Goal: Information Seeking & Learning: Check status

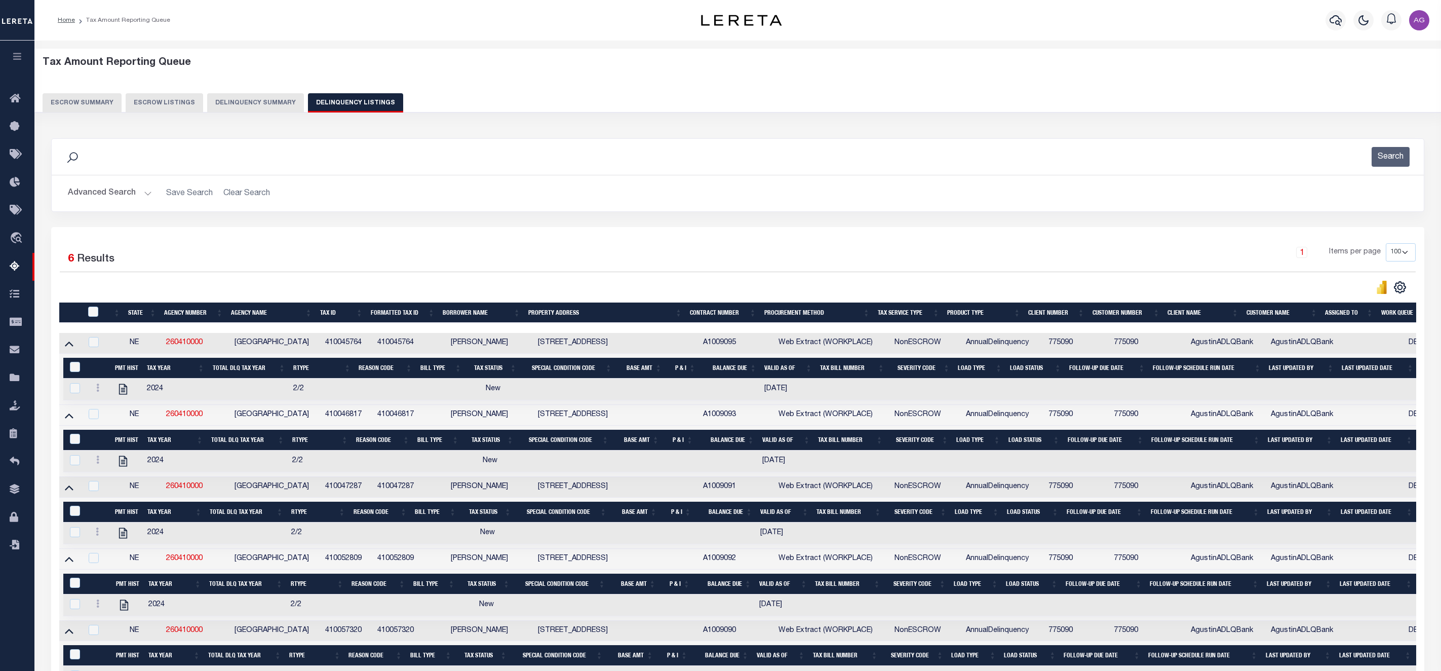
select select "100"
click at [239, 98] on button "Delinquency Summary" at bounding box center [255, 102] width 97 height 19
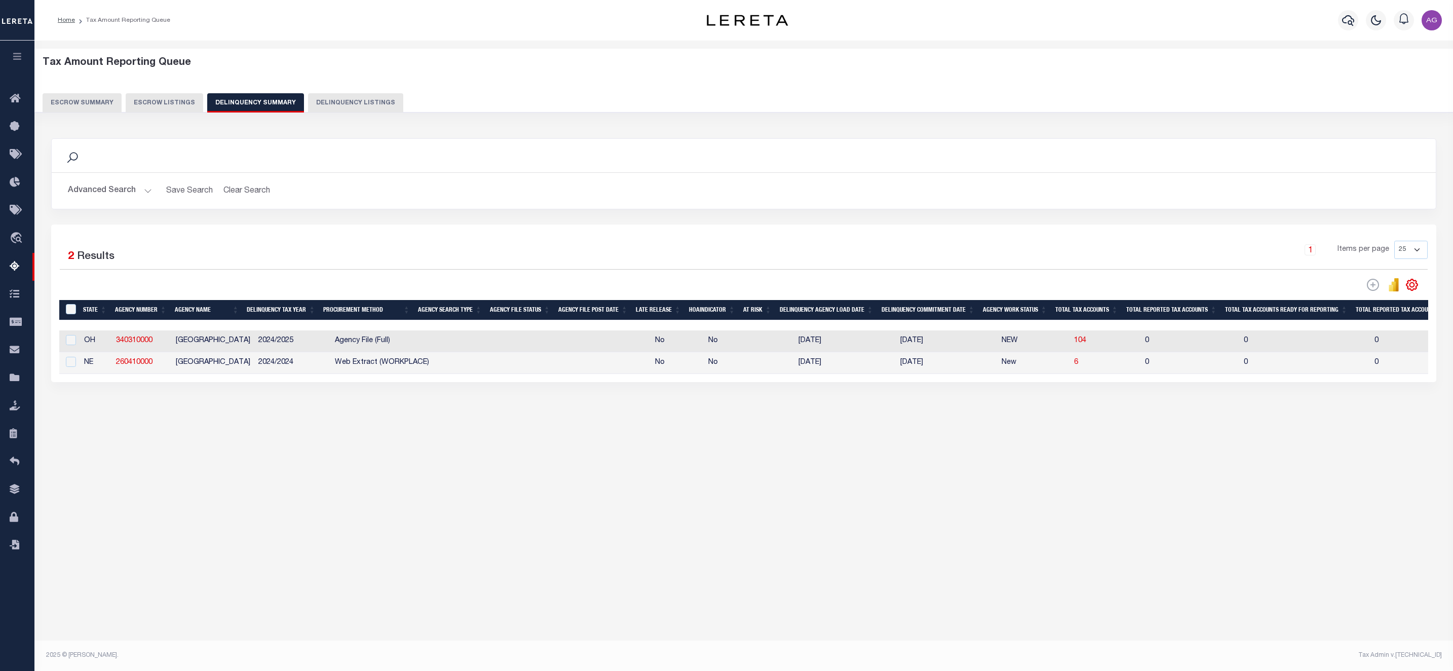
click at [102, 190] on button "Advanced Search" at bounding box center [110, 191] width 84 height 20
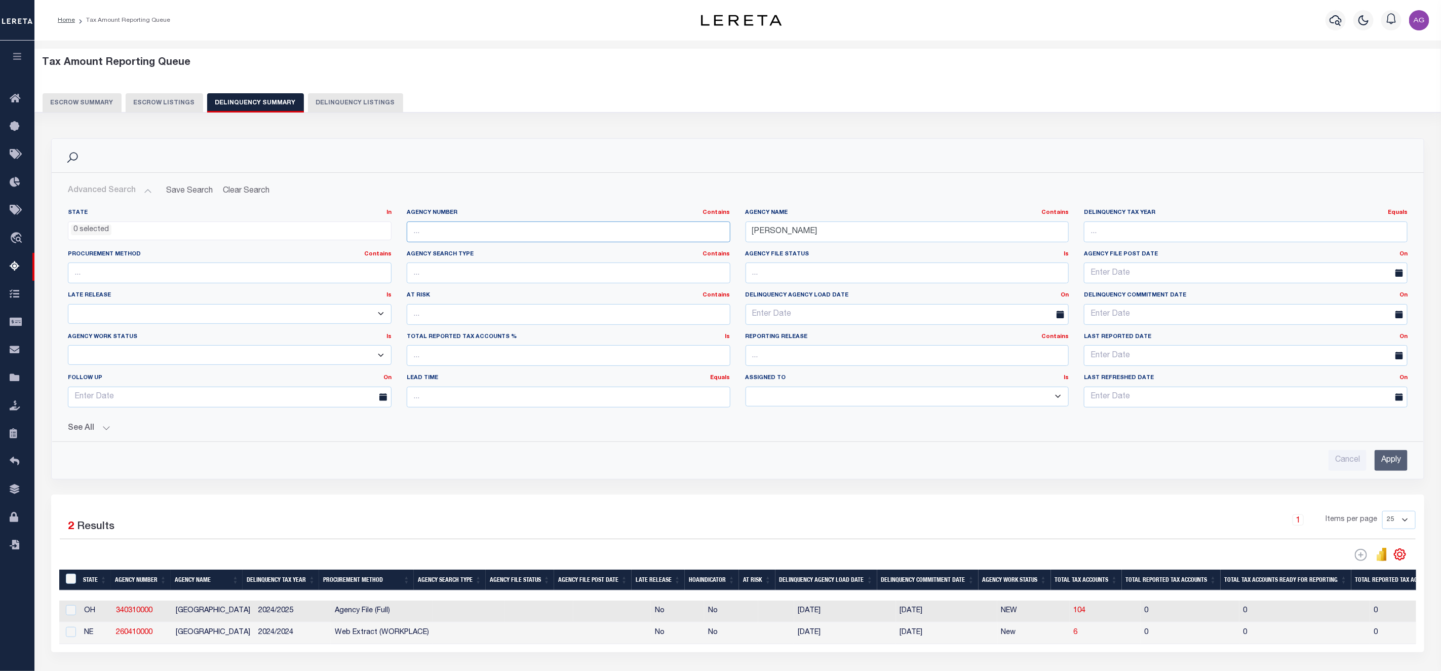
click at [476, 232] on input "text" at bounding box center [569, 231] width 324 height 21
paste input "260410000"
type input "260410000"
click at [1394, 462] on input "Apply" at bounding box center [1391, 460] width 33 height 21
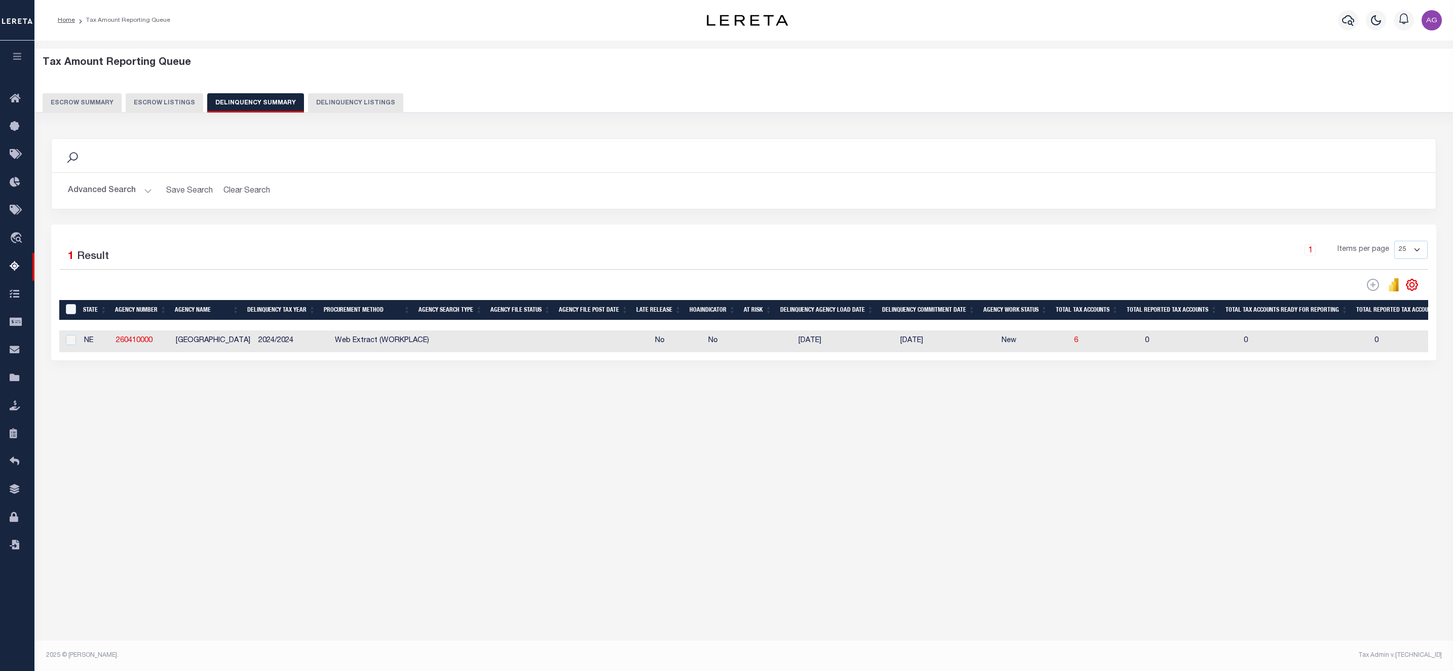
click at [339, 99] on button "Delinquency Listings" at bounding box center [355, 102] width 95 height 19
select select
select select "100"
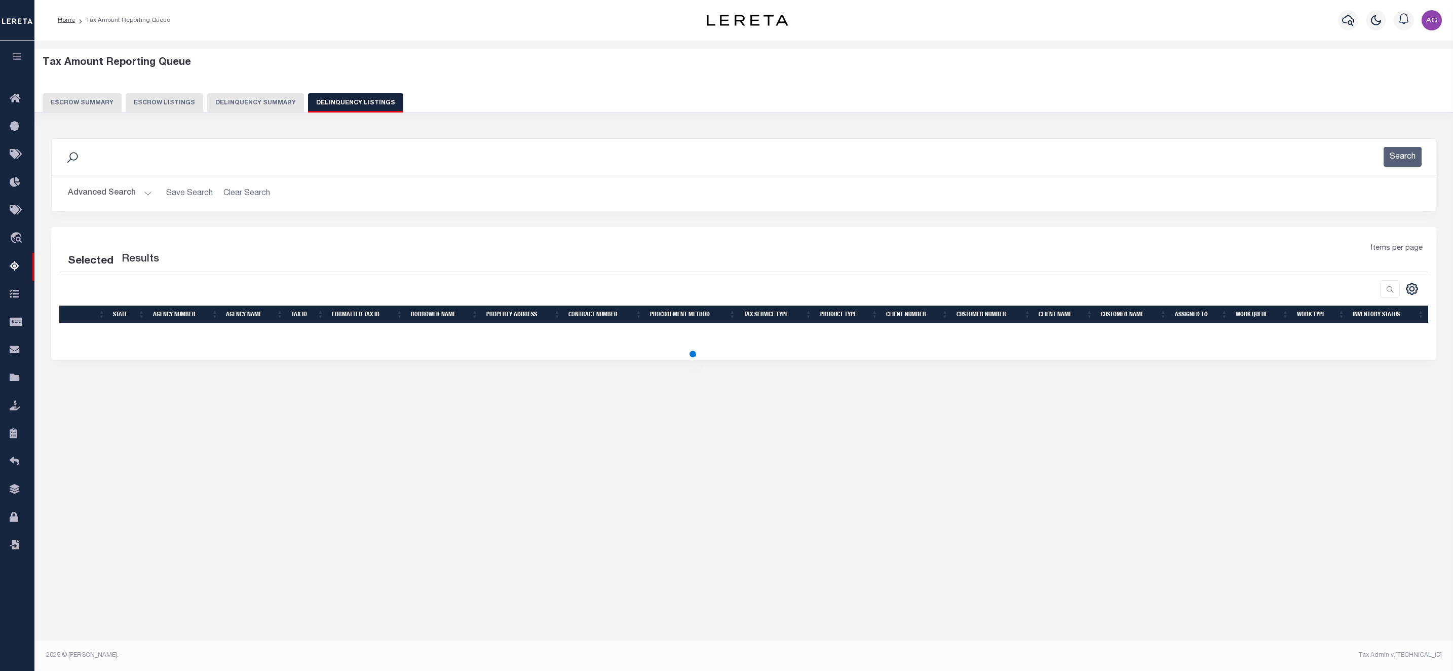
click at [111, 198] on button "Advanced Search" at bounding box center [110, 193] width 84 height 20
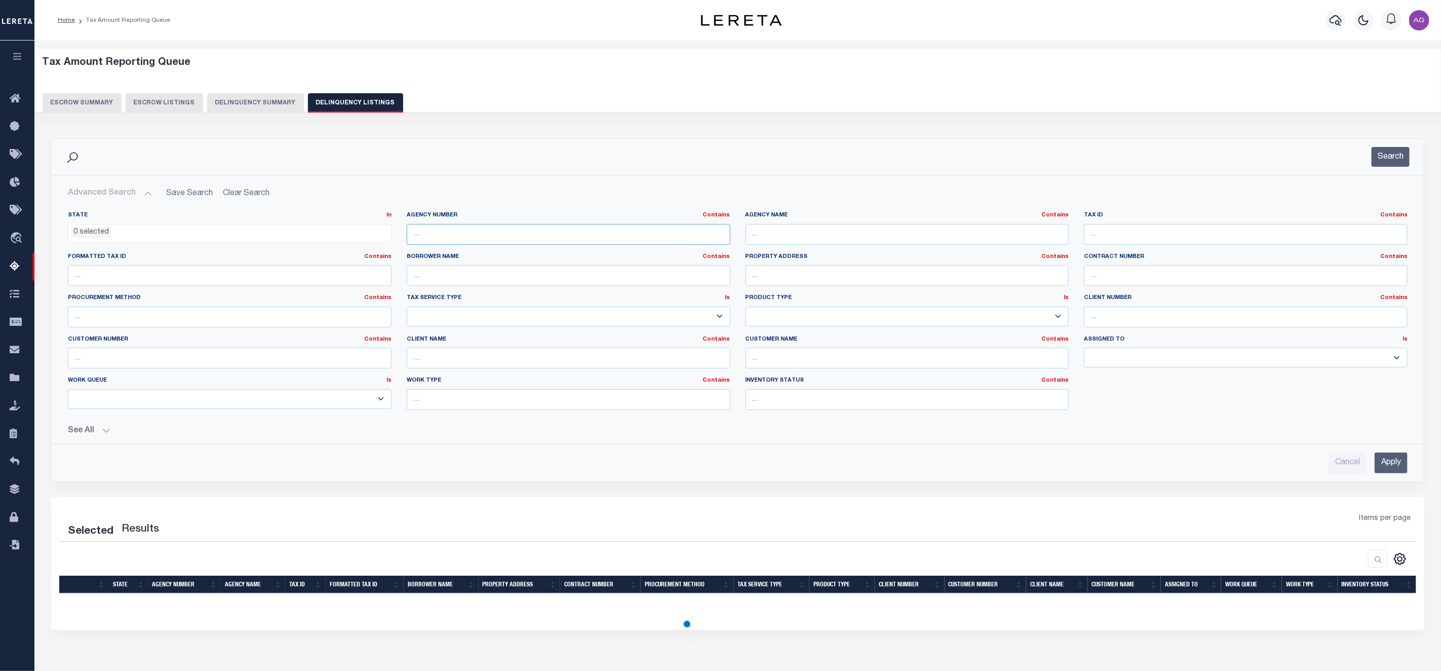
click at [488, 232] on input "text" at bounding box center [569, 234] width 324 height 21
paste input "LAWRENCE"
type input "LAWRENCE"
select select "100"
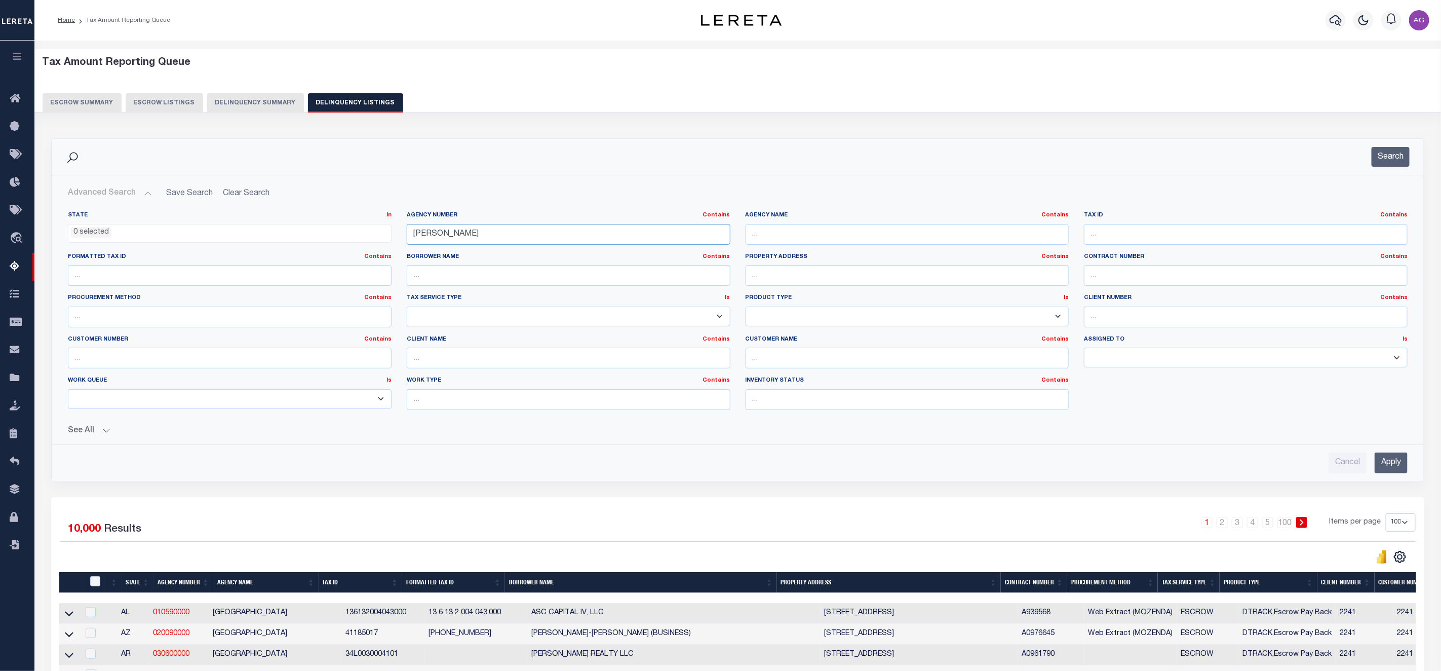
click at [634, 239] on input "LAWRENCE" at bounding box center [569, 234] width 324 height 21
click at [801, 238] on input "text" at bounding box center [908, 234] width 324 height 21
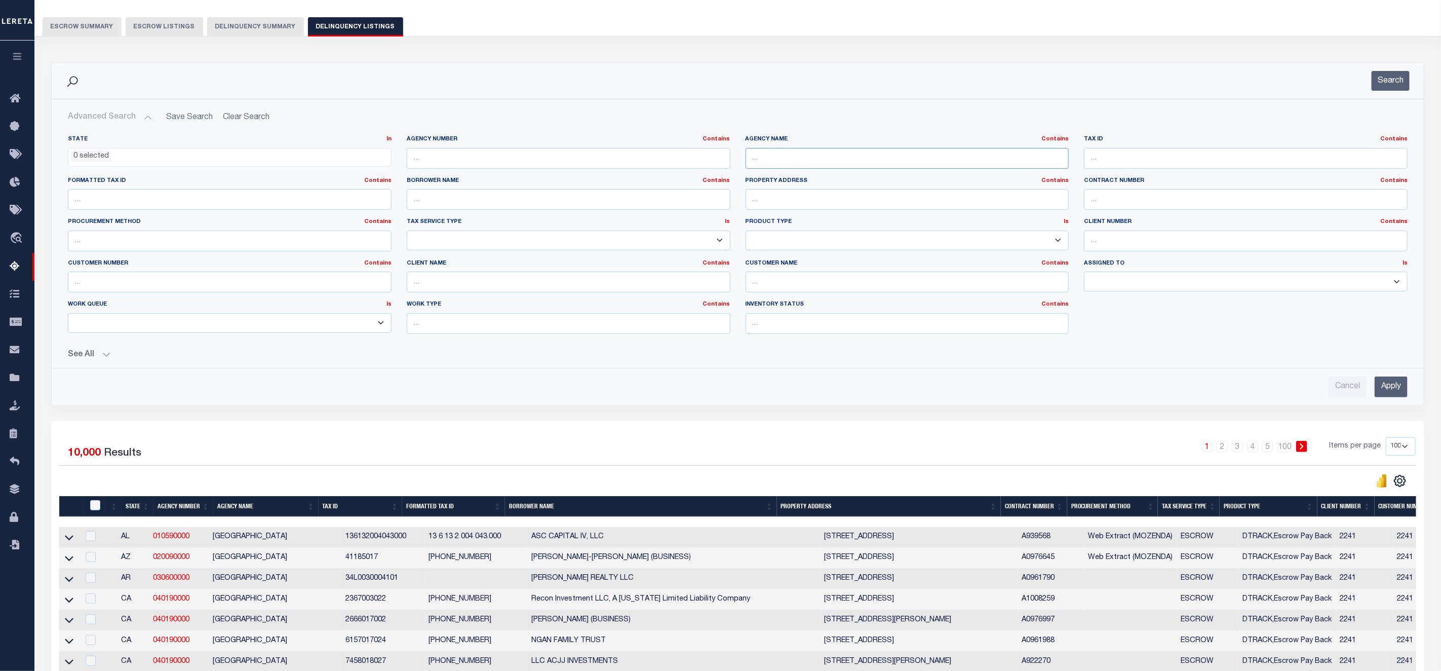
scroll to position [228, 0]
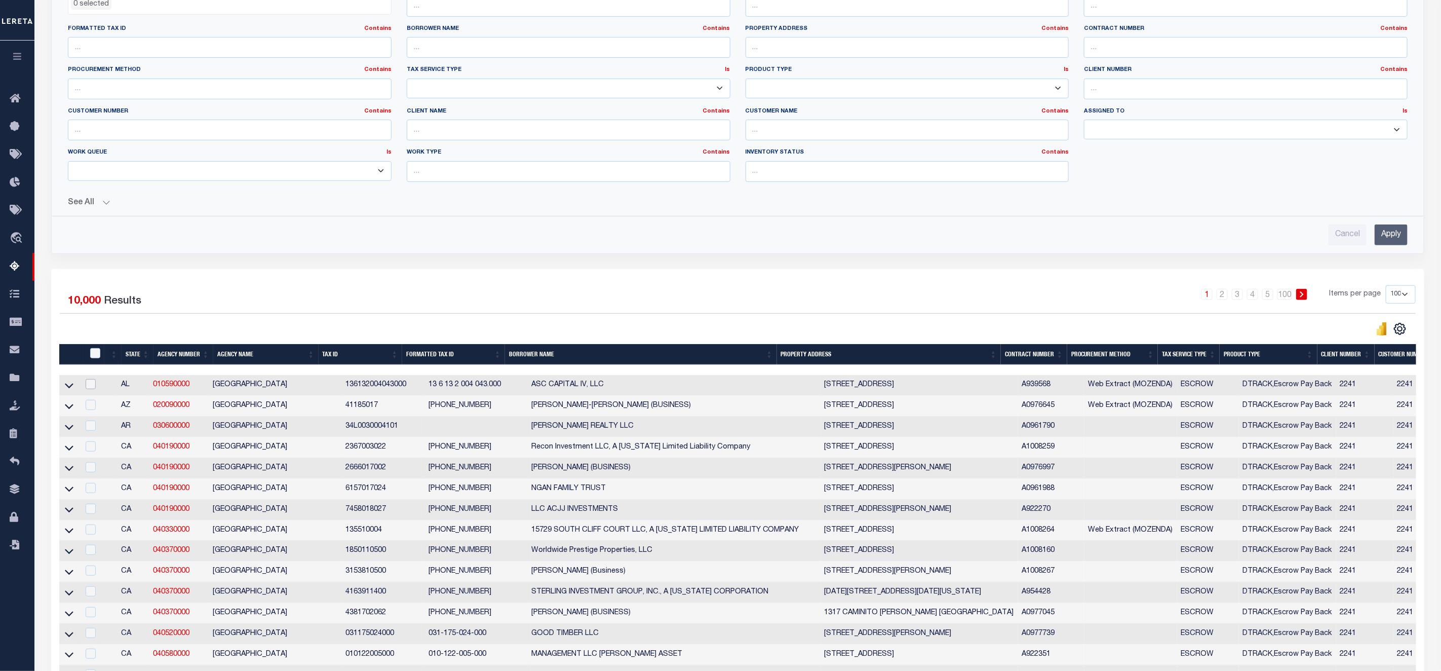
click at [88, 389] on input "checkbox" at bounding box center [91, 384] width 10 height 10
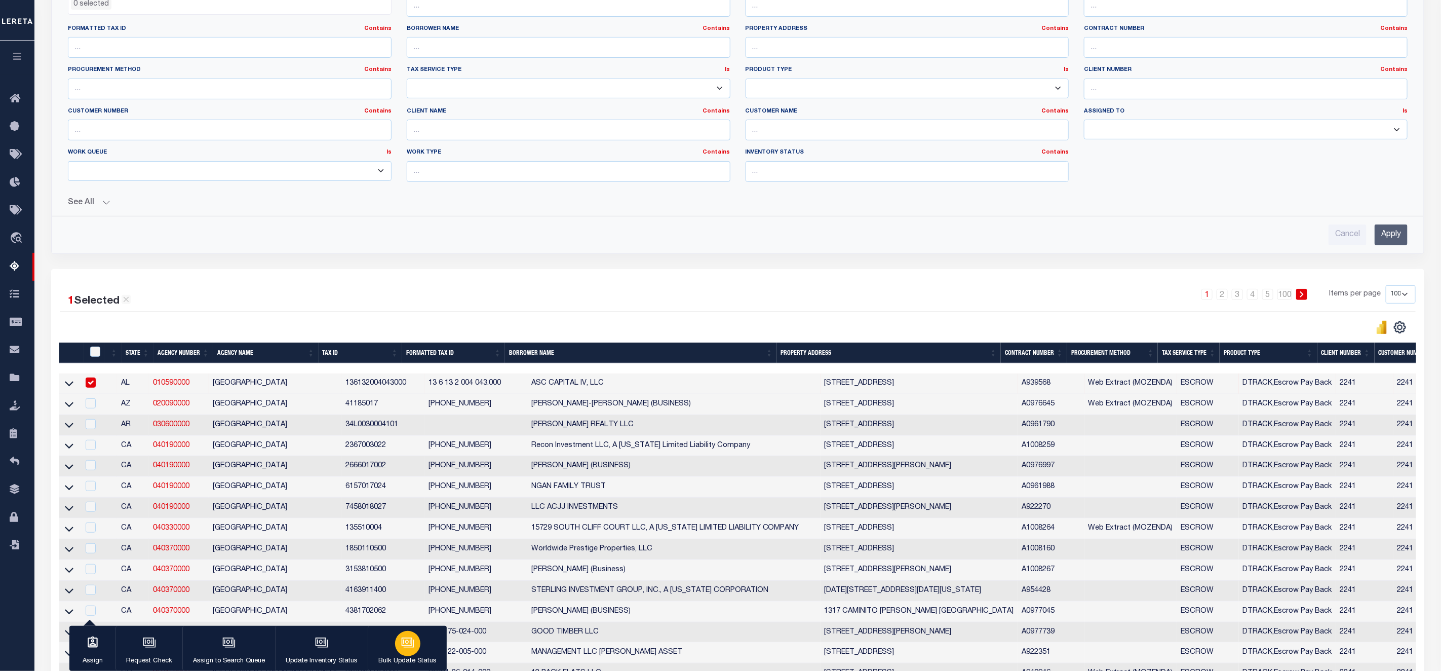
click at [401, 645] on icon "button" at bounding box center [407, 642] width 13 height 13
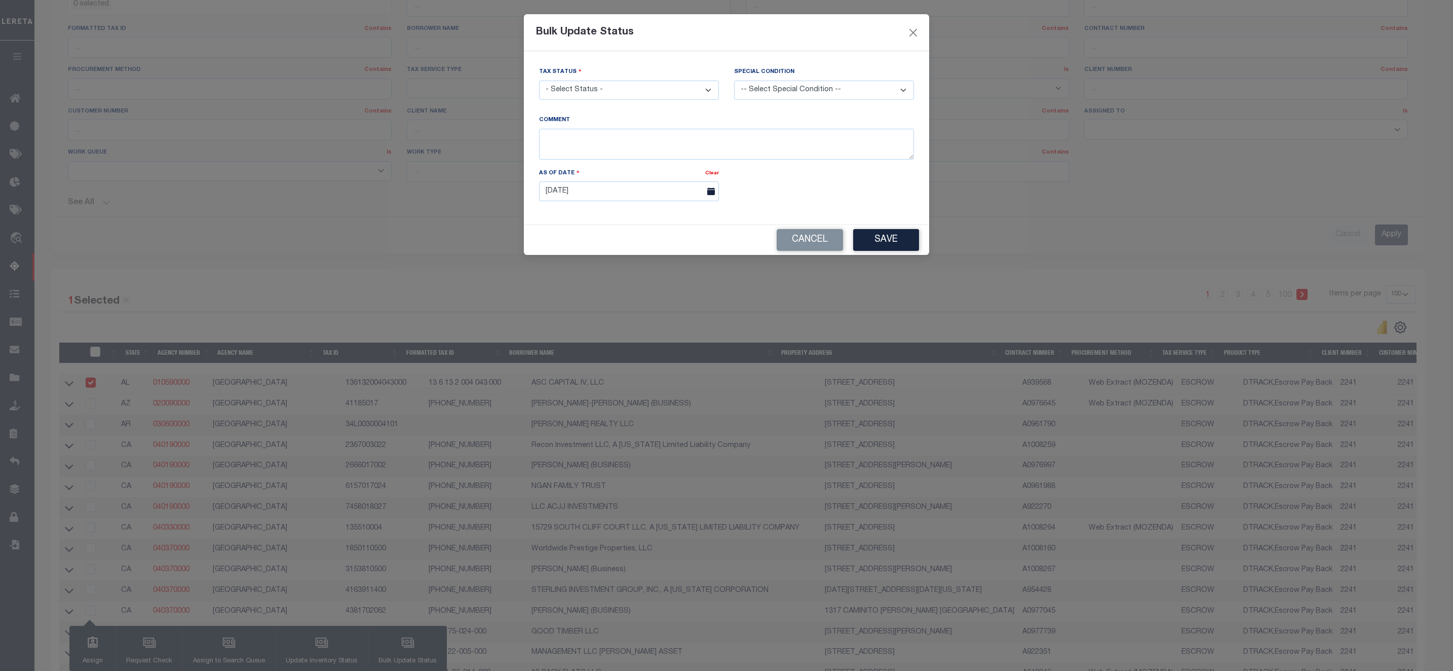
click at [596, 93] on select "- Select Status - Paid No Tax Due" at bounding box center [629, 91] width 180 height 20
click at [912, 32] on button "Close" at bounding box center [913, 32] width 13 height 13
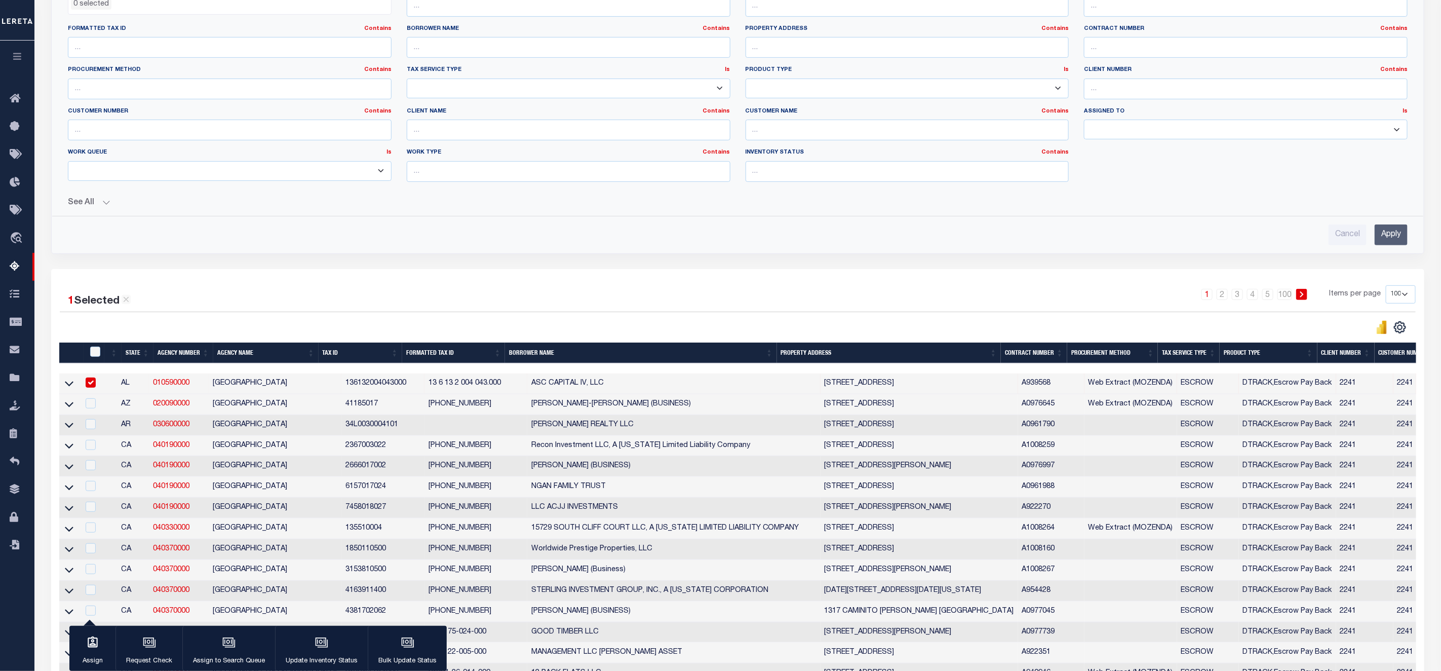
click at [95, 388] on input "checkbox" at bounding box center [91, 382] width 10 height 10
checkbox input "false"
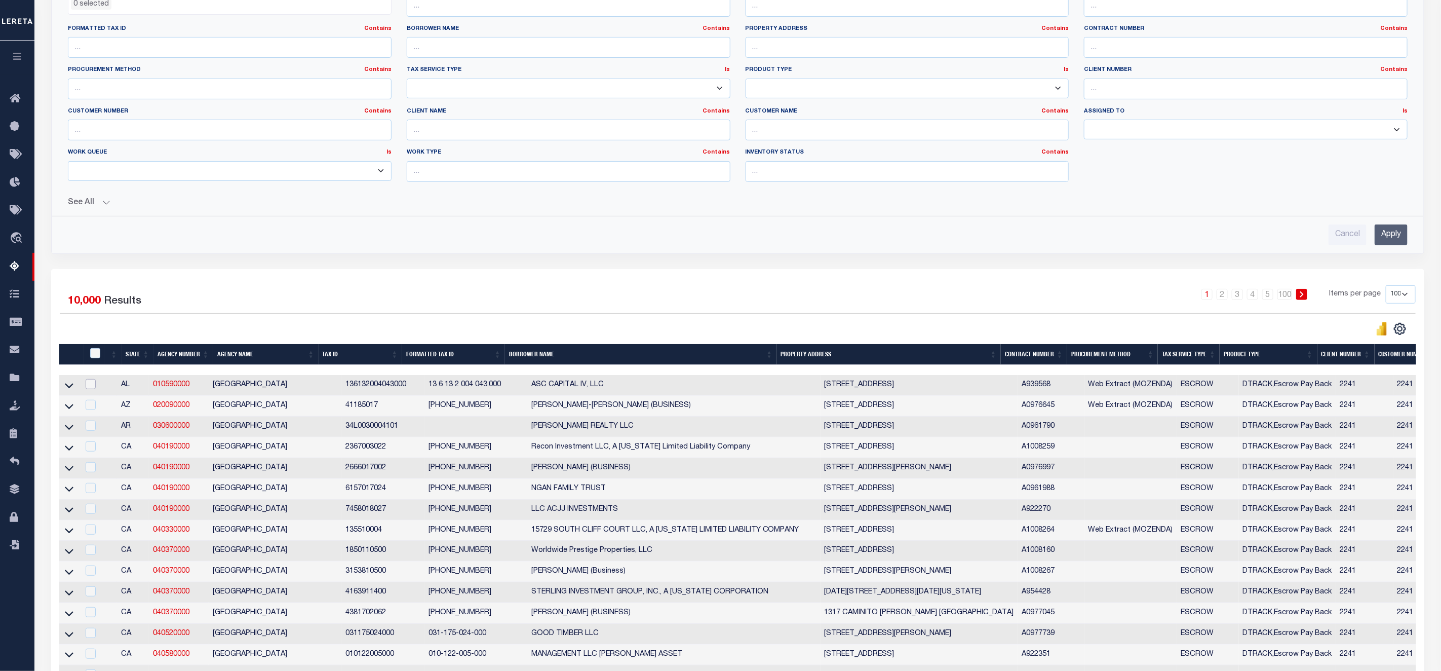
scroll to position [76, 0]
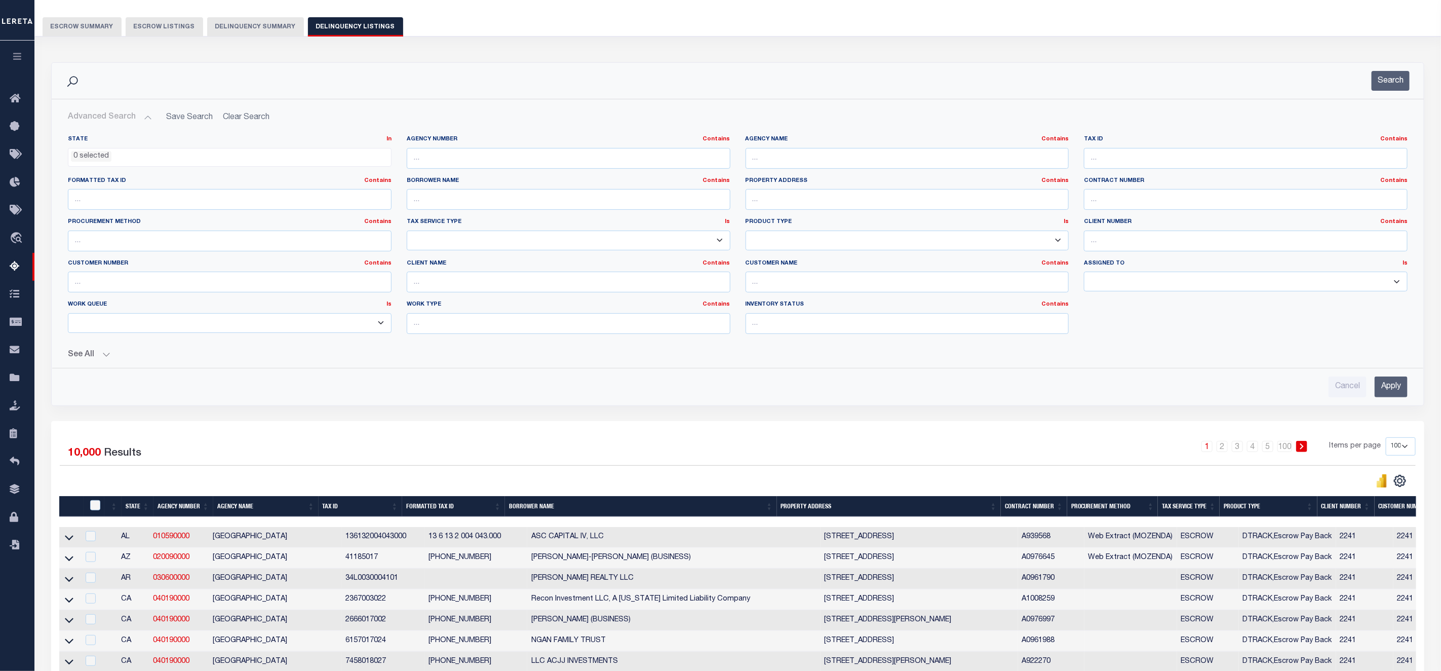
click at [400, 394] on div "Cancel Apply" at bounding box center [738, 386] width 1340 height 21
click at [266, 29] on button "Delinquency Summary" at bounding box center [255, 26] width 97 height 19
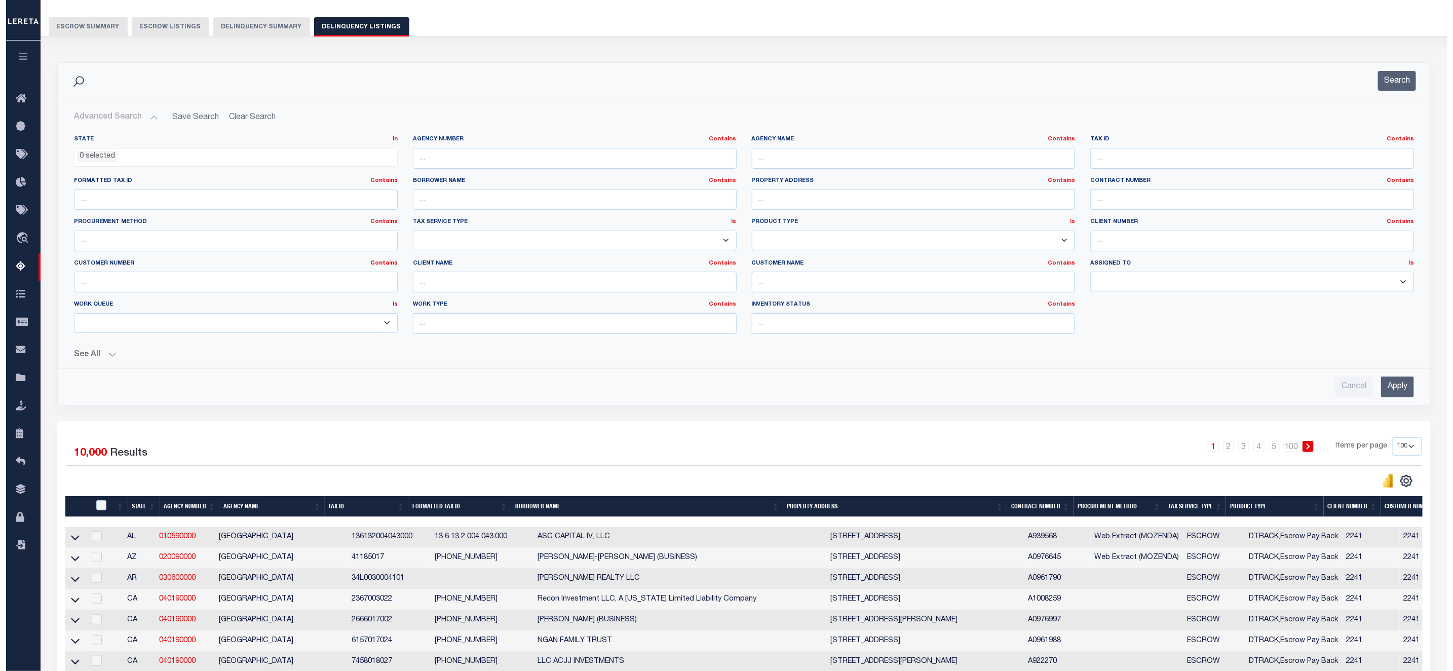
scroll to position [0, 0]
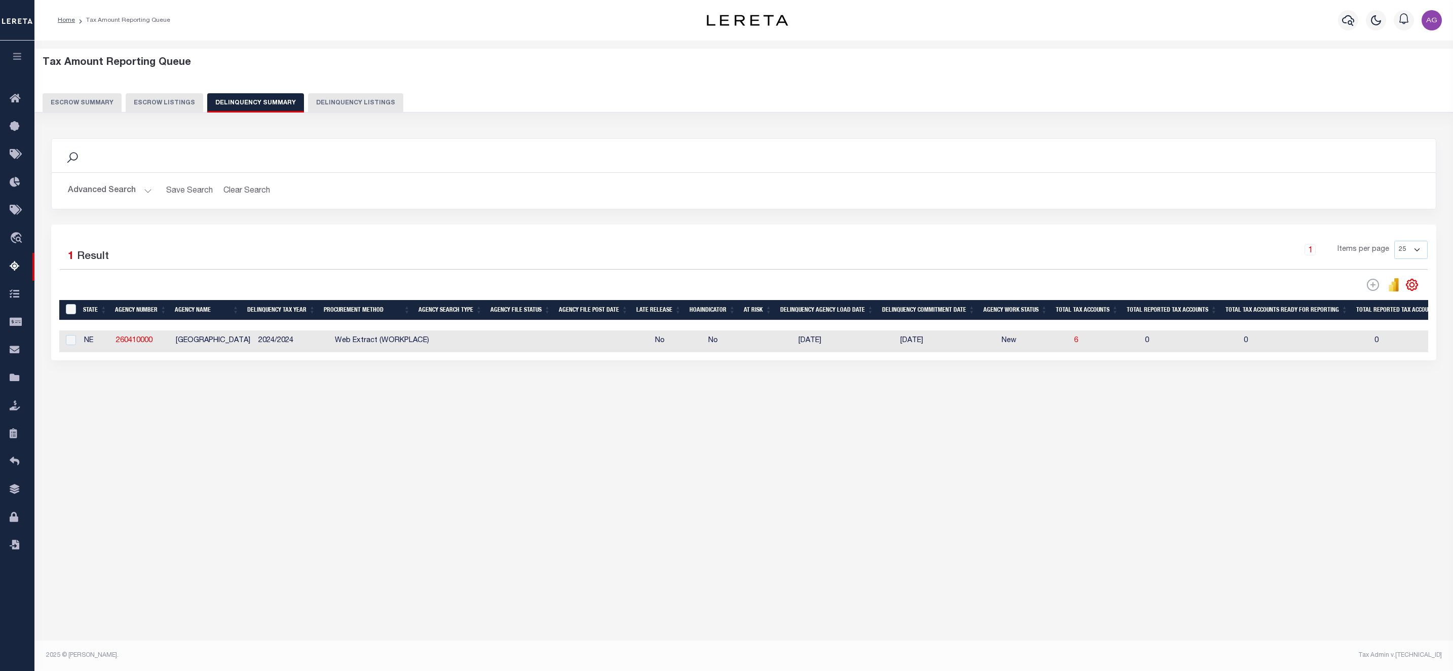
click at [370, 226] on div "Selected 1 Result 1 Items per page 25 100 200 500 1000" at bounding box center [743, 292] width 1385 height 136
click at [343, 102] on button "Delinquency Listings" at bounding box center [355, 102] width 95 height 19
select select "100"
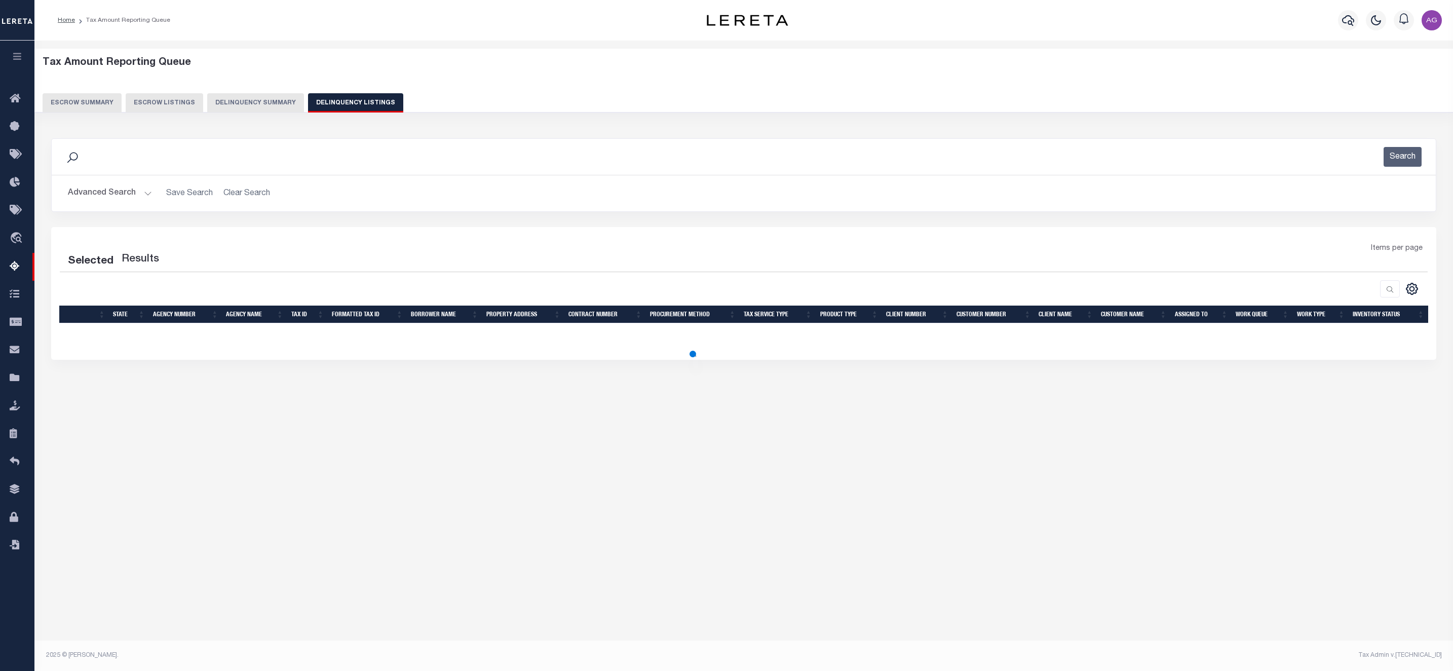
click at [129, 190] on button "Advanced Search" at bounding box center [110, 193] width 84 height 20
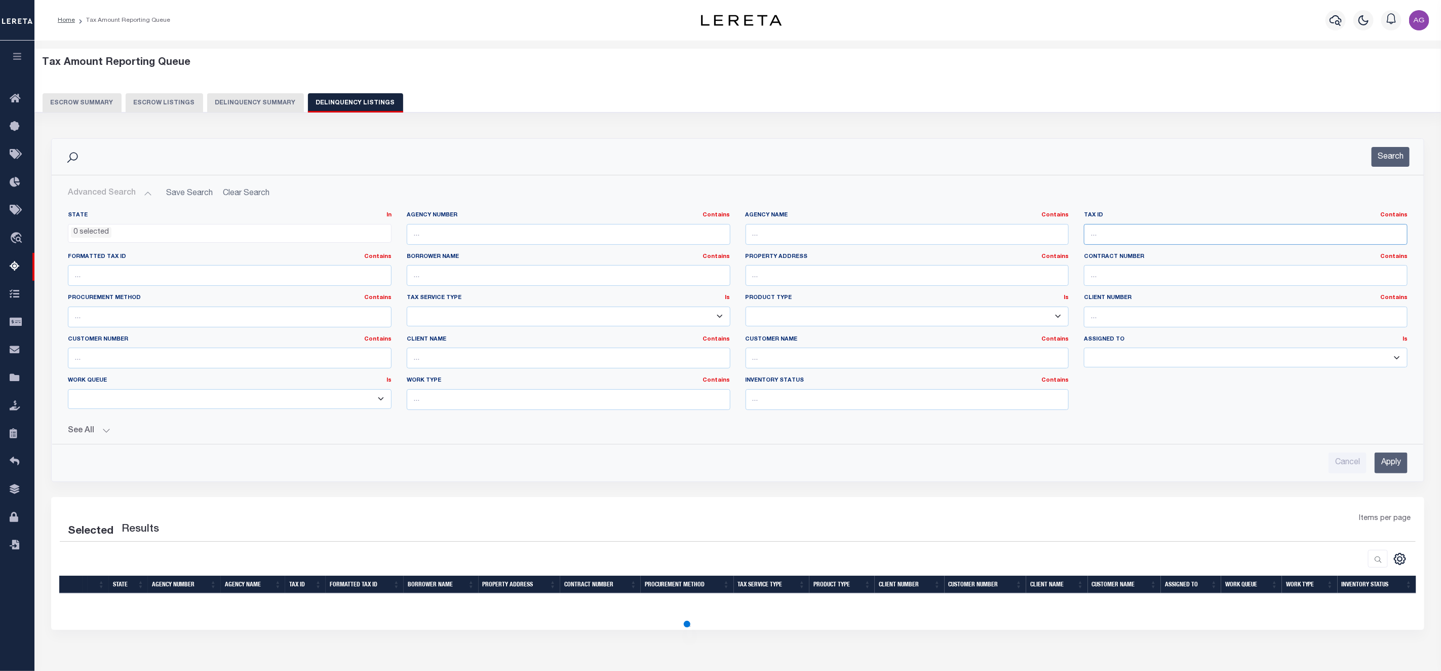
click at [1159, 236] on input "text" at bounding box center [1246, 234] width 324 height 21
paste input "0600326200"
type input "0600326200"
select select "100"
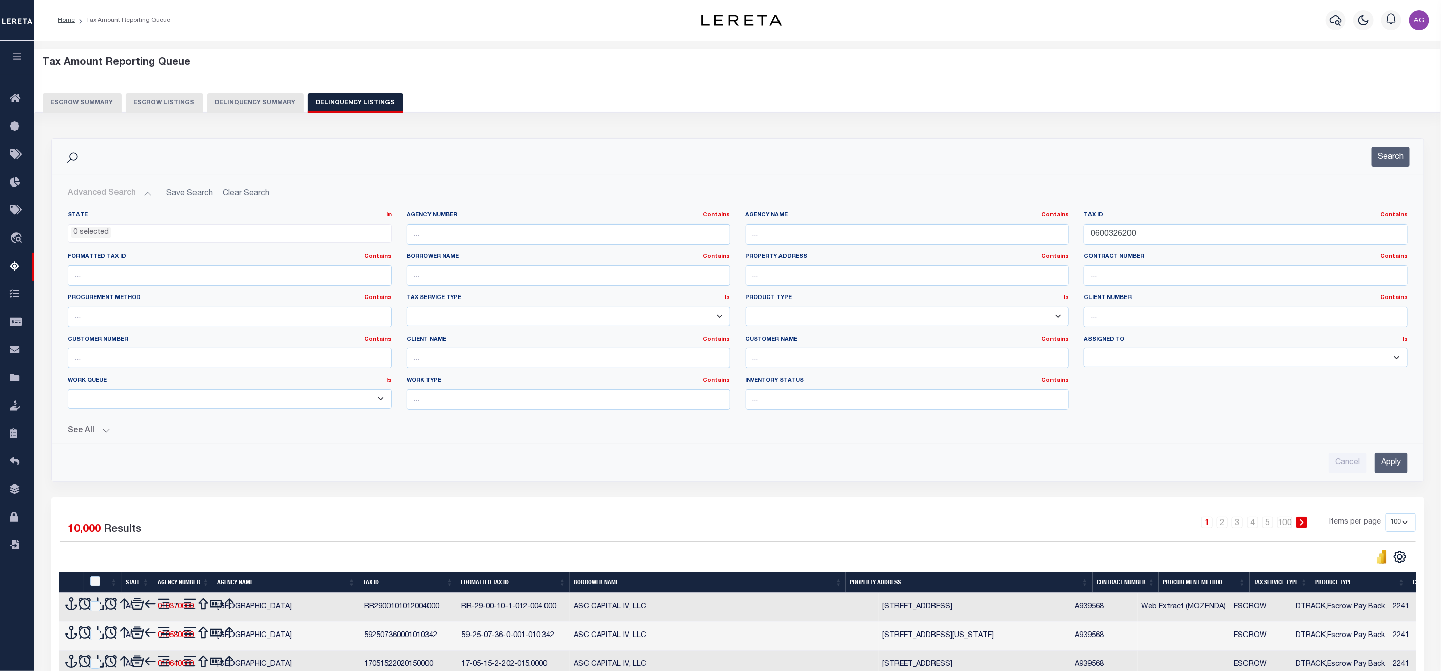
click at [1396, 464] on input "Apply" at bounding box center [1391, 462] width 33 height 21
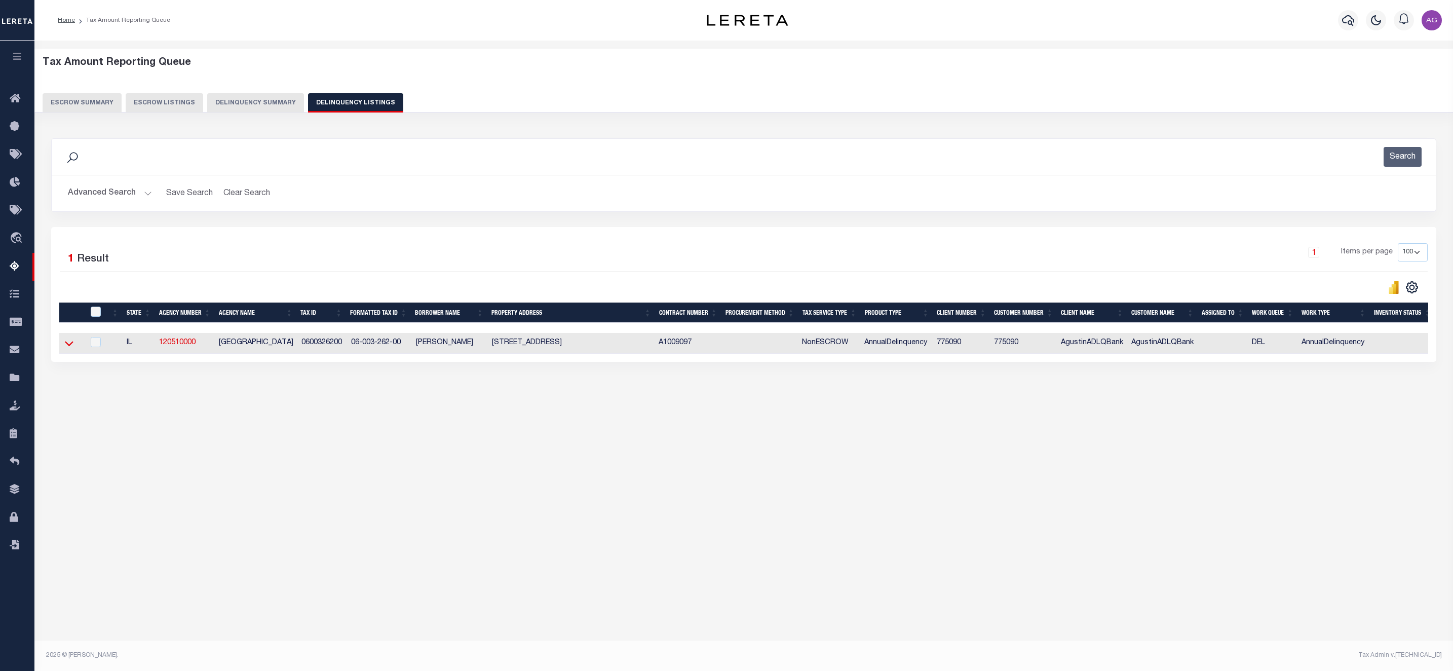
click at [69, 347] on icon at bounding box center [69, 343] width 9 height 5
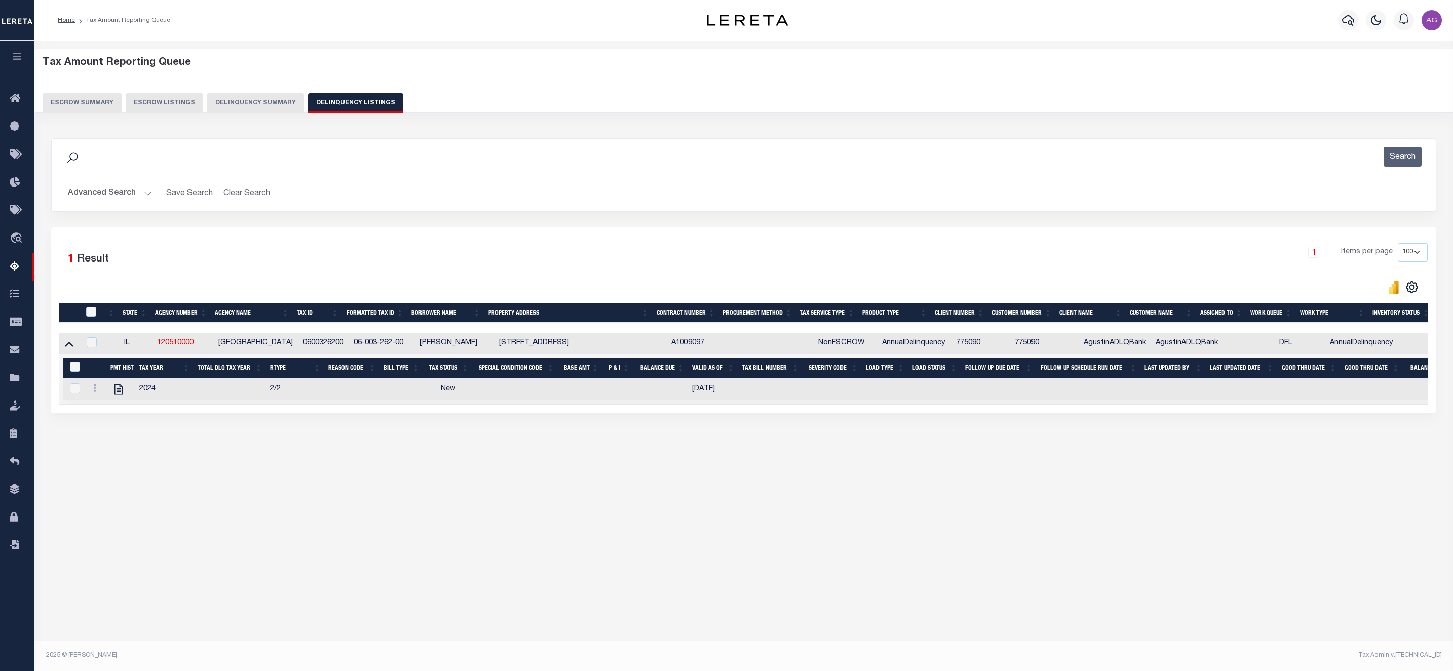
click at [242, 106] on button "Delinquency Summary" at bounding box center [255, 102] width 97 height 19
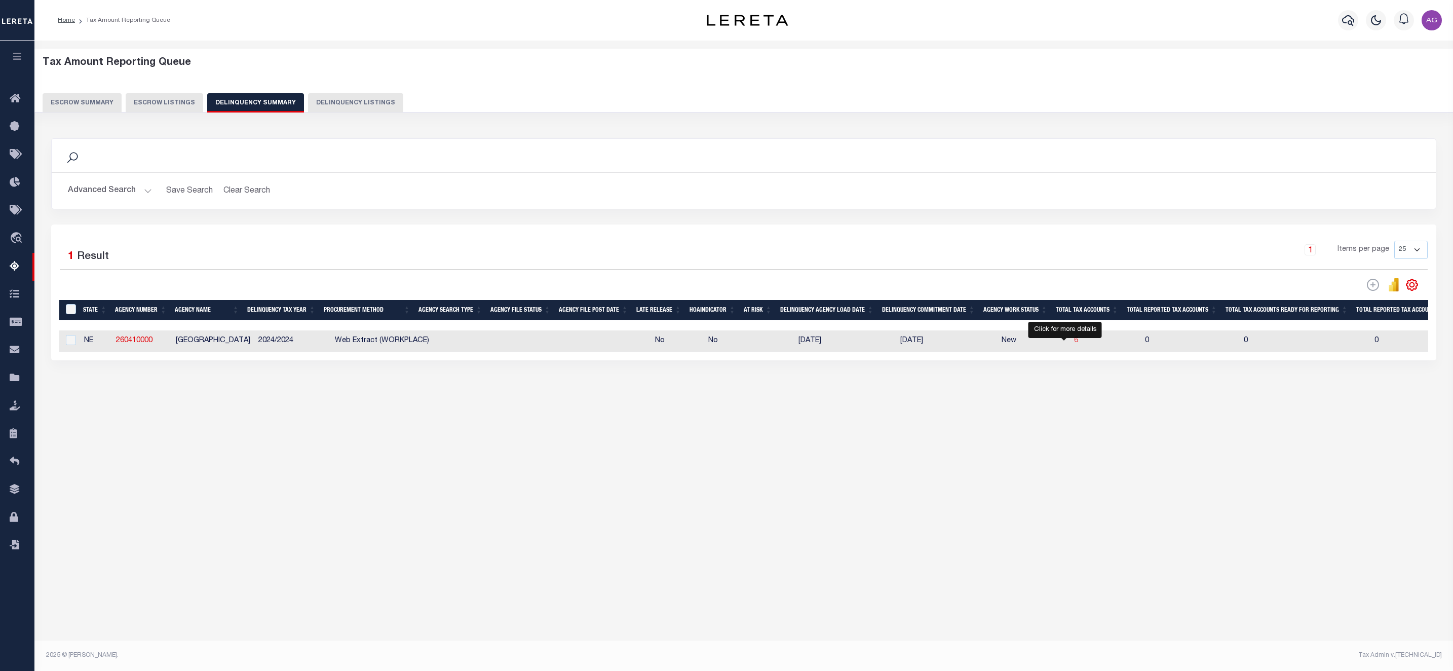
click at [1074, 344] on span "6" at bounding box center [1076, 340] width 4 height 7
select select "100"
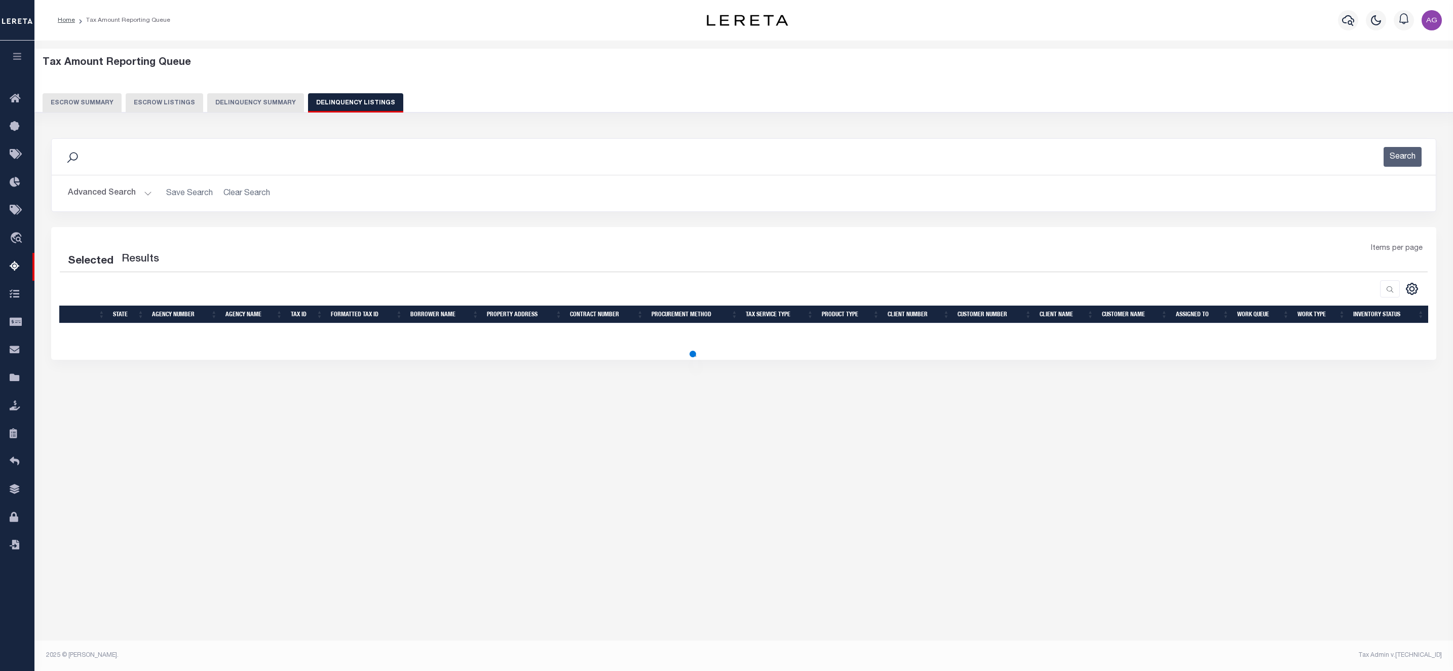
select select "100"
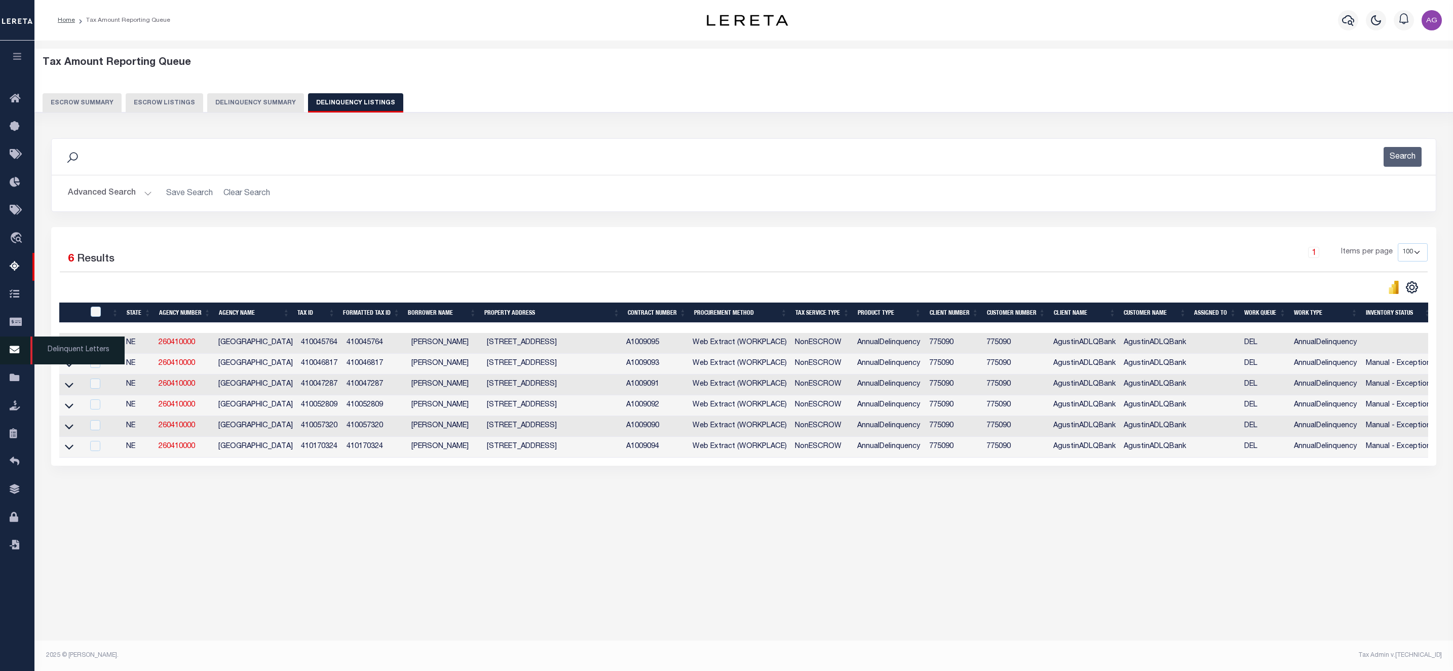
click at [70, 348] on span "Delinquent Letters" at bounding box center [77, 350] width 94 height 28
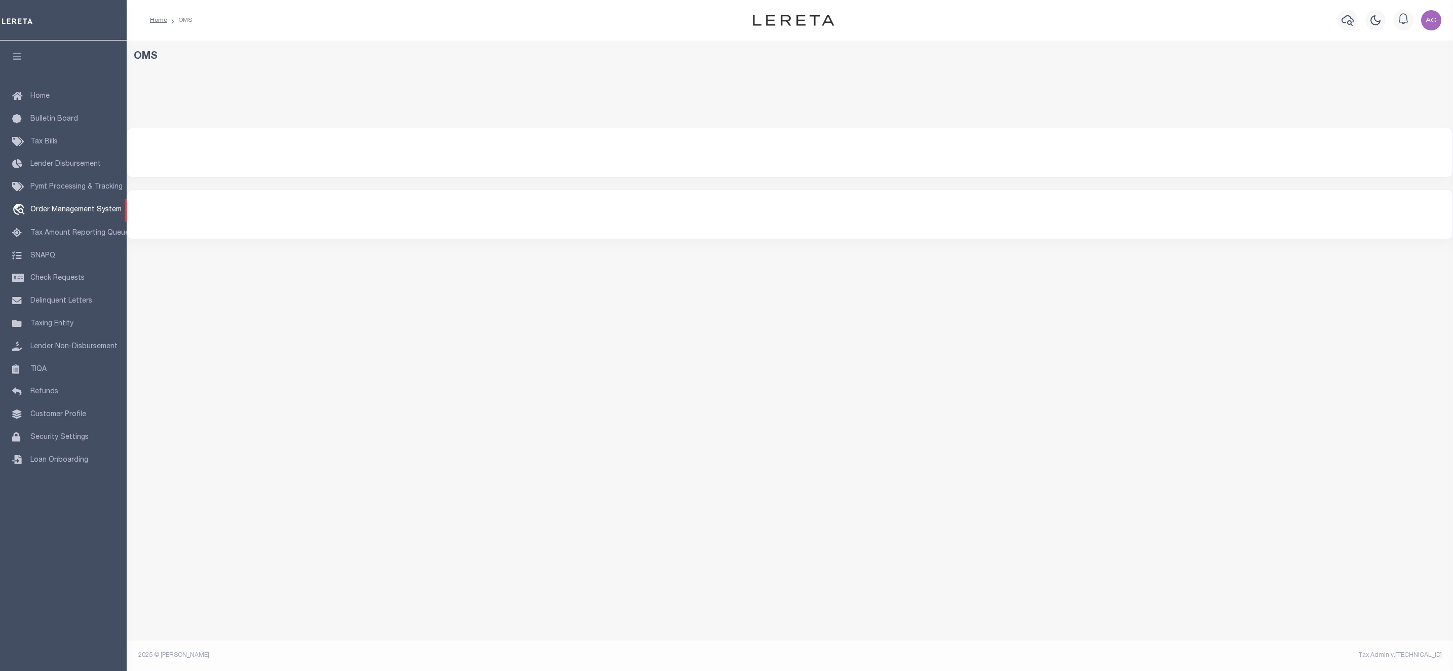
select select "200"
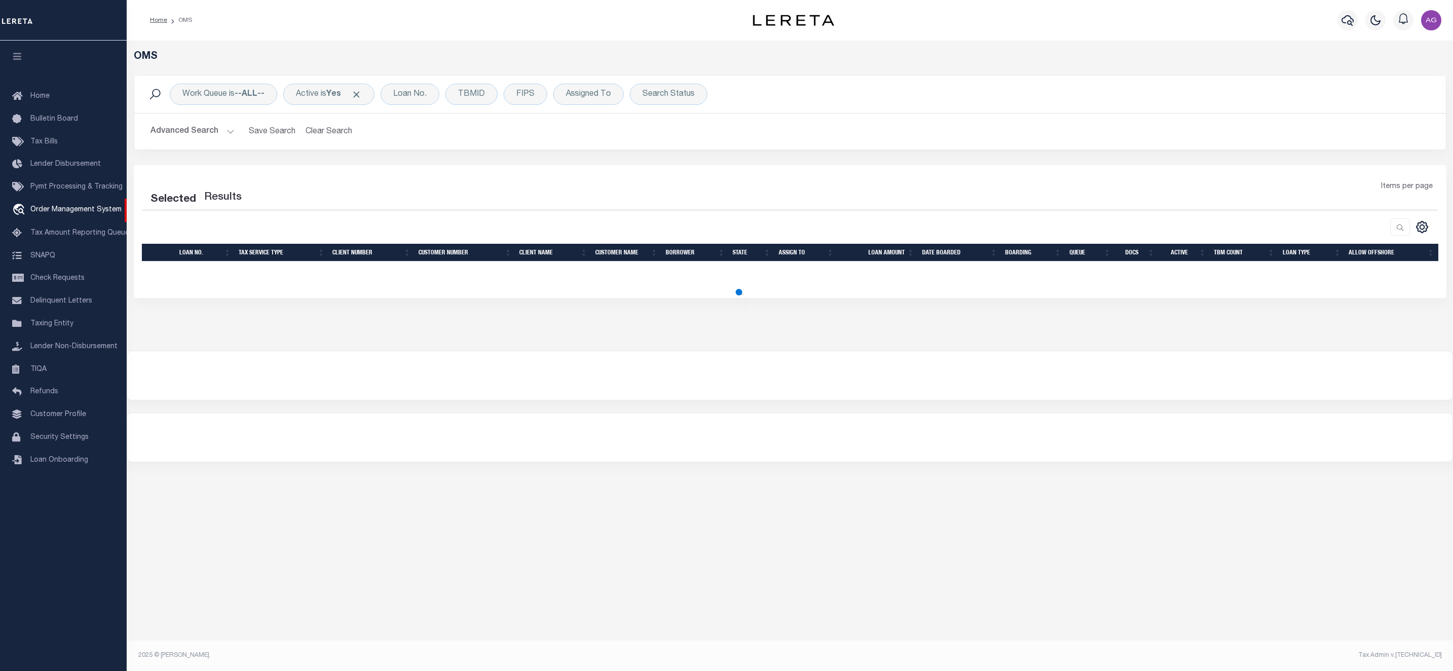
select select "200"
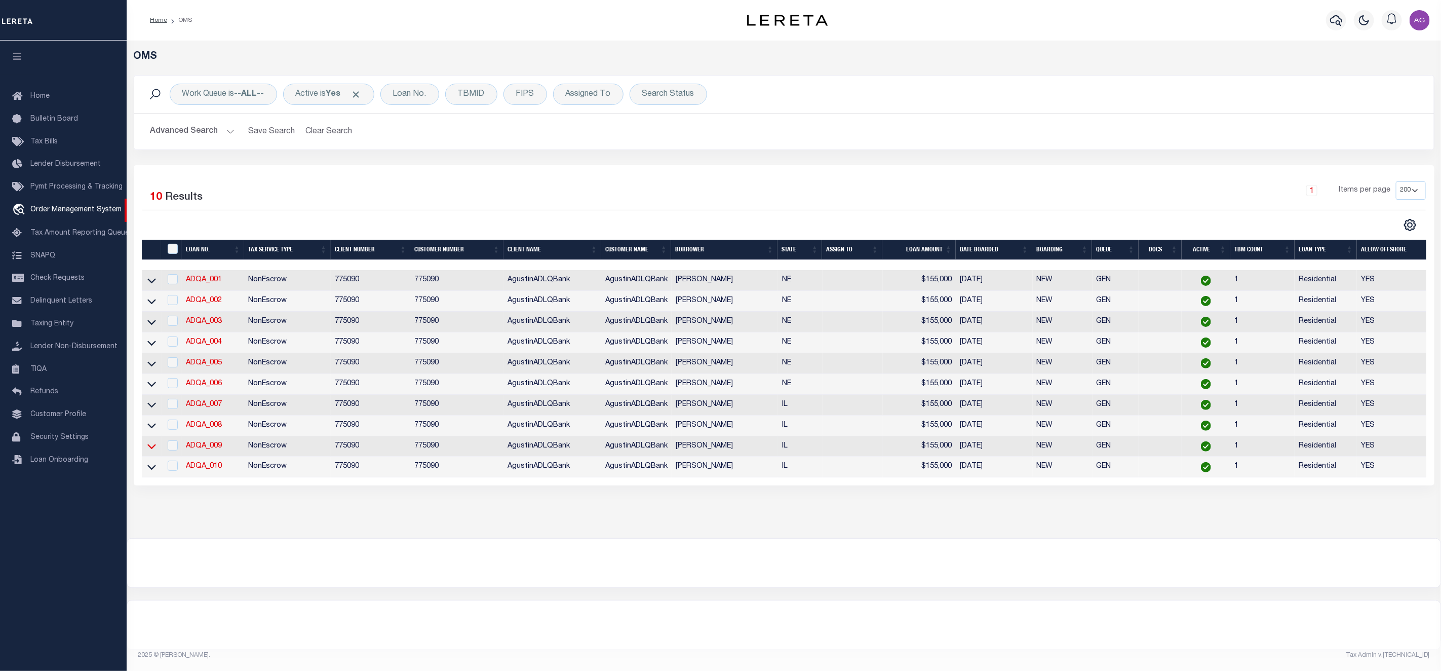
click at [150, 449] on icon at bounding box center [151, 446] width 9 height 5
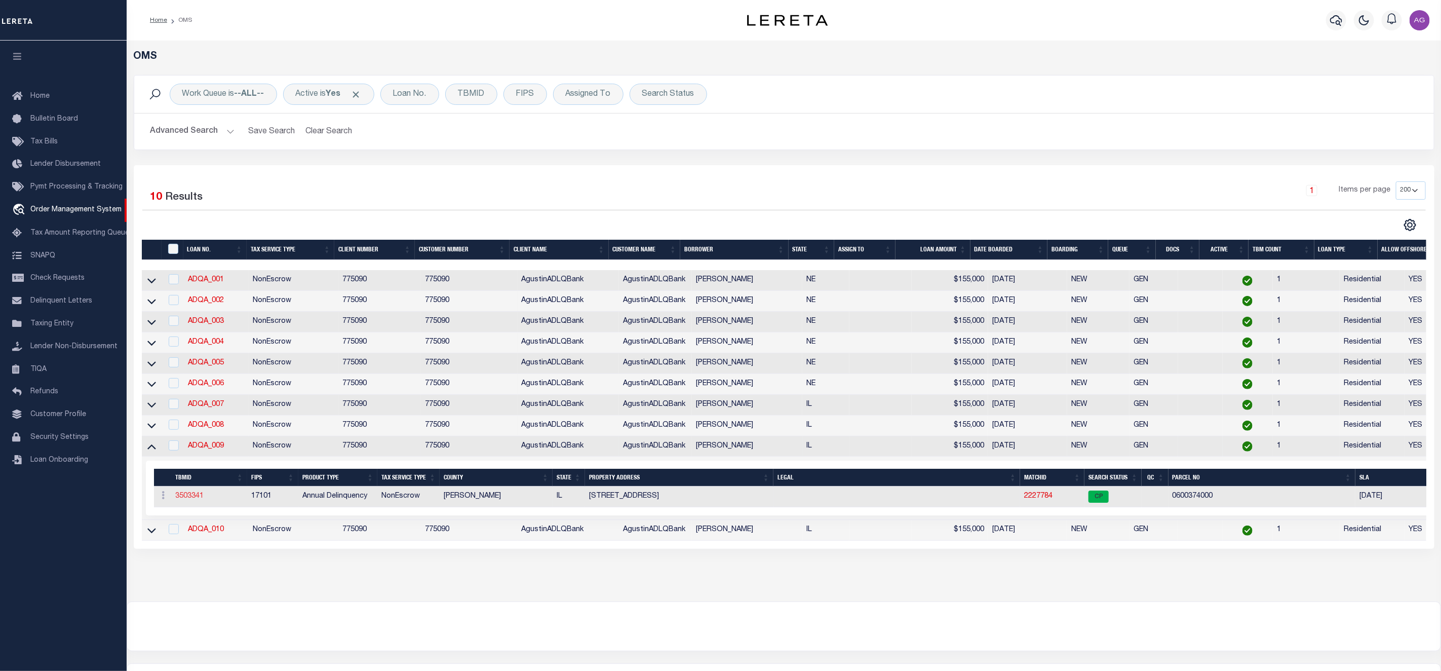
click at [190, 500] on link "3503341" at bounding box center [189, 495] width 28 height 7
type input "ADQA_009"
type input "[PERSON_NAME]"
select select
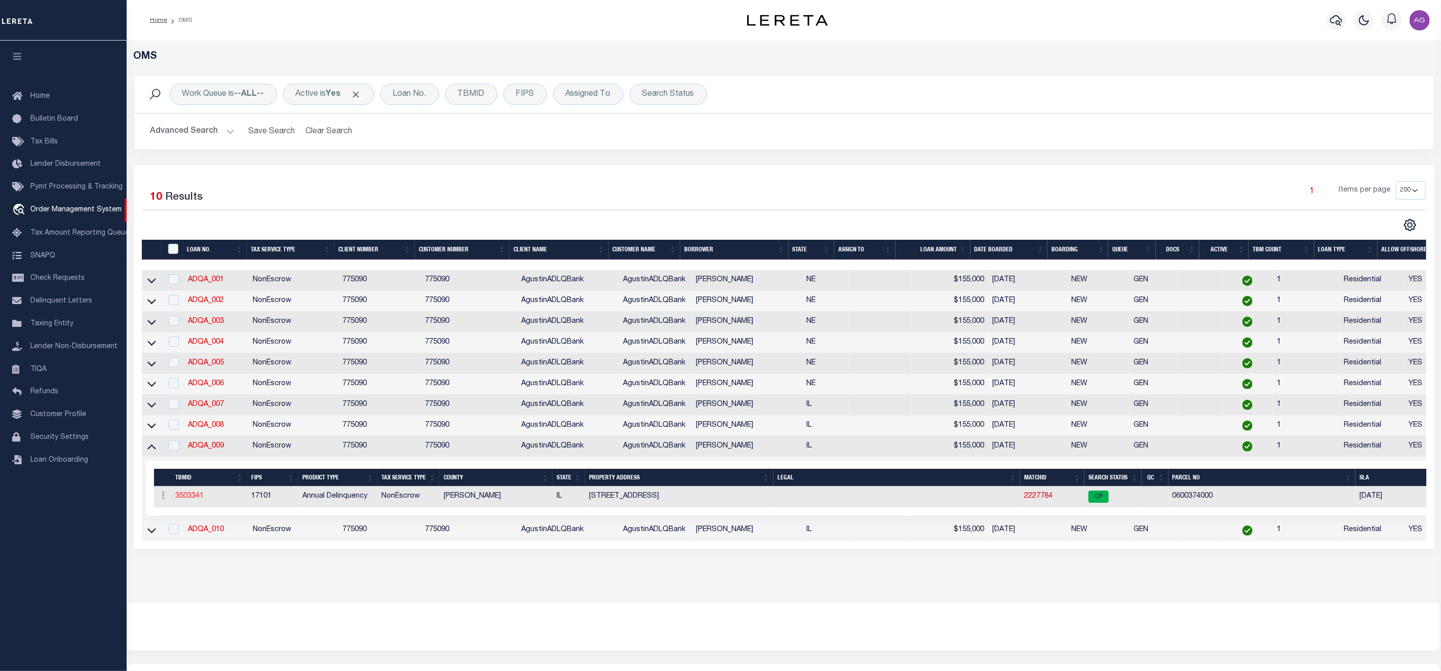
type input "518 WOODSIDE CT"
type input "WEST BEND WI 53095-1214"
type input "07/28/2025"
select select "10"
select select "NonEscrow"
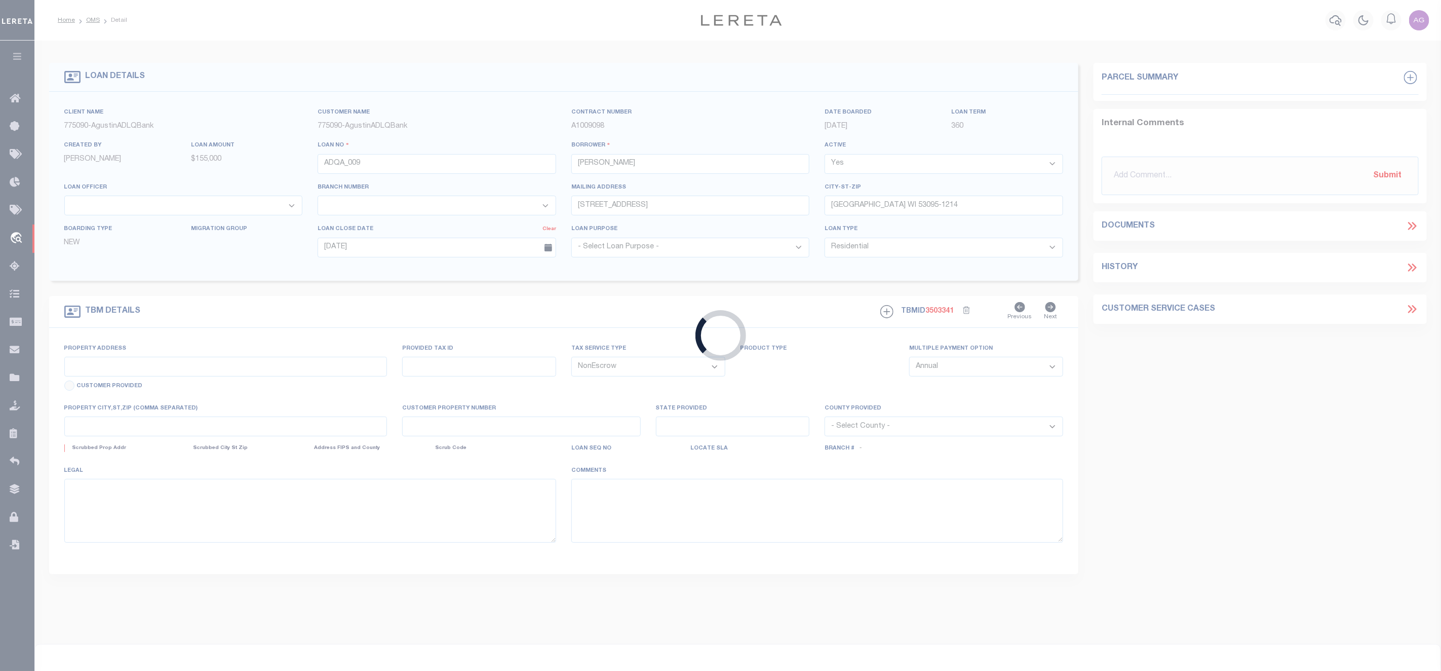
type input "1602 16TH ST"
select select
type input "LAWRENCEVILLE IL 62439-2234"
type input "IL"
select select
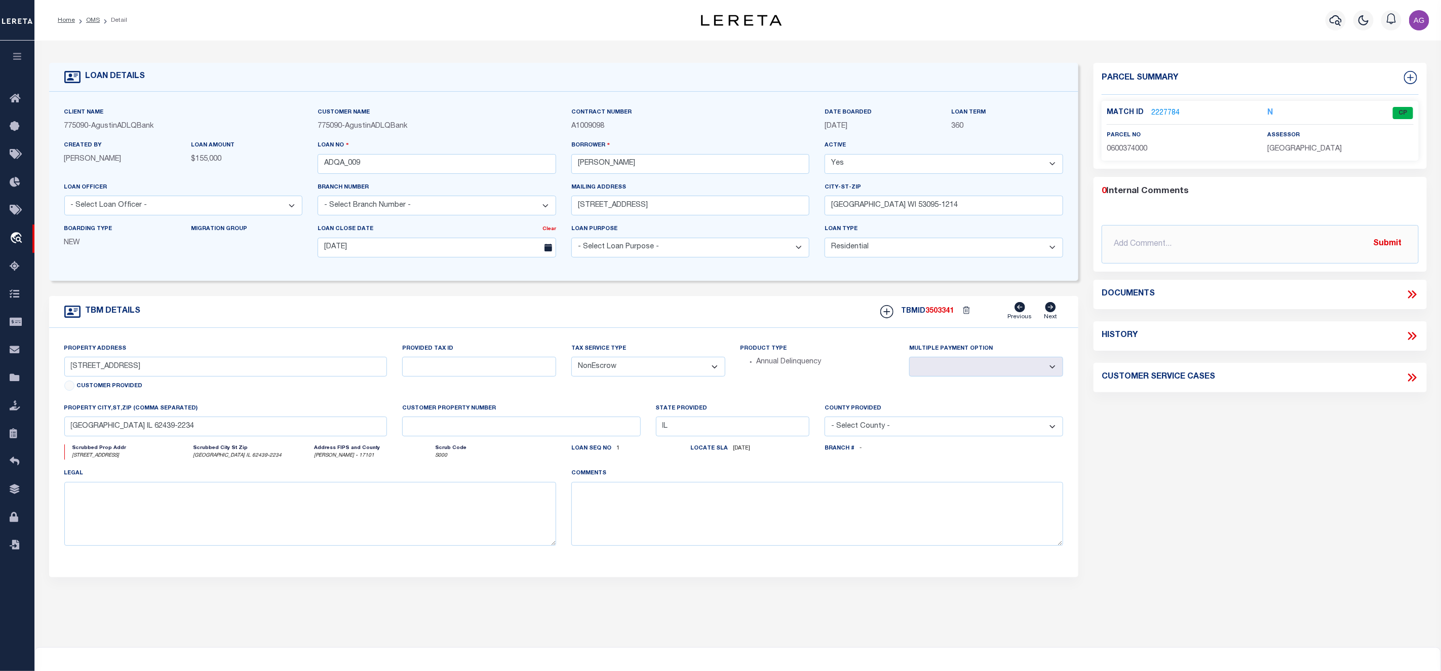
click at [1157, 111] on link "2227784" at bounding box center [1166, 113] width 28 height 11
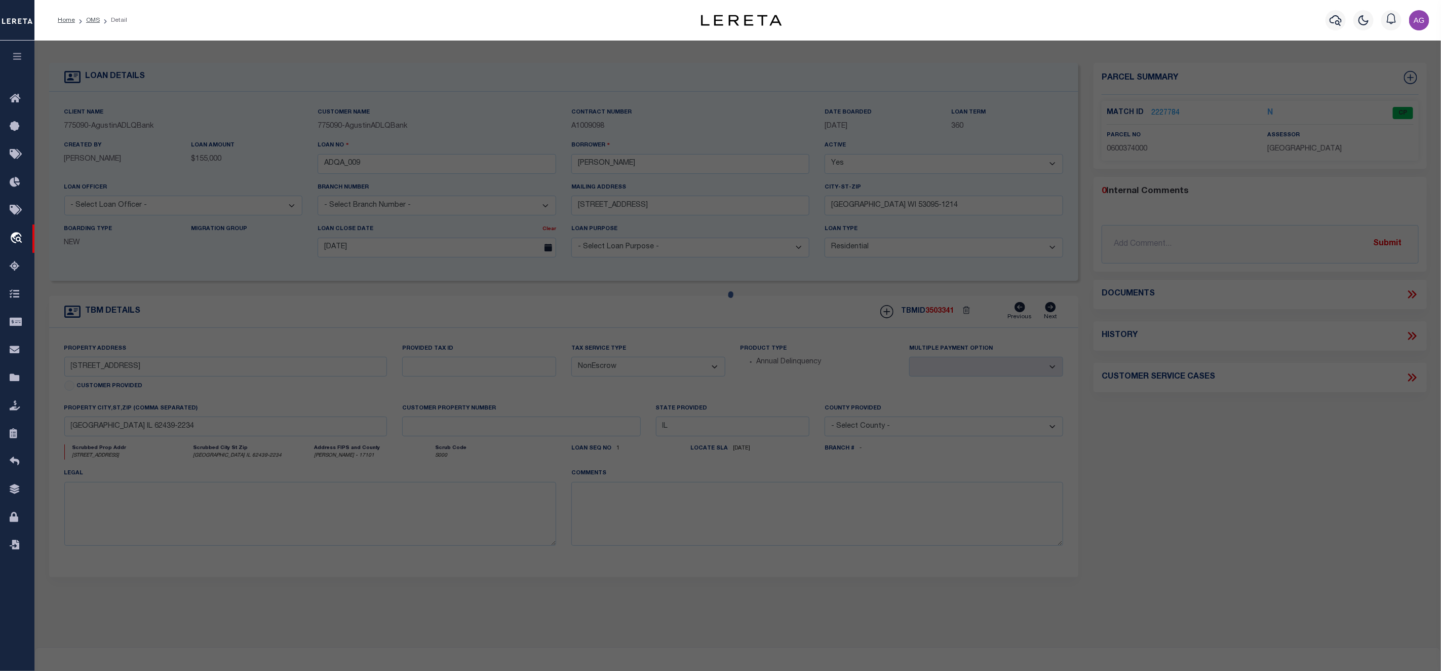
checkbox input "false"
select select "CP"
type input "HARTZBURG,HEATHER"
select select "ATL"
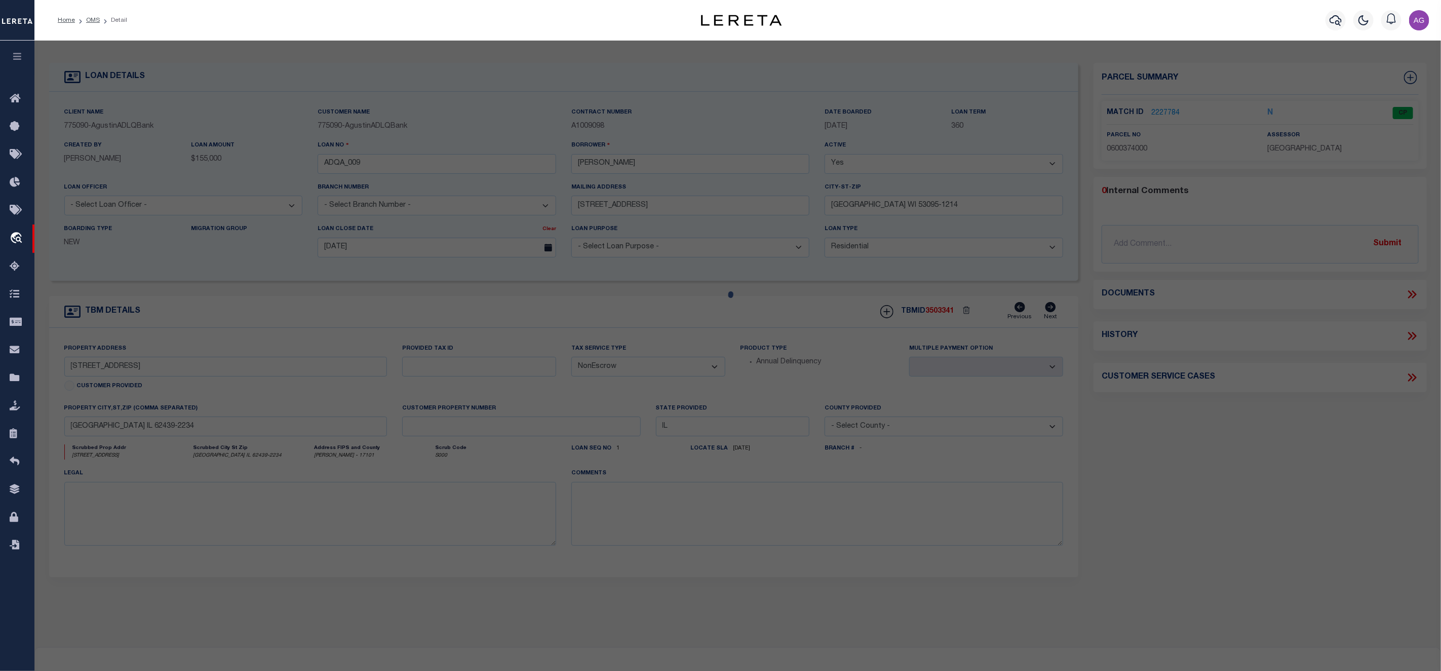
select select "ADD"
type input "1602 16TH ST"
checkbox input "false"
type input "LAWRENCEVILLE, IL 62439"
type textarea "R GR 3 LOT 87 T R HENNESSEY'S 15TH ST ADD"
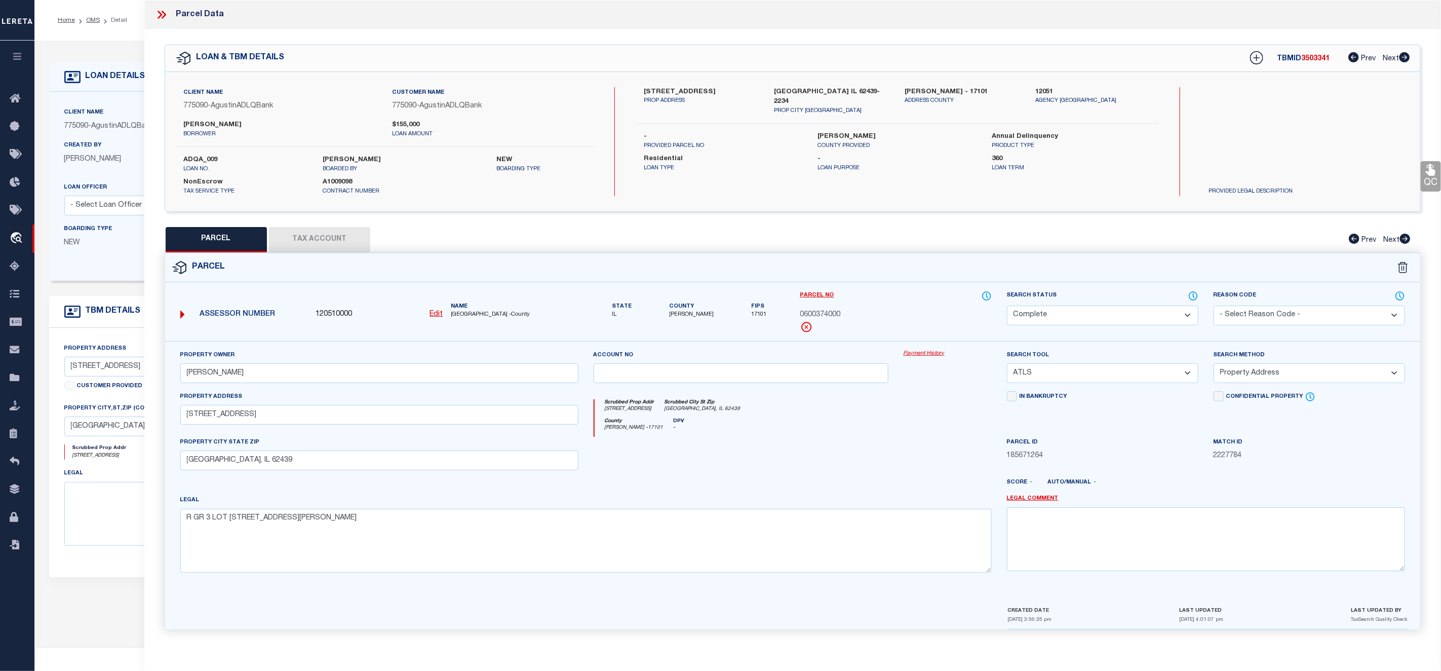
click at [923, 354] on link "Payment History" at bounding box center [948, 354] width 88 height 9
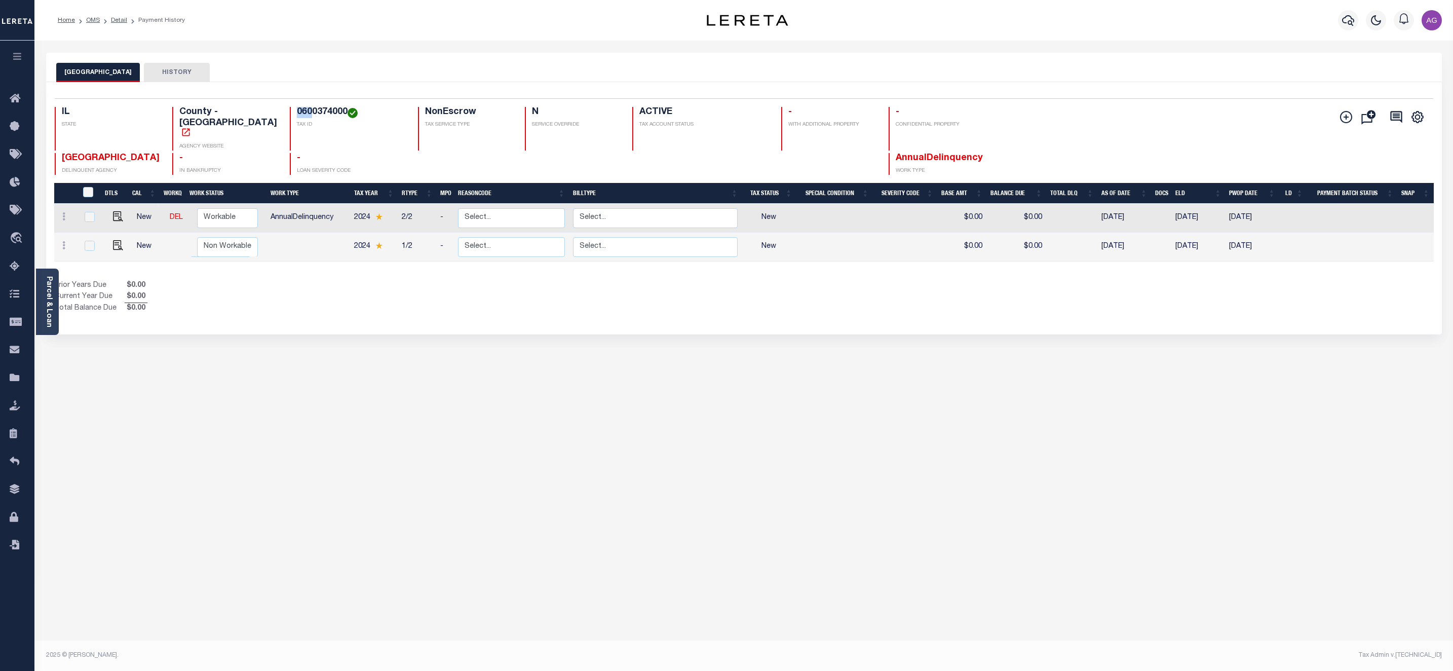
drag, startPoint x: 277, startPoint y: 108, endPoint x: 294, endPoint y: 113, distance: 17.3
click at [297, 113] on h4 "0600374000" at bounding box center [351, 112] width 109 height 11
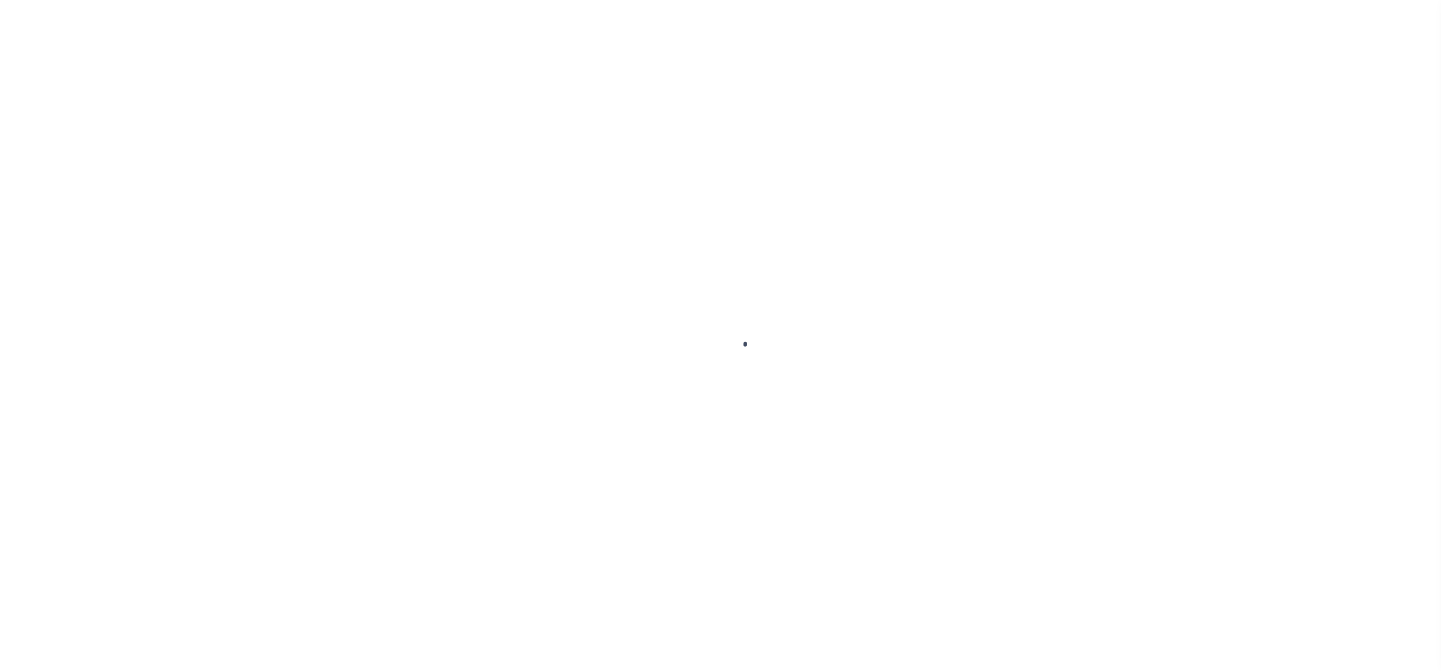
select select "CP"
select select "ATL"
select select "ADD"
select select "10"
select select "NonEscrow"
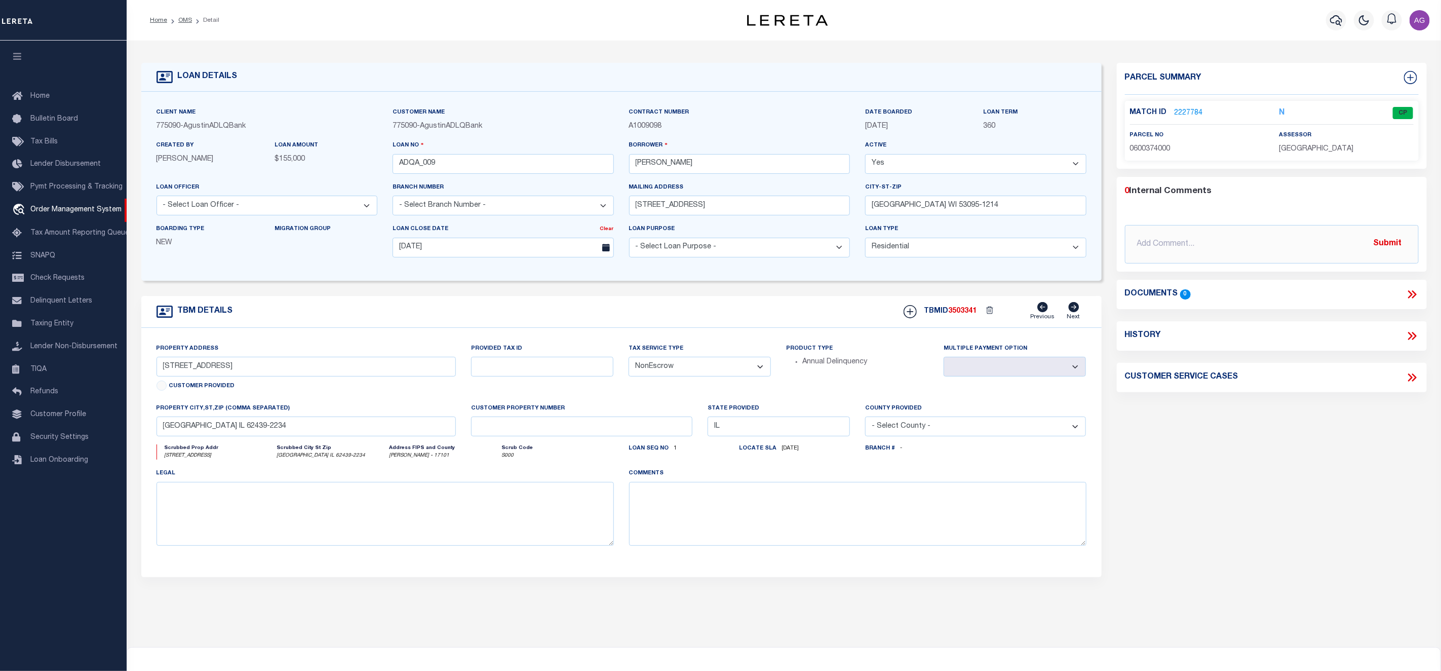
click at [1189, 109] on link "2227784" at bounding box center [1189, 113] width 28 height 11
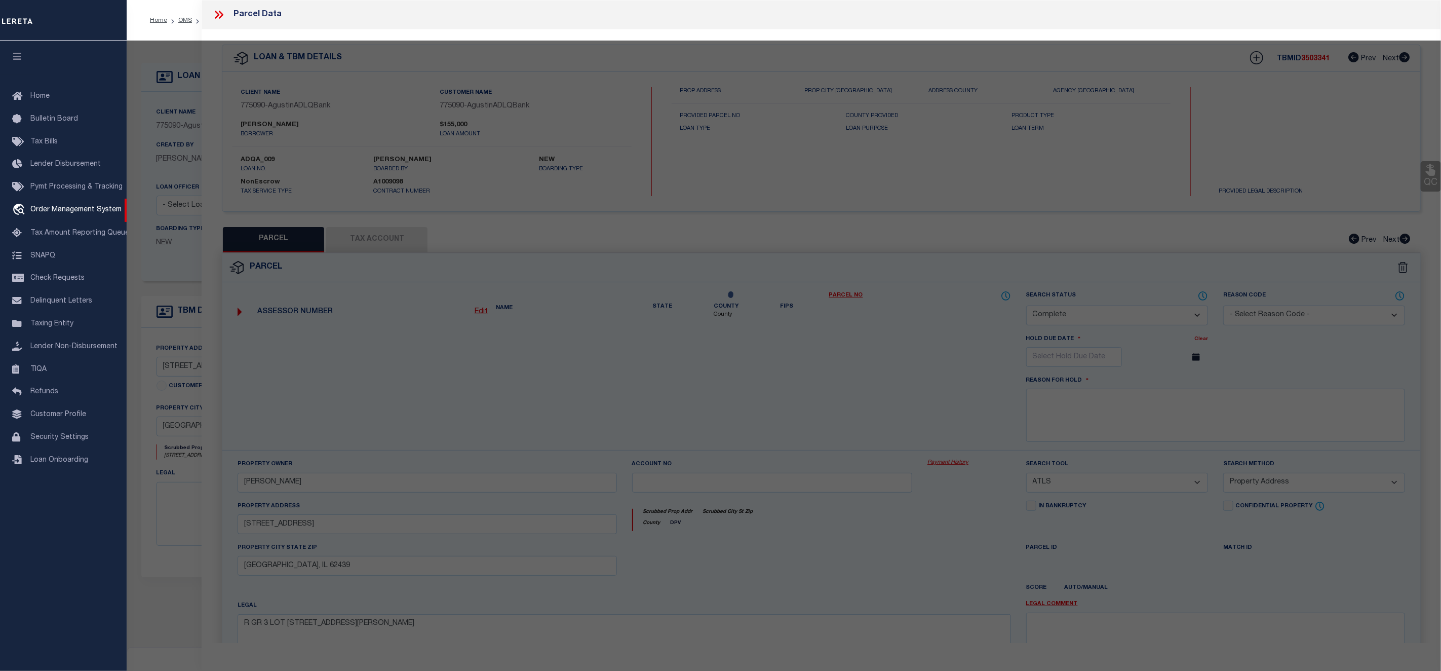
select select "AS"
select select
checkbox input "false"
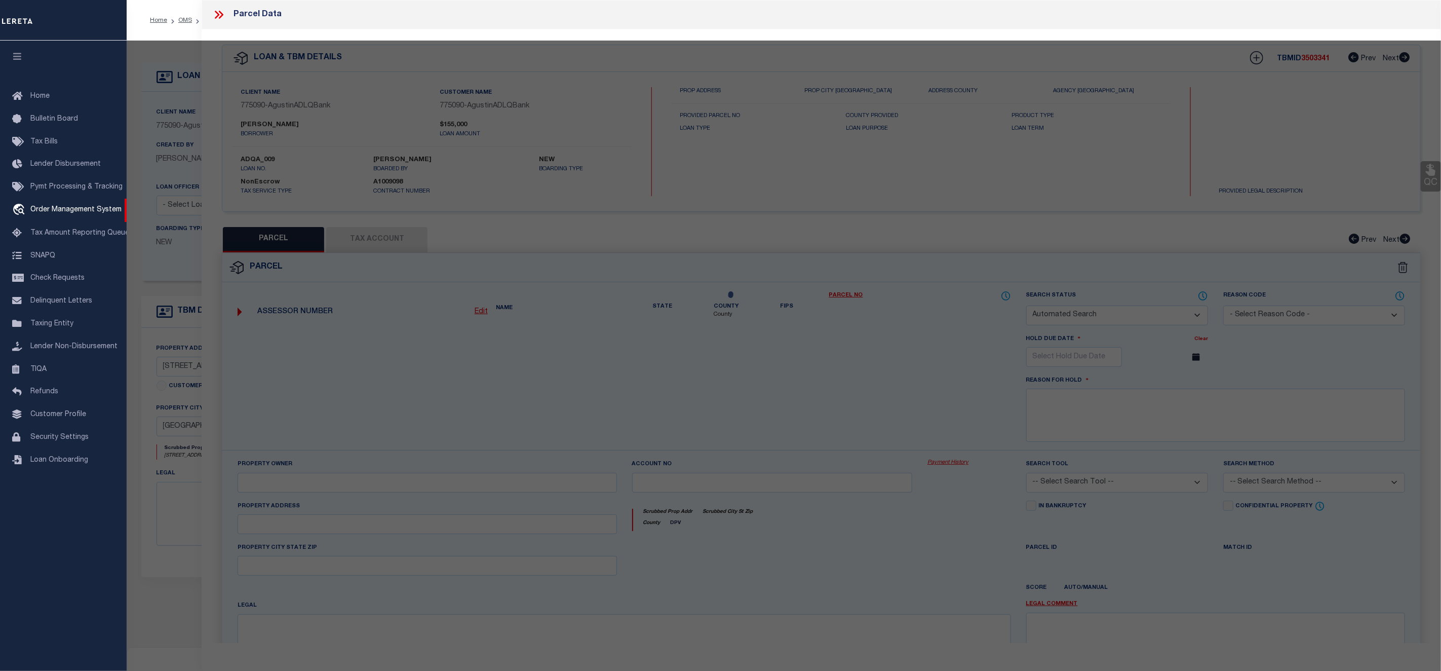
select select "CP"
type input "HARTZBURG,HEATHER"
select select "ATL"
select select "ADD"
type input "1602 16TH ST"
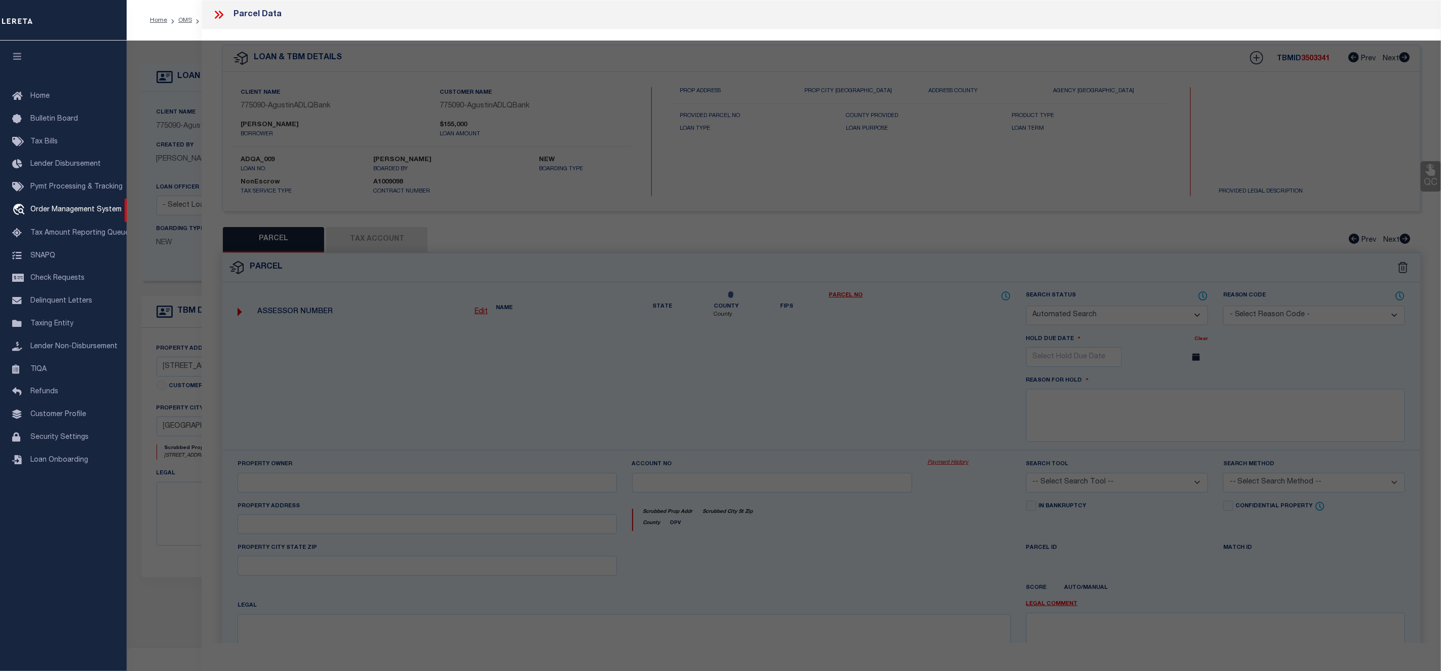
checkbox input "false"
type input "LAWRENCEVILLE, IL 62439"
type textarea "R GR 3 LOT 87 T R HENNESSEY'S 15TH ST ADD"
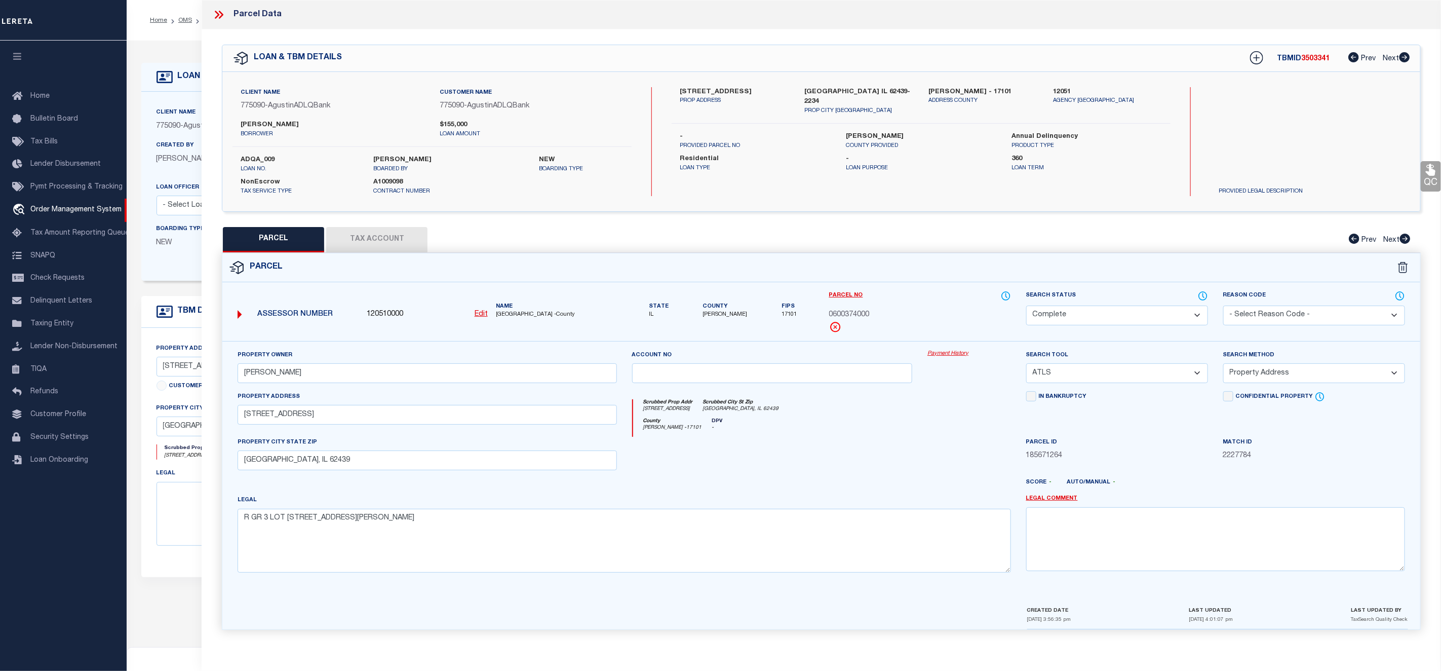
click at [359, 246] on button "Tax Account" at bounding box center [376, 239] width 101 height 25
select select "100"
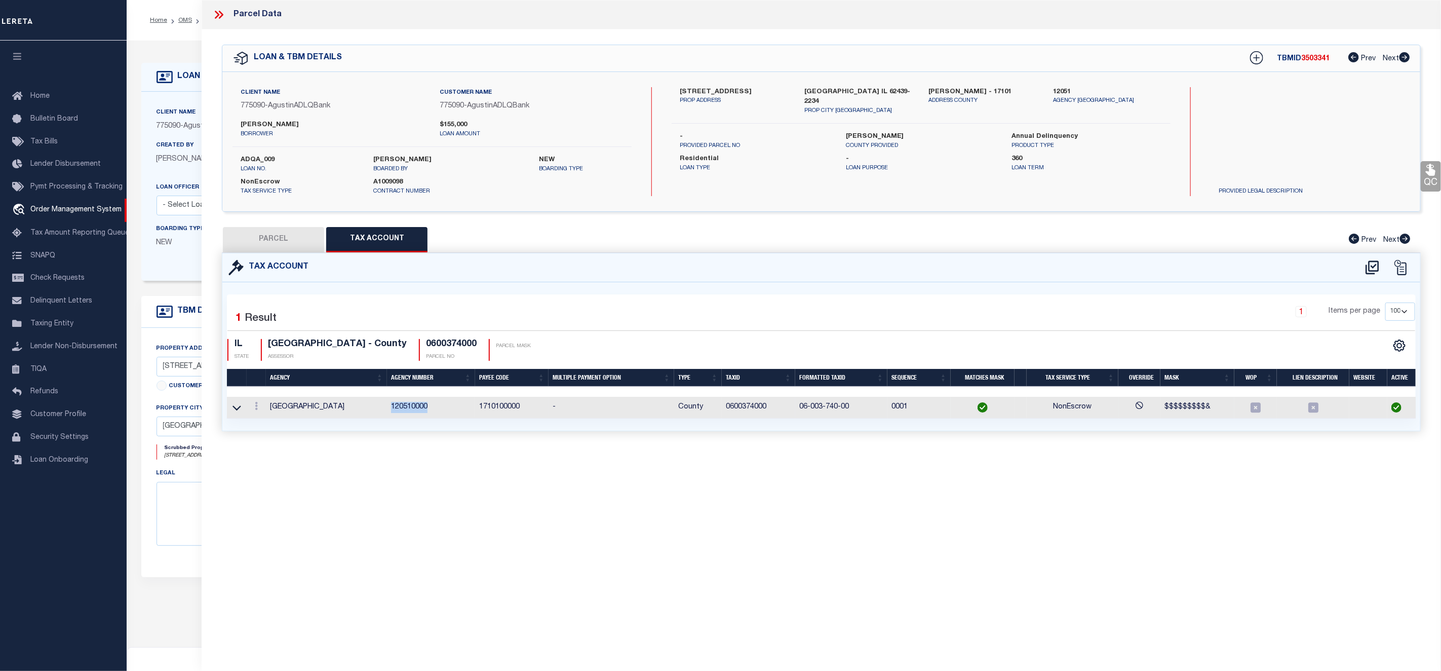
drag, startPoint x: 391, startPoint y: 412, endPoint x: 440, endPoint y: 409, distance: 48.7
click at [440, 409] on td "120510000" at bounding box center [431, 408] width 88 height 22
copy td "120510000"
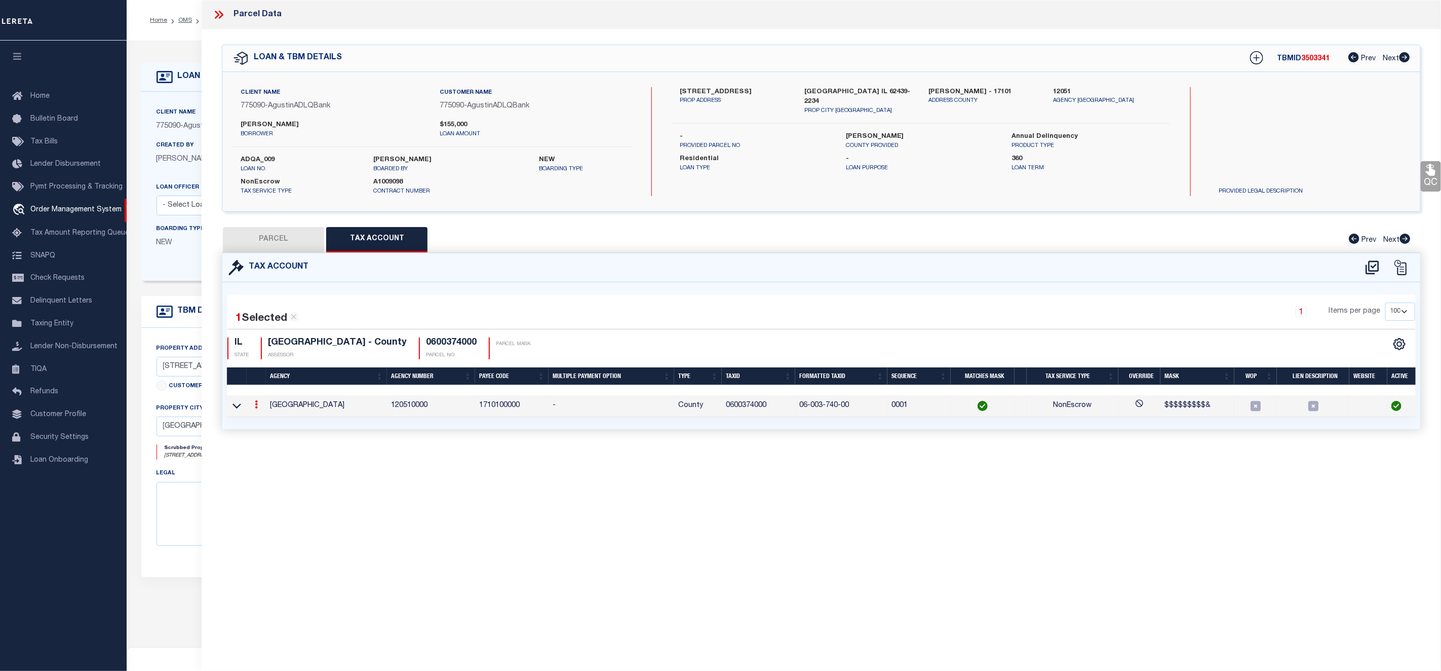
click at [447, 483] on div "Parcel Data QC QC QC - Select Status - Ready to QC" at bounding box center [822, 321] width 1240 height 643
click at [219, 14] on icon at bounding box center [217, 15] width 5 height 8
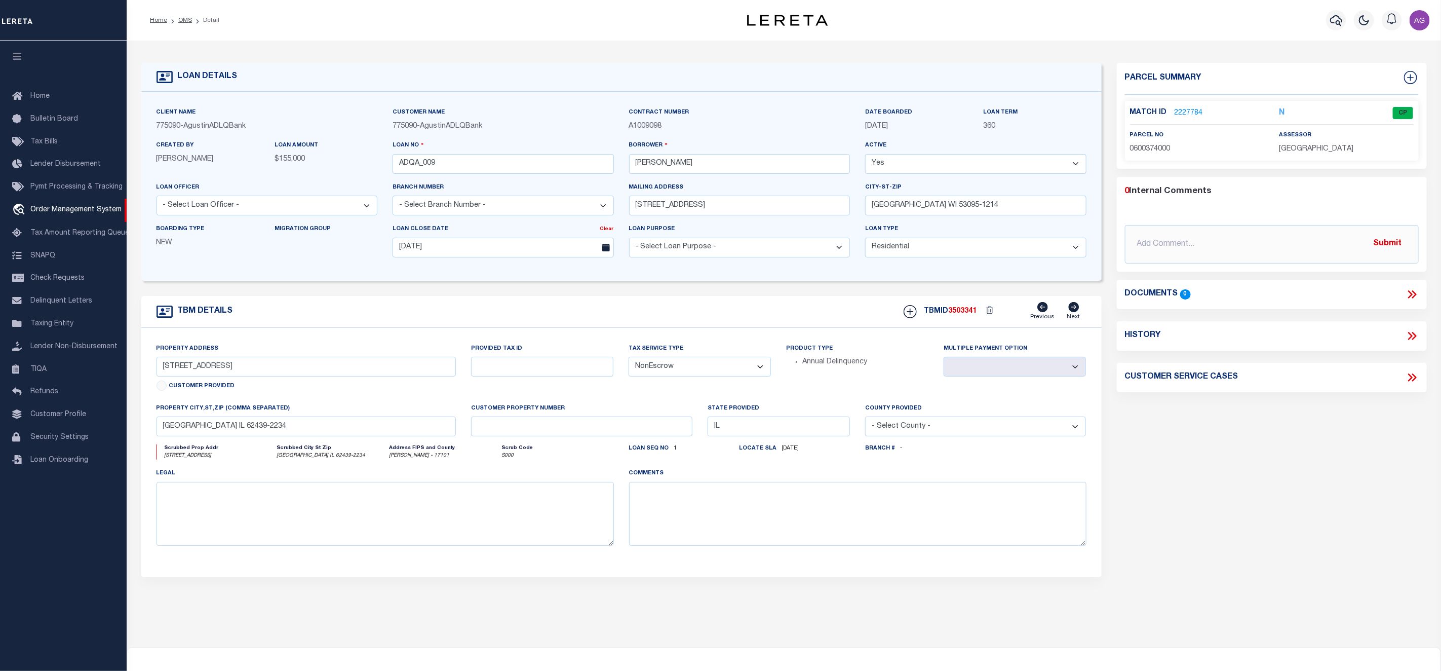
click at [1195, 111] on link "2227784" at bounding box center [1189, 113] width 28 height 11
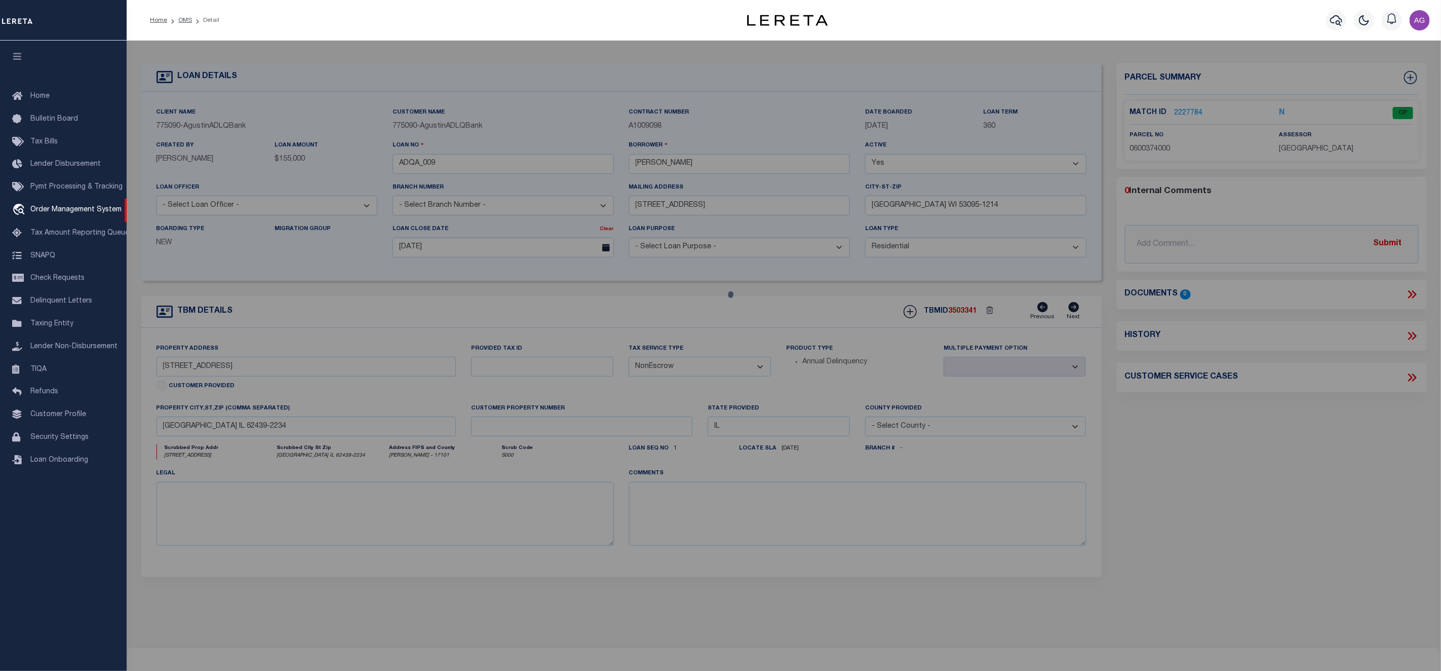
select select "AS"
select select
checkbox input "false"
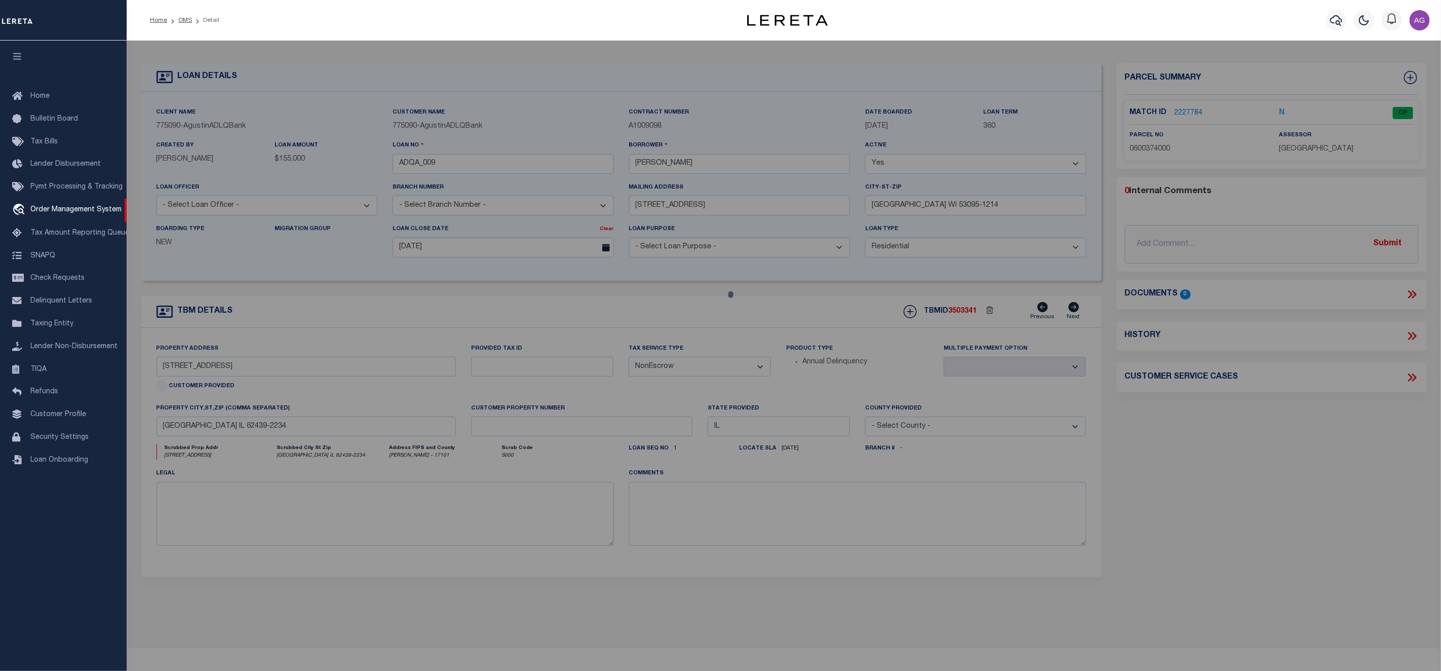
select select "CP"
type input "HARTZBURG,HEATHER"
select select "ATL"
select select "ADD"
type input "1602 16TH ST"
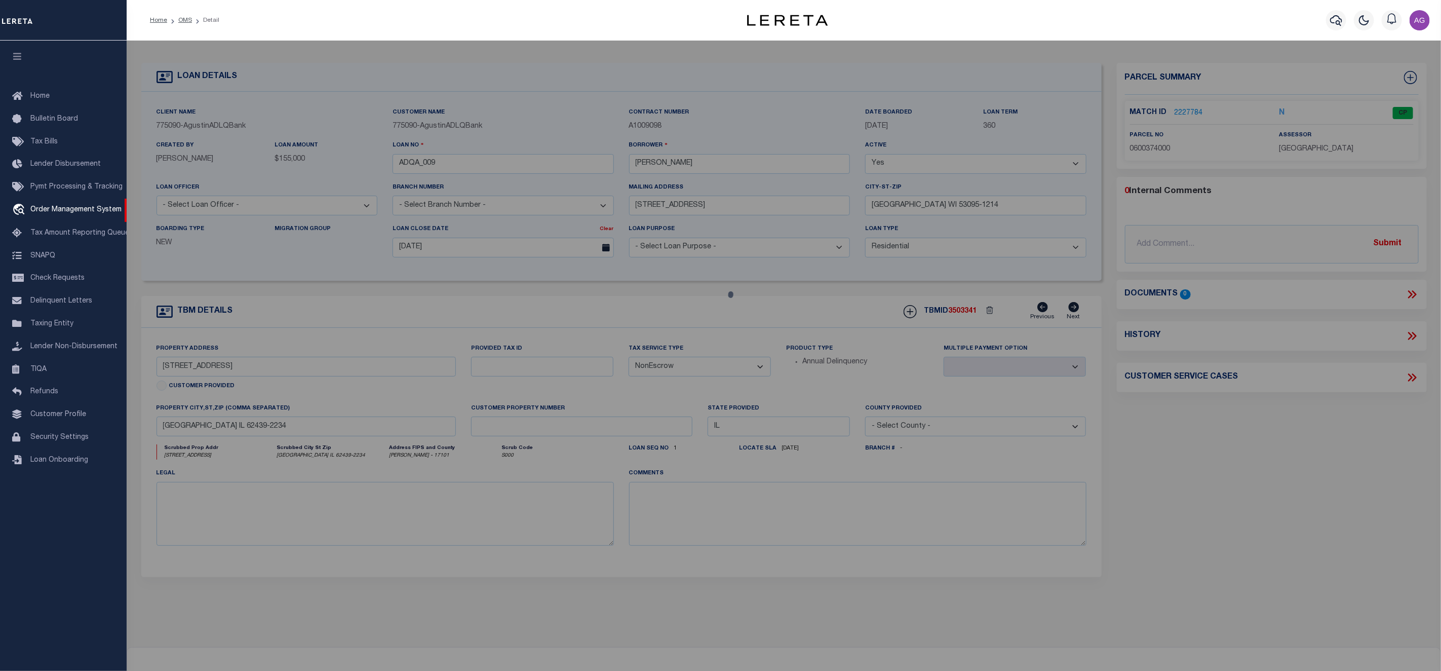
checkbox input "false"
type input "LAWRENCEVILLE, IL 62439"
type textarea "R GR 3 LOT 87 T R HENNESSEY'S 15TH ST ADD"
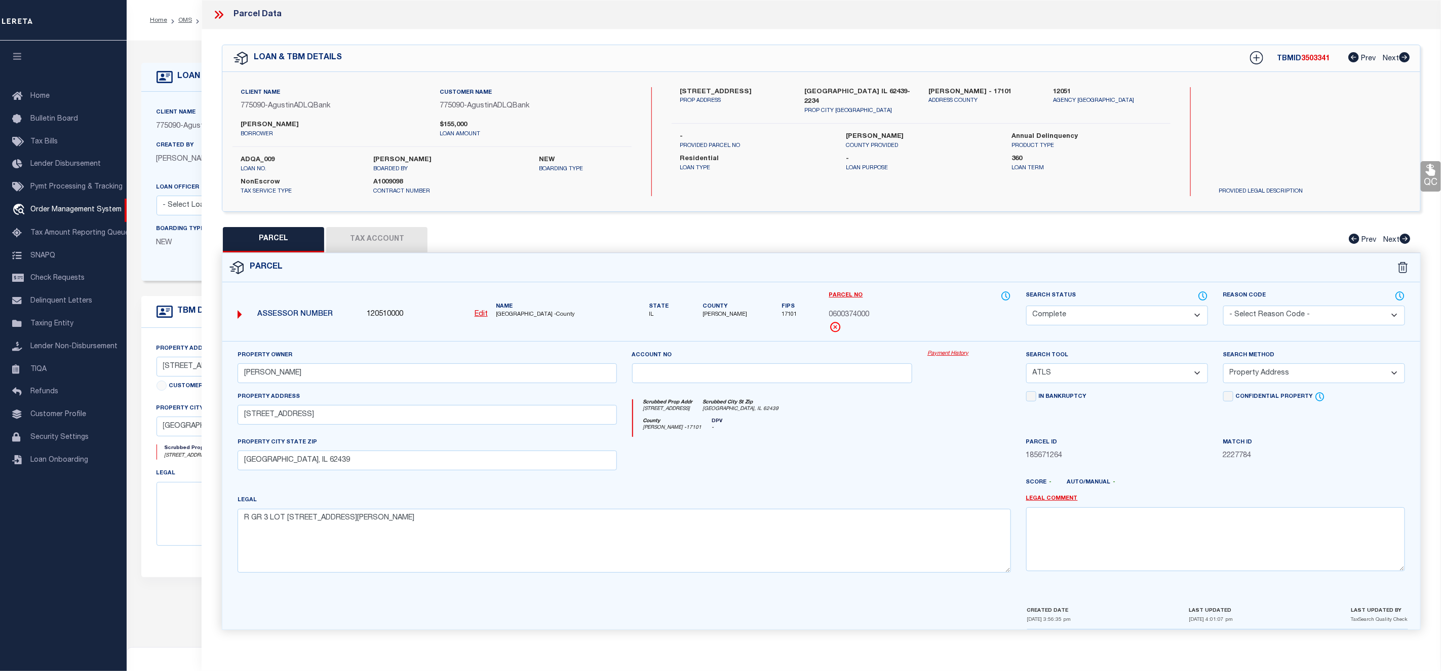
click at [944, 354] on link "Payment History" at bounding box center [970, 354] width 84 height 9
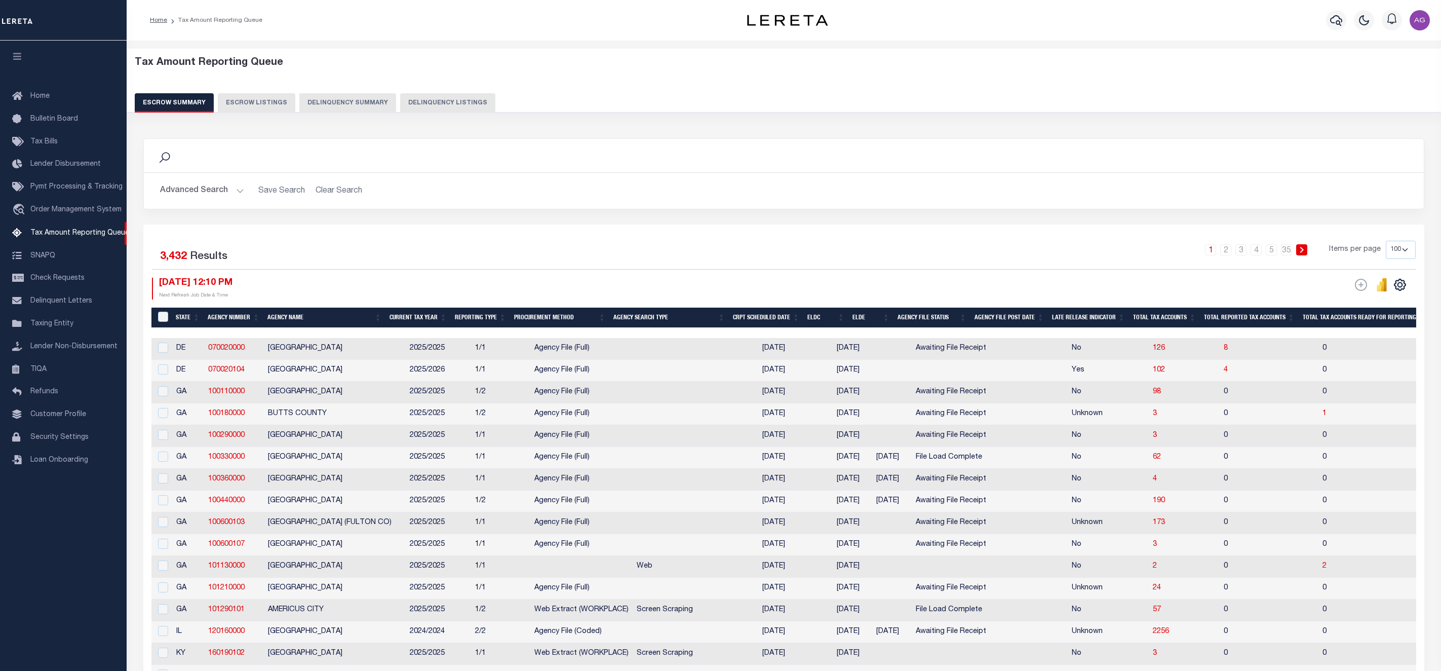
select select "100"
click at [350, 107] on button "Delinquency Summary" at bounding box center [347, 102] width 97 height 19
select select
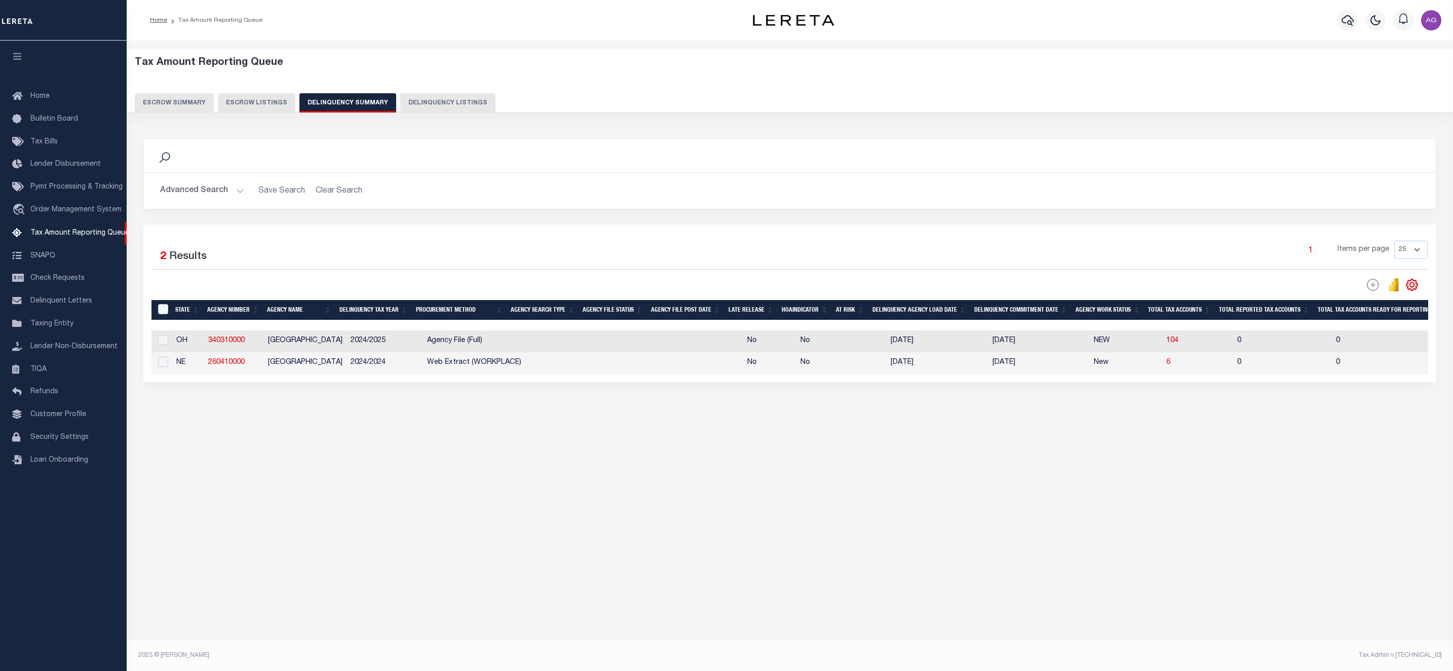
click at [219, 192] on button "Advanced Search" at bounding box center [202, 191] width 84 height 20
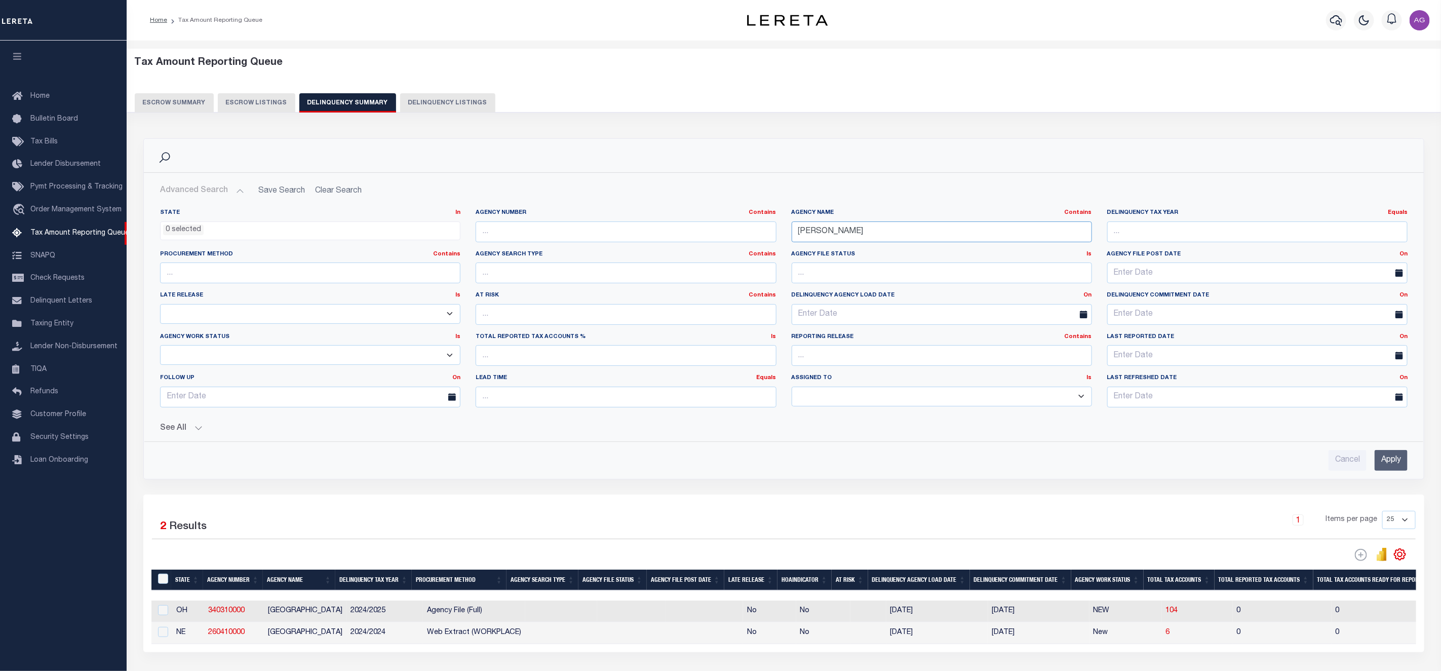
drag, startPoint x: 883, startPoint y: 236, endPoint x: 731, endPoint y: 213, distance: 153.6
click at [731, 213] on div "State In In AK AL AR AZ CA CO CT DC DE FL GA GU HI IA ID IL IN KS [GEOGRAPHIC_D…" at bounding box center [783, 312] width 1263 height 207
paste input "120510000"
type input "120510000"
click at [845, 234] on input "120510000" at bounding box center [942, 231] width 300 height 21
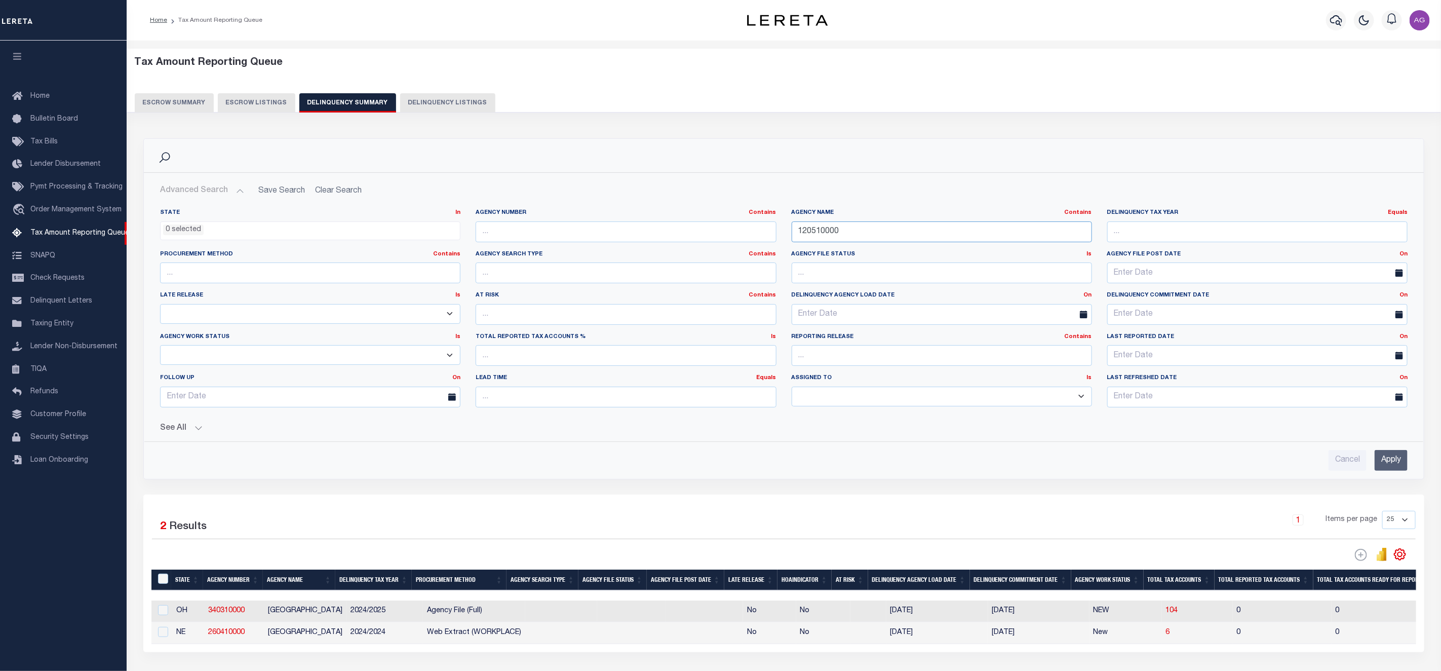
click at [845, 234] on input "120510000" at bounding box center [942, 231] width 300 height 21
click at [660, 242] on input "text" at bounding box center [626, 231] width 300 height 21
paste input "120510000"
type input "120510000"
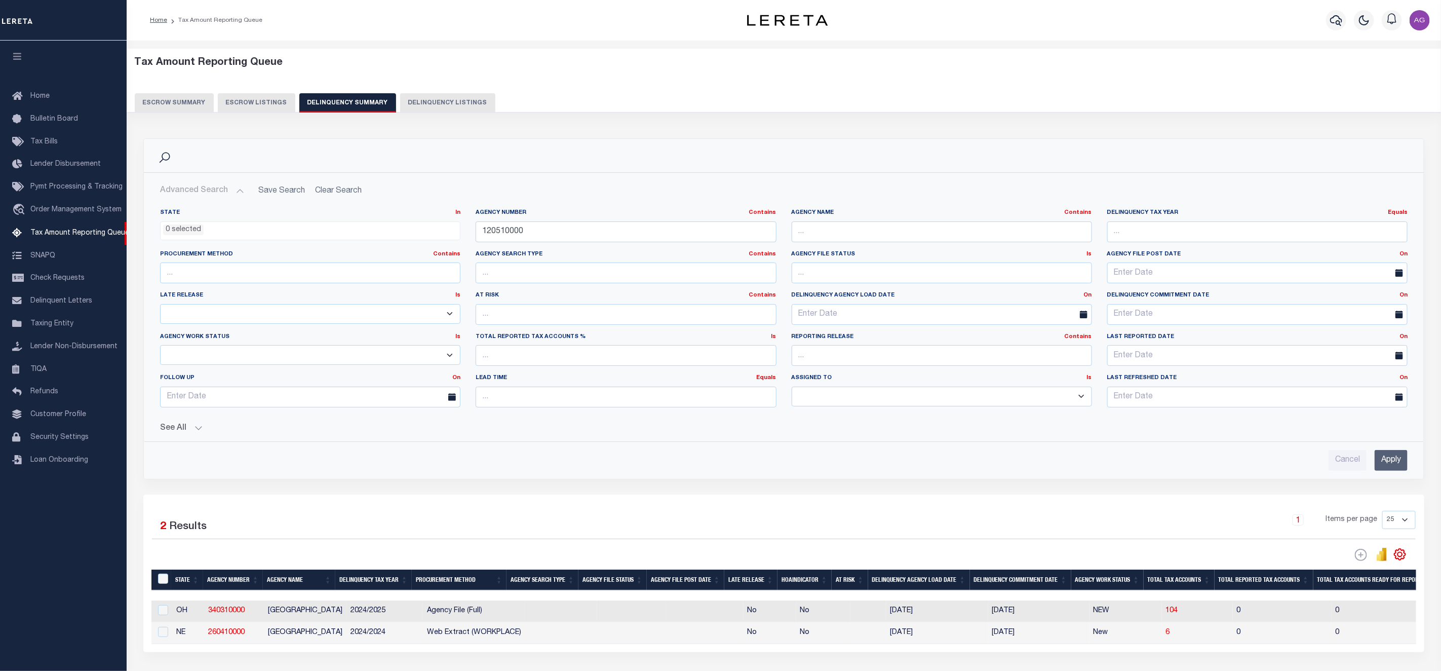
click at [187, 426] on div "See All Work Queue Is Is Contains --ALL-- Delinquent Is" at bounding box center [784, 424] width 1248 height 18
click at [187, 431] on button "See All" at bounding box center [784, 429] width 1248 height 10
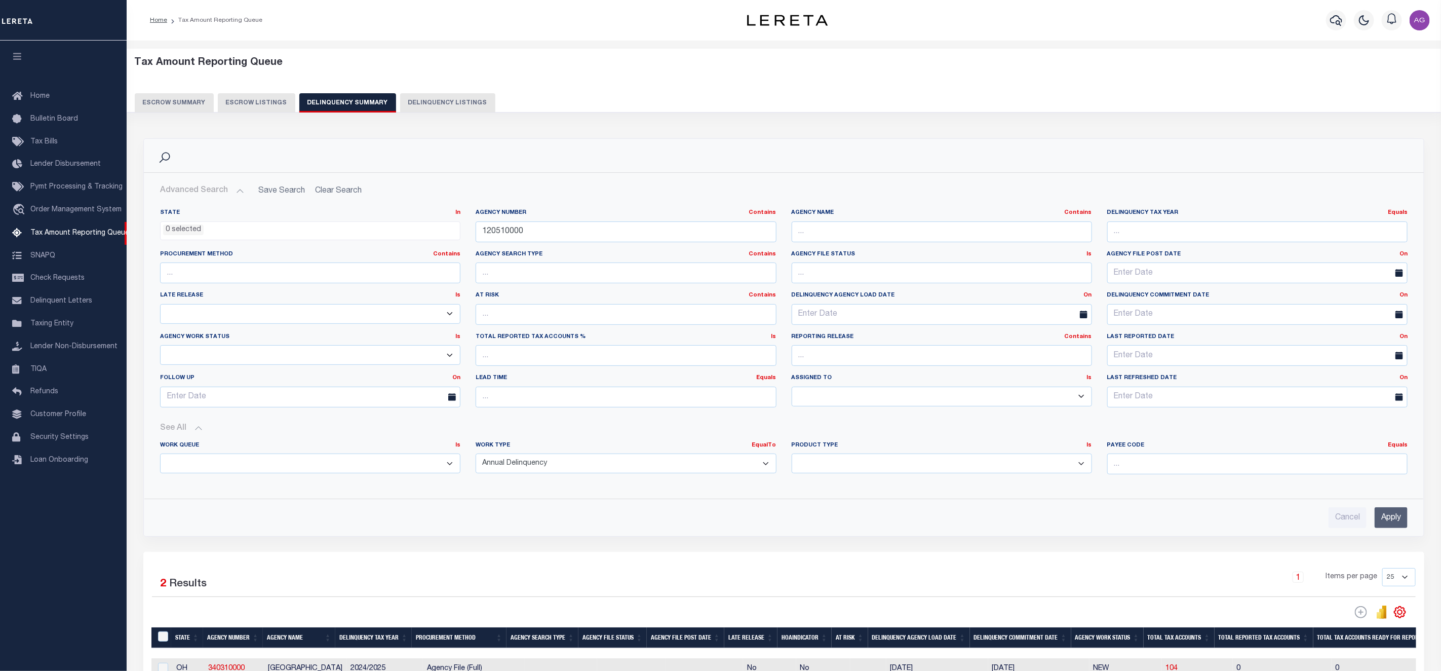
click at [1403, 512] on input "Apply" at bounding box center [1391, 517] width 33 height 21
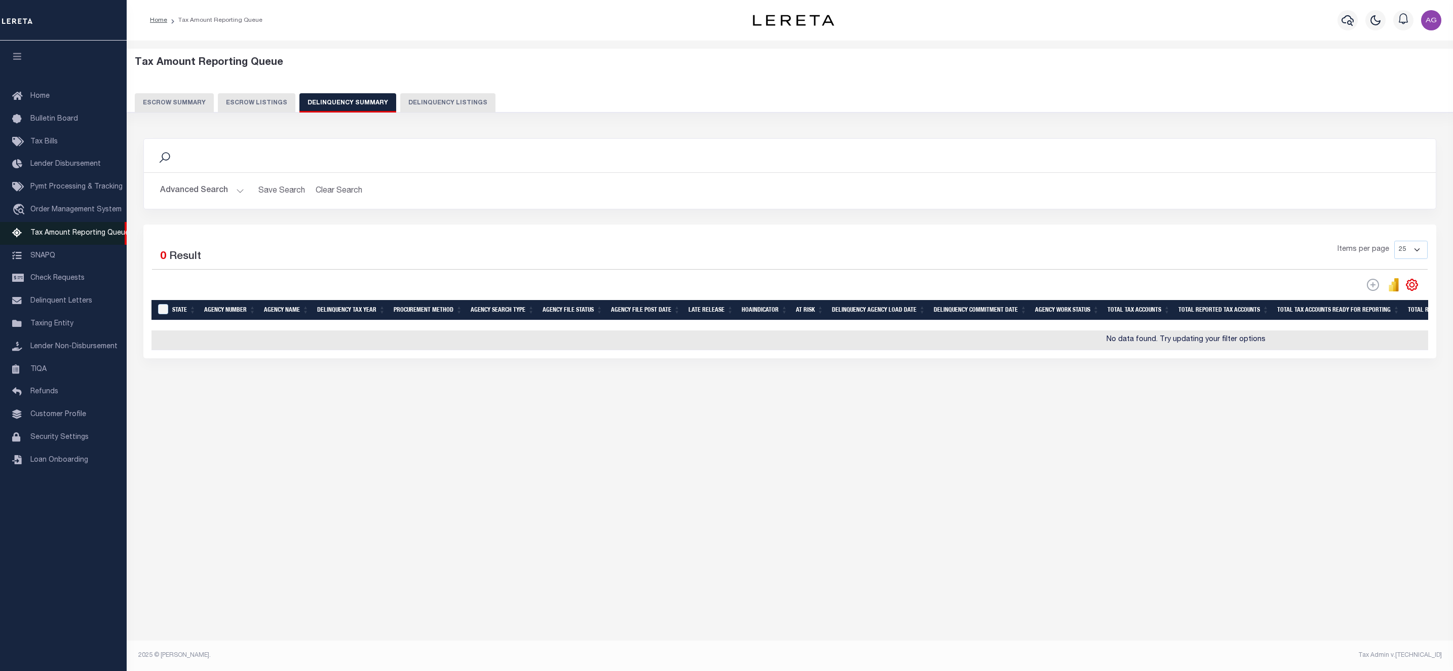
click at [86, 236] on span "Tax Amount Reporting Queue" at bounding box center [79, 232] width 99 height 7
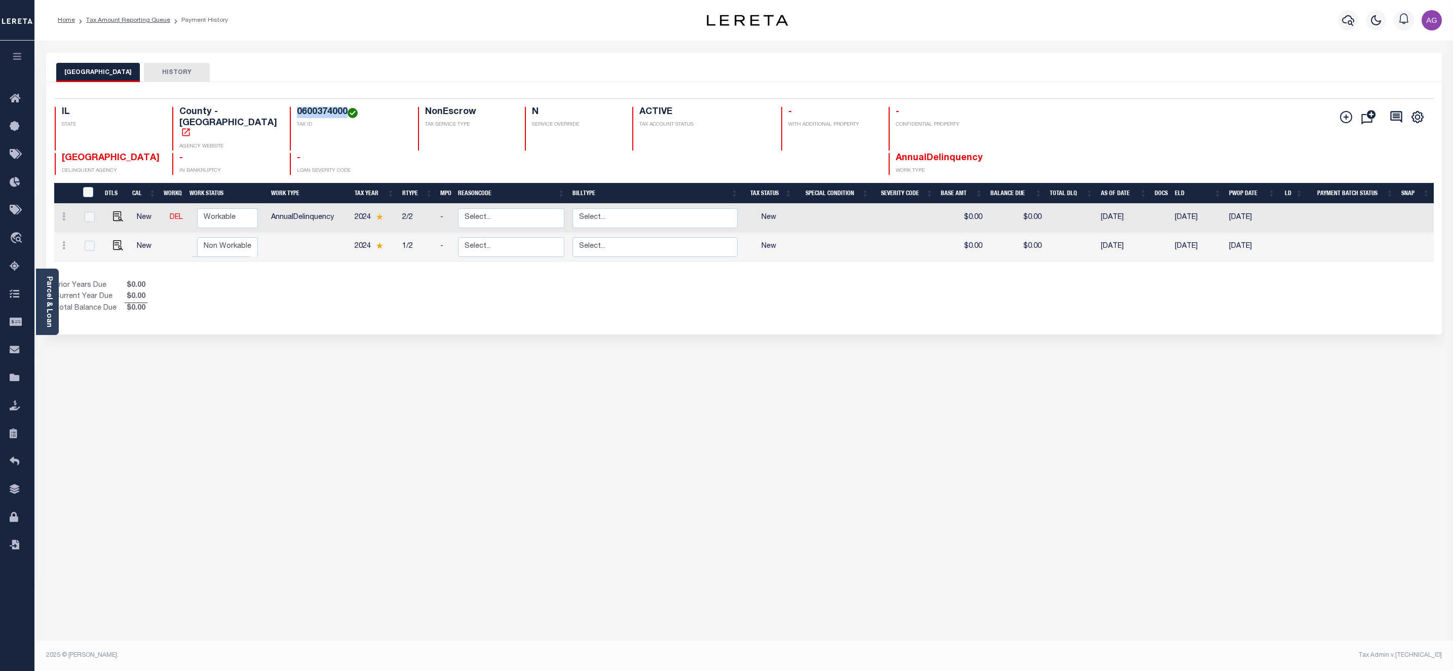
drag, startPoint x: 277, startPoint y: 112, endPoint x: 327, endPoint y: 111, distance: 50.2
click at [327, 111] on h4 "0600374000" at bounding box center [351, 112] width 109 height 11
copy h4 "0600374000"
click at [185, 381] on div "LAWRENCE COUNTY HISTORY Selected 2 Results" at bounding box center [744, 339] width 1411 height 572
click at [65, 214] on link at bounding box center [63, 218] width 11 height 8
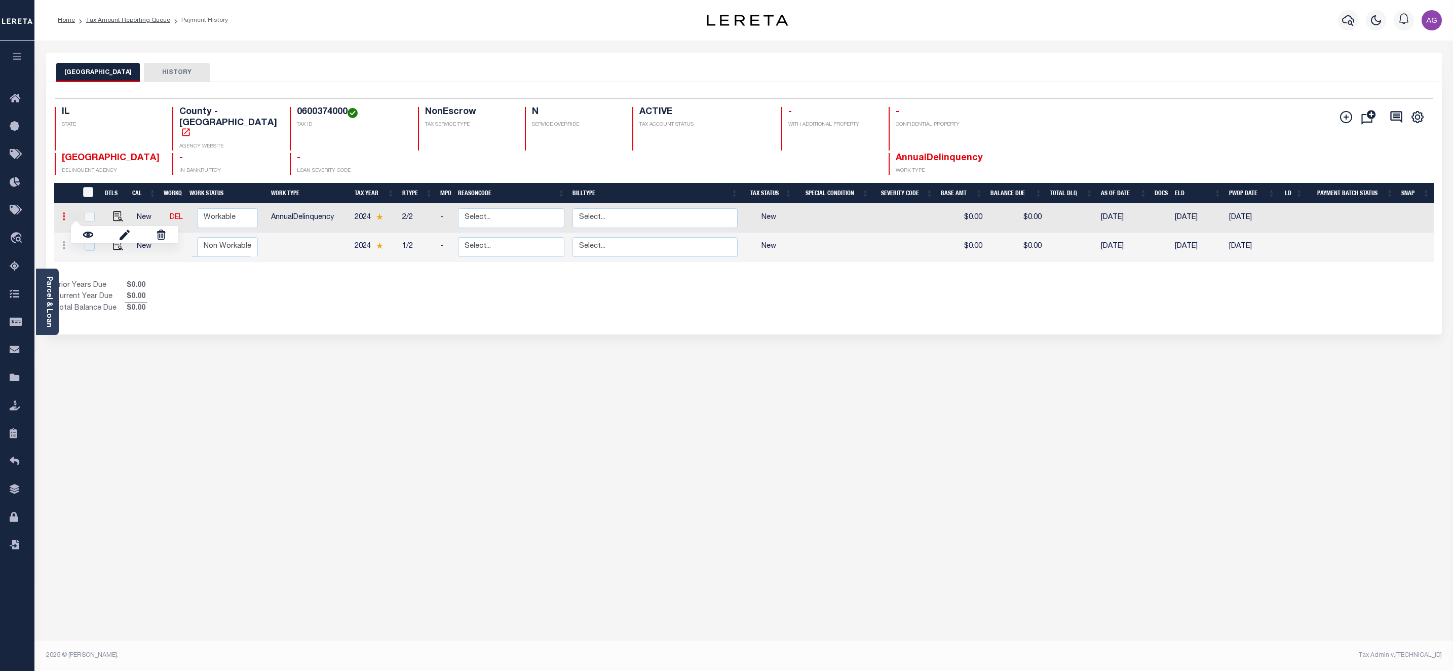
click at [62, 212] on icon at bounding box center [63, 216] width 3 height 8
click at [262, 452] on div "LAWRENCE COUNTY HISTORY Selected 2 Results" at bounding box center [744, 339] width 1411 height 572
click at [63, 212] on icon at bounding box center [63, 216] width 3 height 8
click at [120, 229] on img at bounding box center [125, 234] width 10 height 11
select select "NW2"
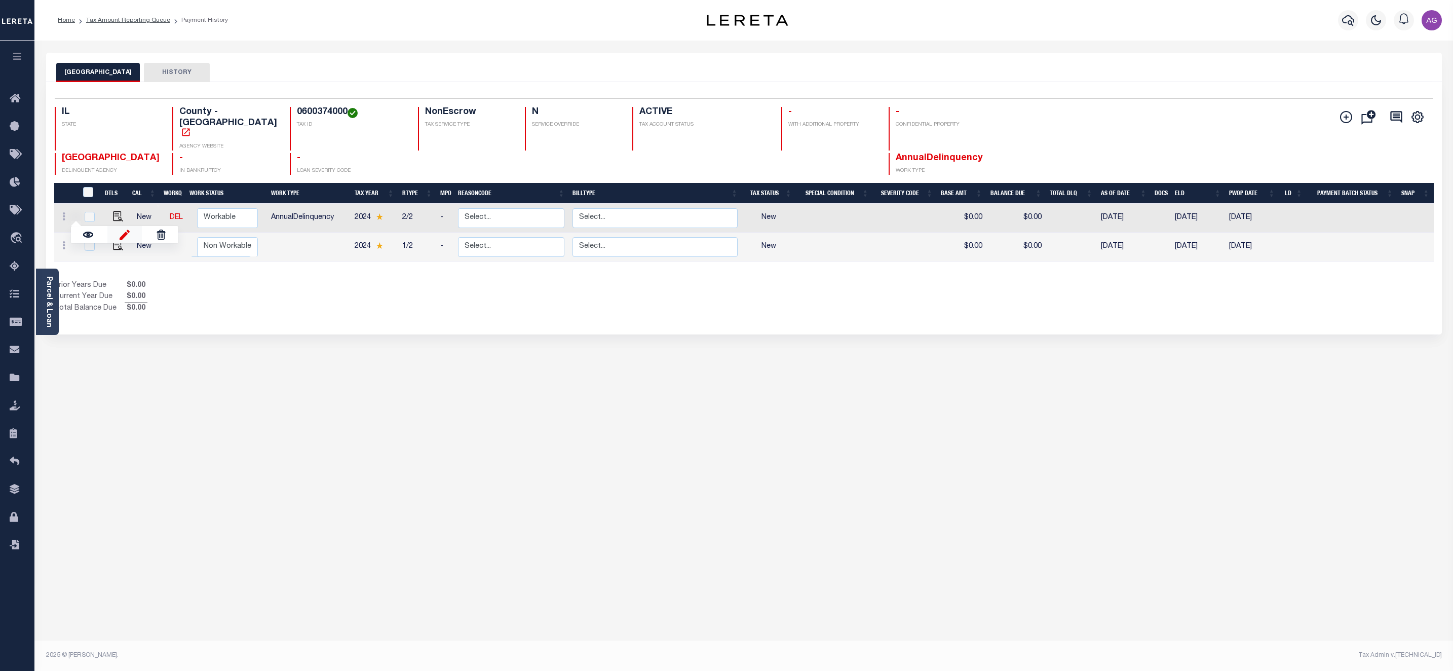
type input "$0.00"
type input "[DATE]"
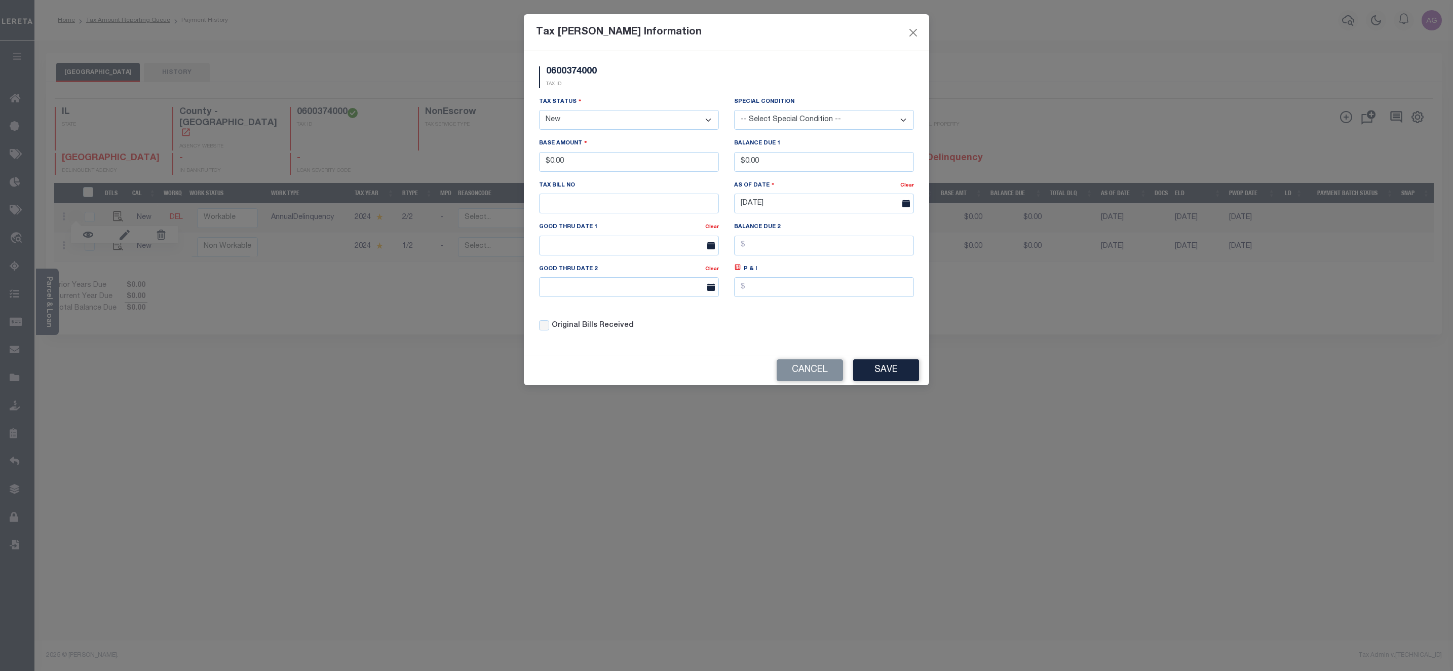
click at [643, 123] on select "- Select Status - Open Due/Unpaid Paid Incomplete No Tax Due Internal Refund Pr…" at bounding box center [629, 120] width 180 height 20
click at [621, 124] on select "- Select Status - Open Due/Unpaid Paid Incomplete No Tax Due Internal Refund Pr…" at bounding box center [629, 120] width 180 height 20
click at [810, 378] on button "Cancel" at bounding box center [810, 370] width 66 height 22
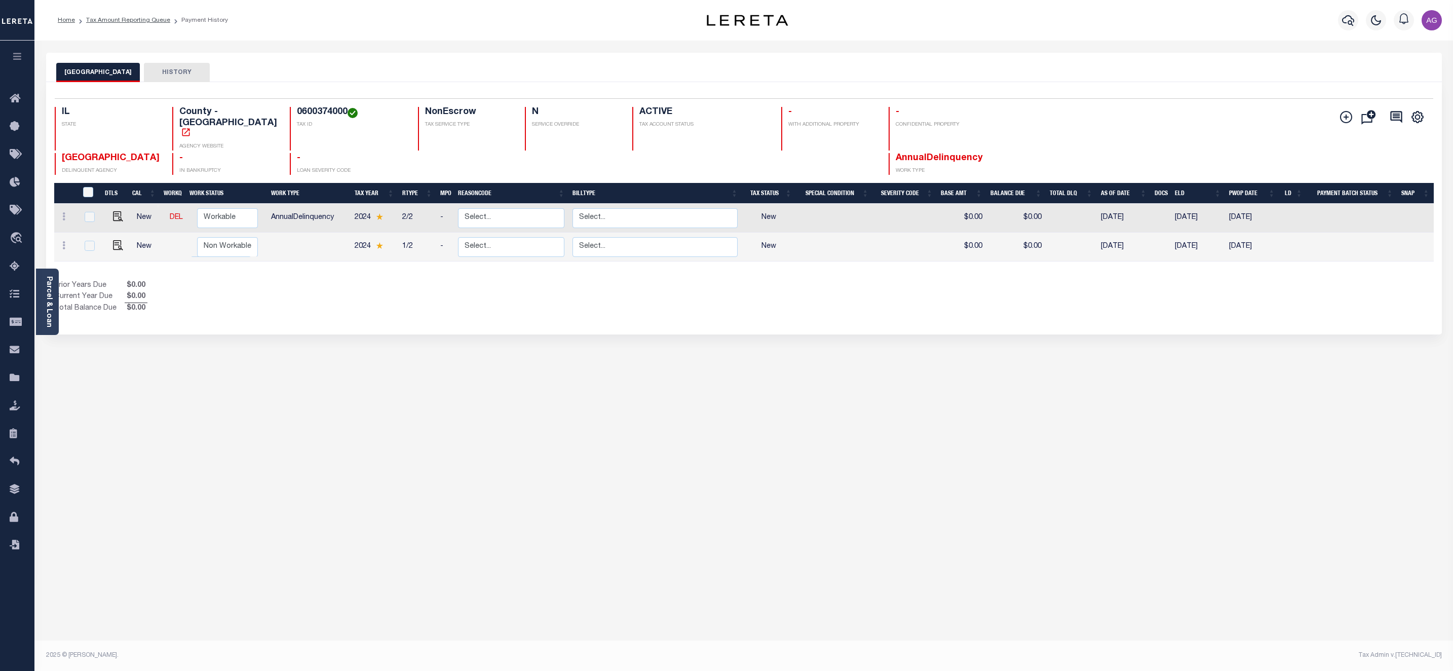
click at [263, 388] on div "LAWRENCE COUNTY HISTORY Selected 2 Results" at bounding box center [744, 339] width 1411 height 572
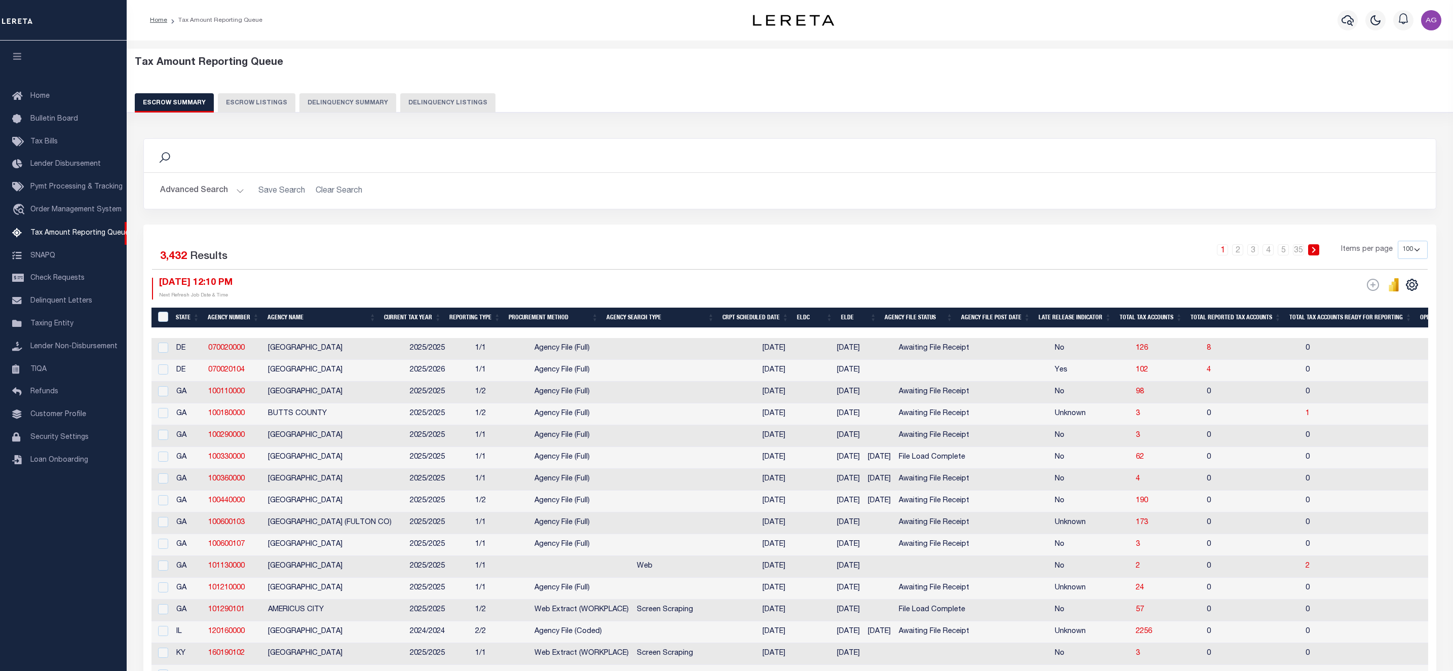
select select "100"
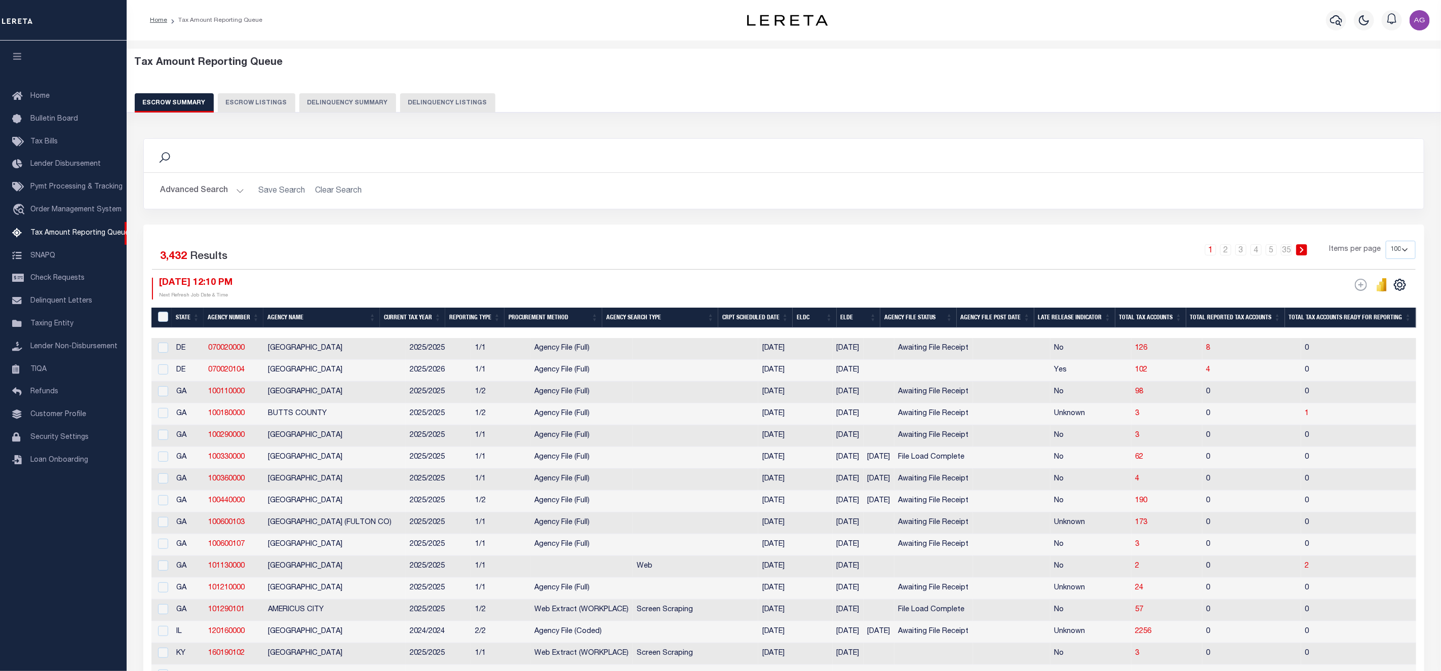
click at [371, 98] on button "Delinquency Summary" at bounding box center [347, 102] width 97 height 19
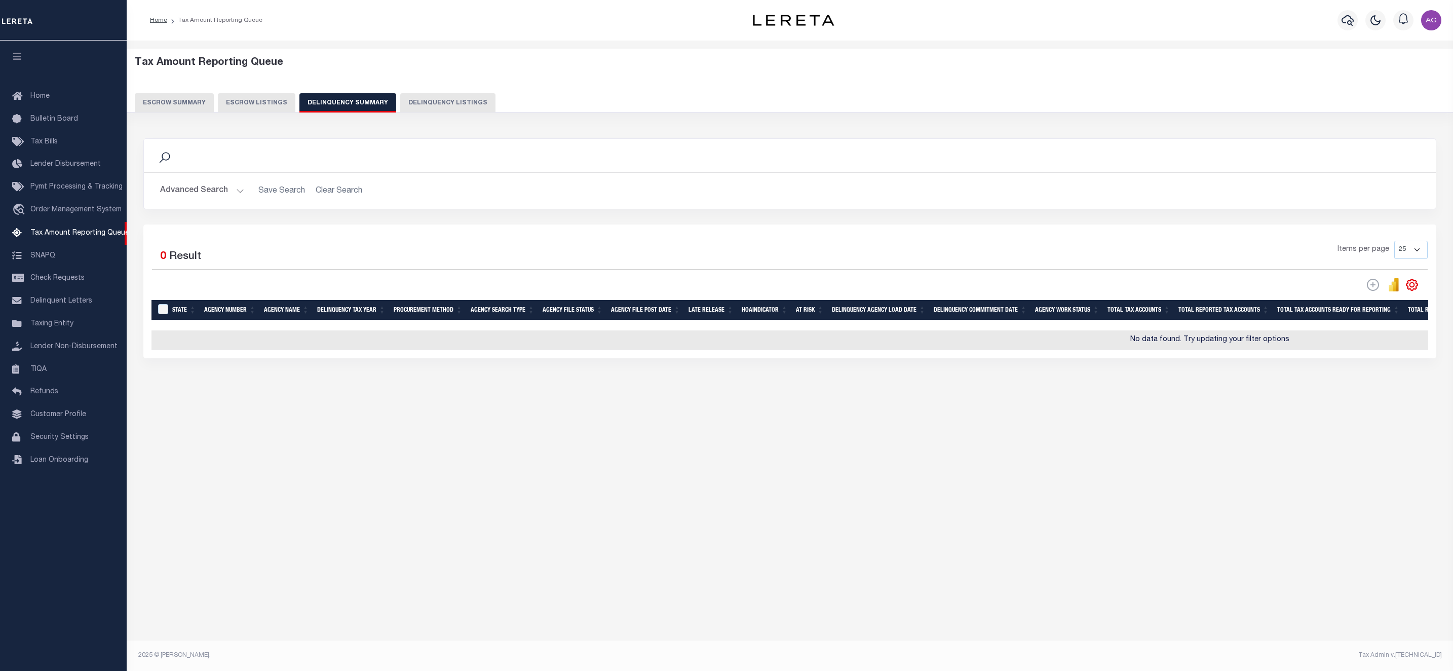
click at [422, 110] on button "Delinquency Listings" at bounding box center [447, 102] width 95 height 19
select select "100"
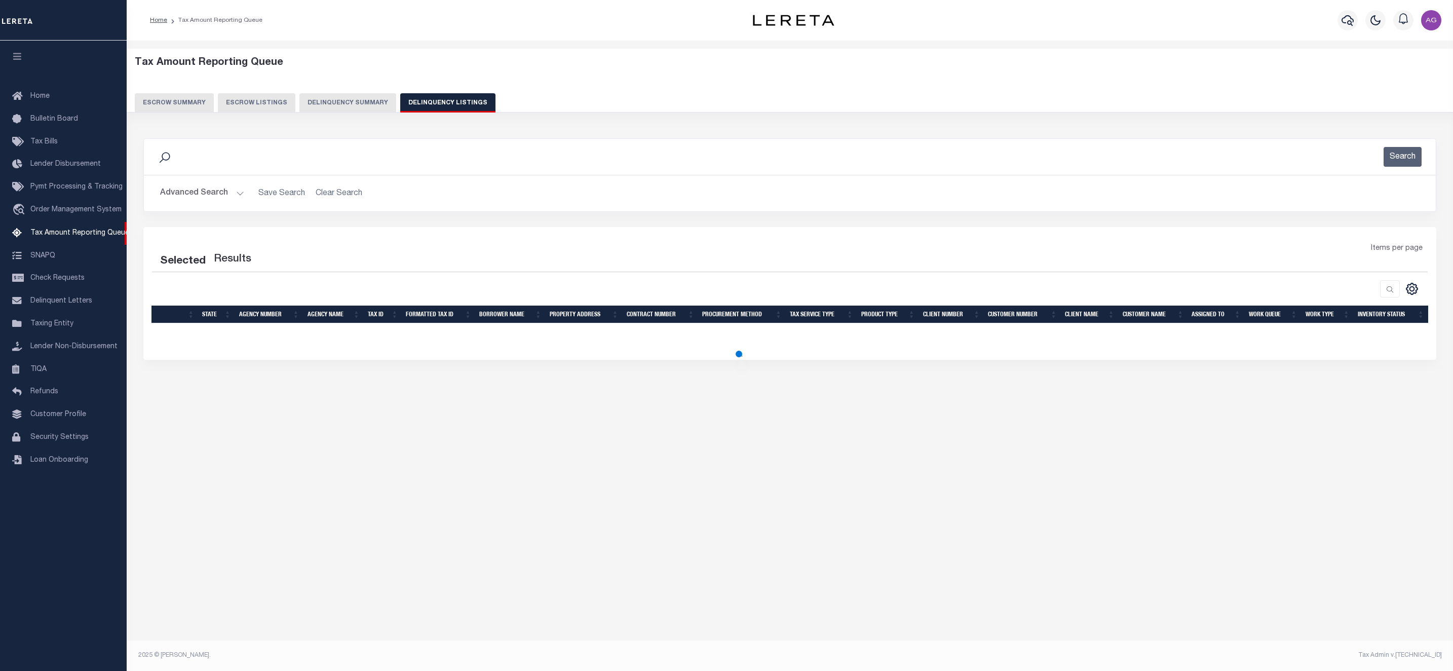
click at [196, 189] on button "Advanced Search" at bounding box center [202, 193] width 84 height 20
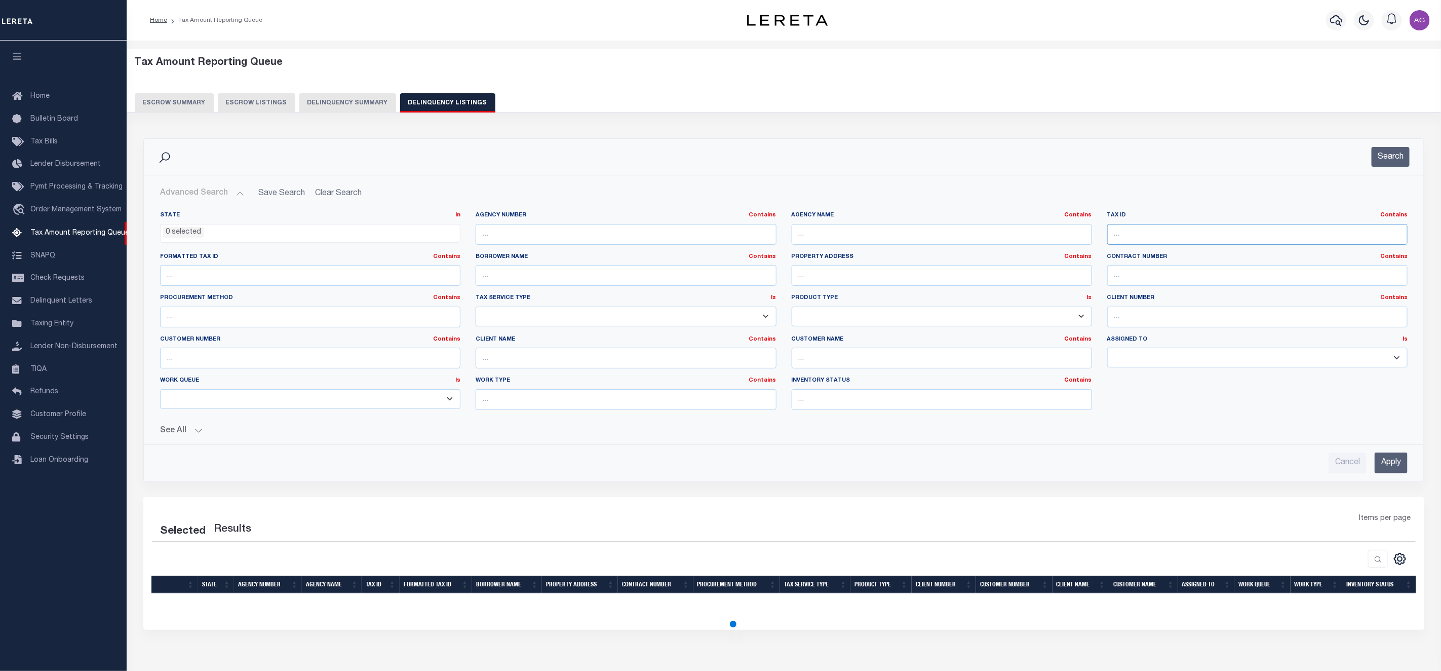
click at [1226, 236] on input "text" at bounding box center [1257, 234] width 300 height 21
paste input "0600374000"
type input "0600374000"
select select "100"
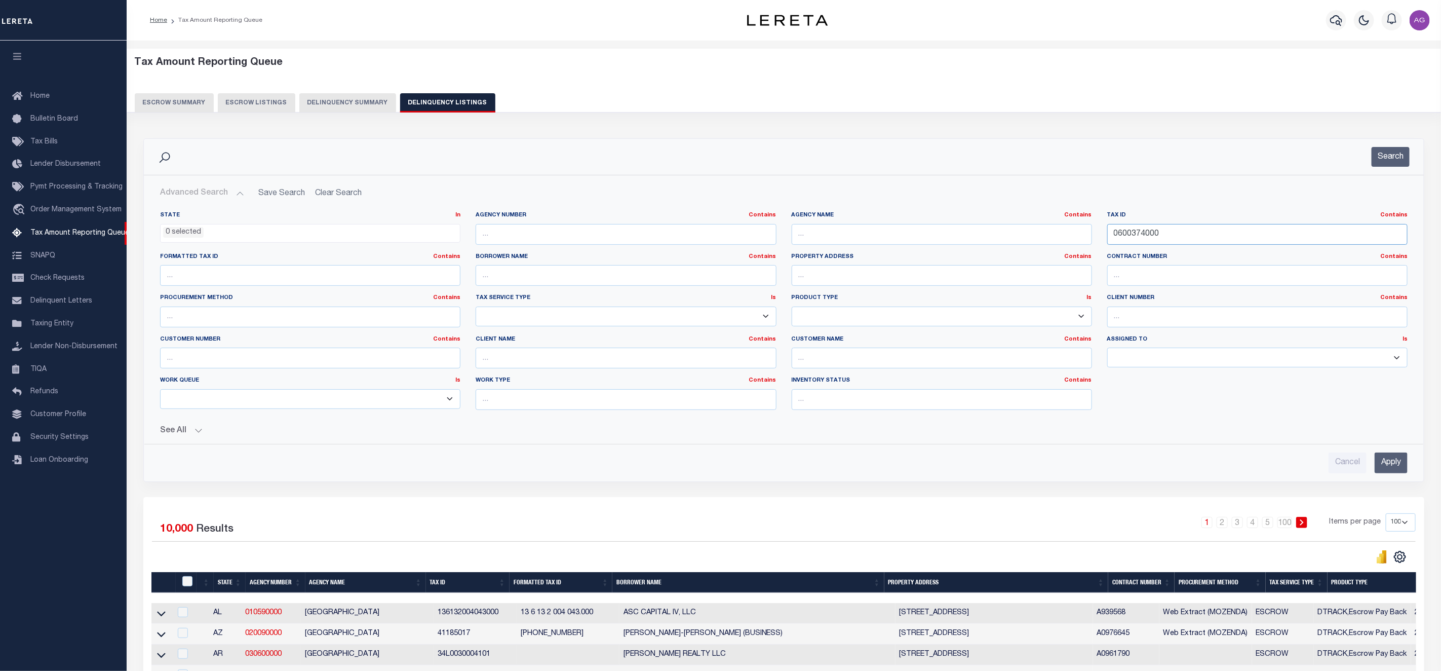
type input "0600374000"
click at [1404, 469] on input "Apply" at bounding box center [1391, 462] width 33 height 21
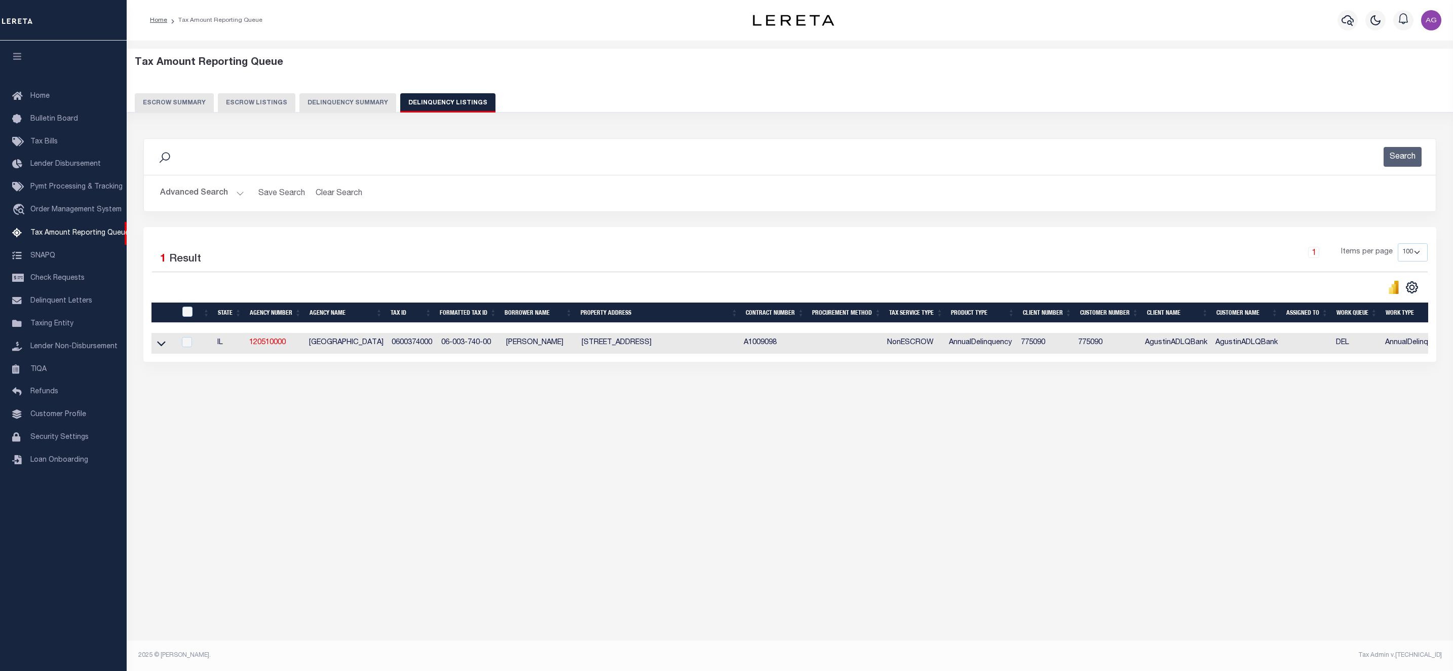
click at [347, 101] on button "Delinquency Summary" at bounding box center [347, 102] width 97 height 19
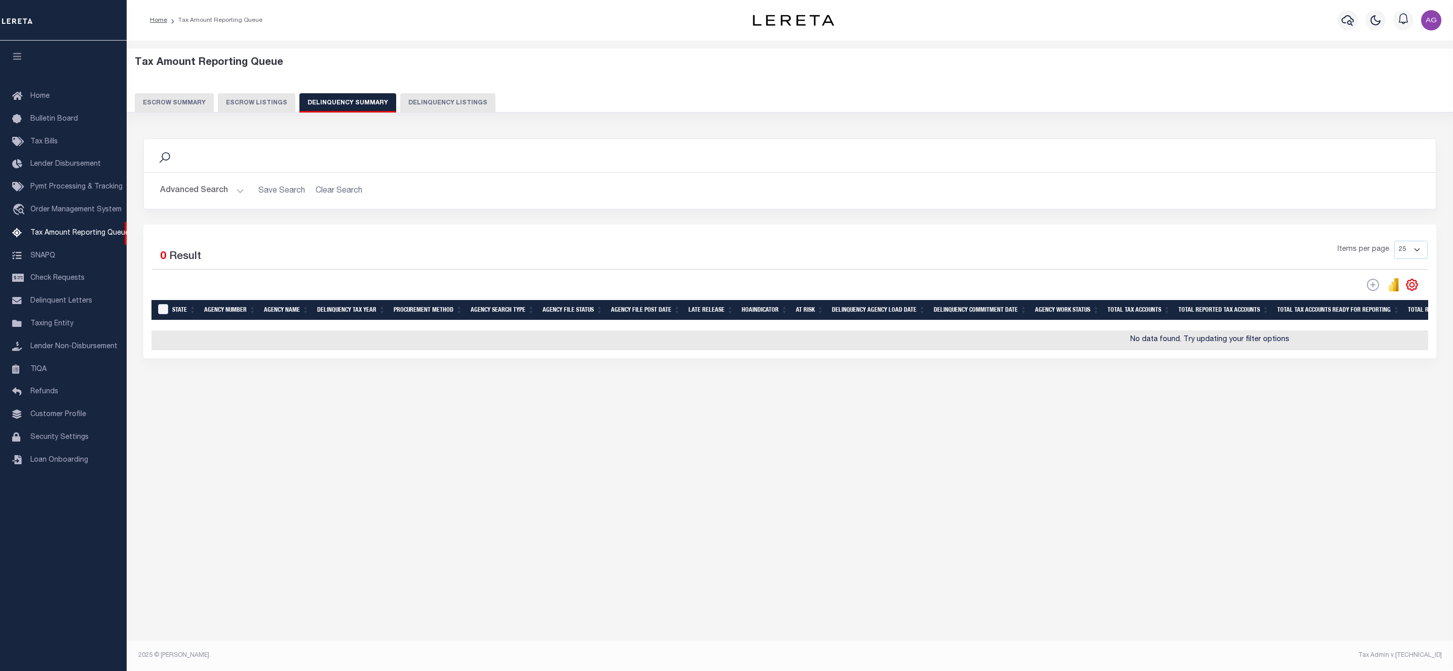
click at [209, 196] on button "Advanced Search" at bounding box center [202, 191] width 84 height 20
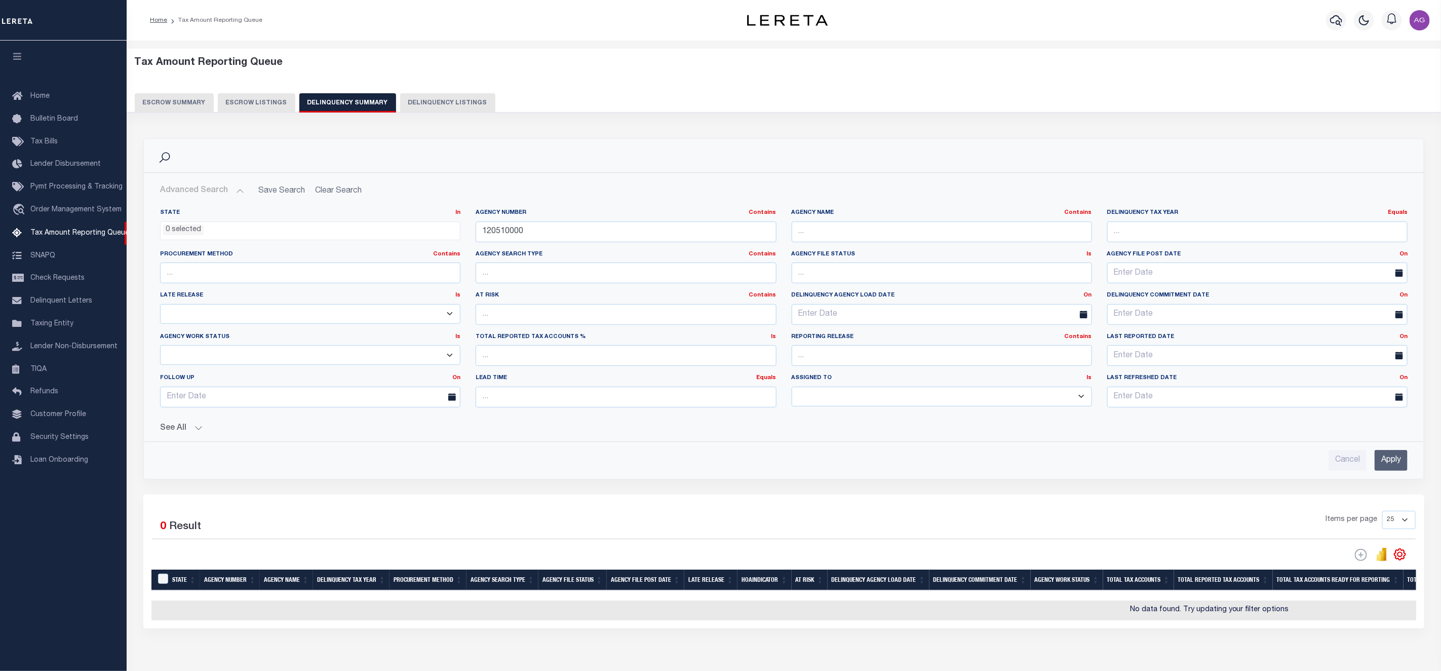
click at [184, 433] on button "See All" at bounding box center [784, 429] width 1248 height 10
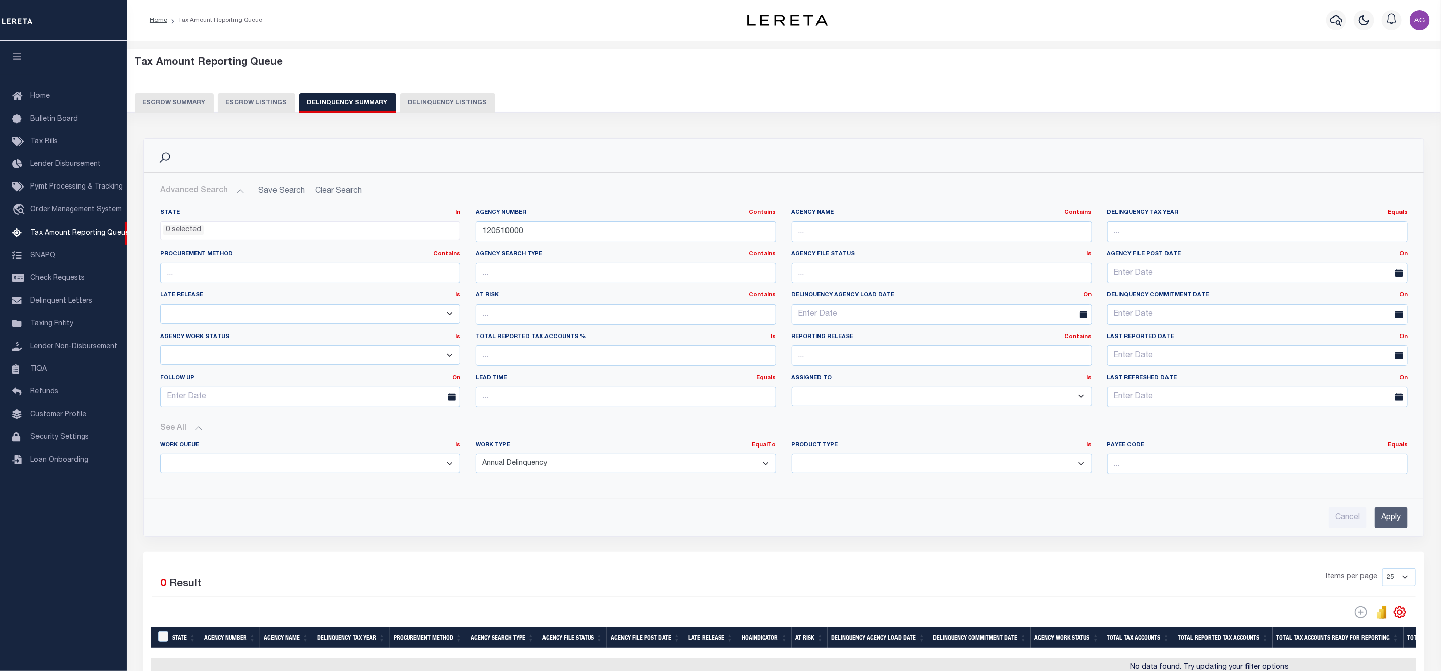
click at [559, 244] on div "Agency Number Contains Contains Is 120510000" at bounding box center [626, 230] width 316 height 42
click at [546, 235] on input "120510000" at bounding box center [626, 231] width 300 height 21
click at [483, 235] on input "120510000" at bounding box center [626, 231] width 300 height 21
click at [562, 467] on select "Annual Delinquency Back Search Payment Status Check DTRACK" at bounding box center [626, 463] width 300 height 20
select select
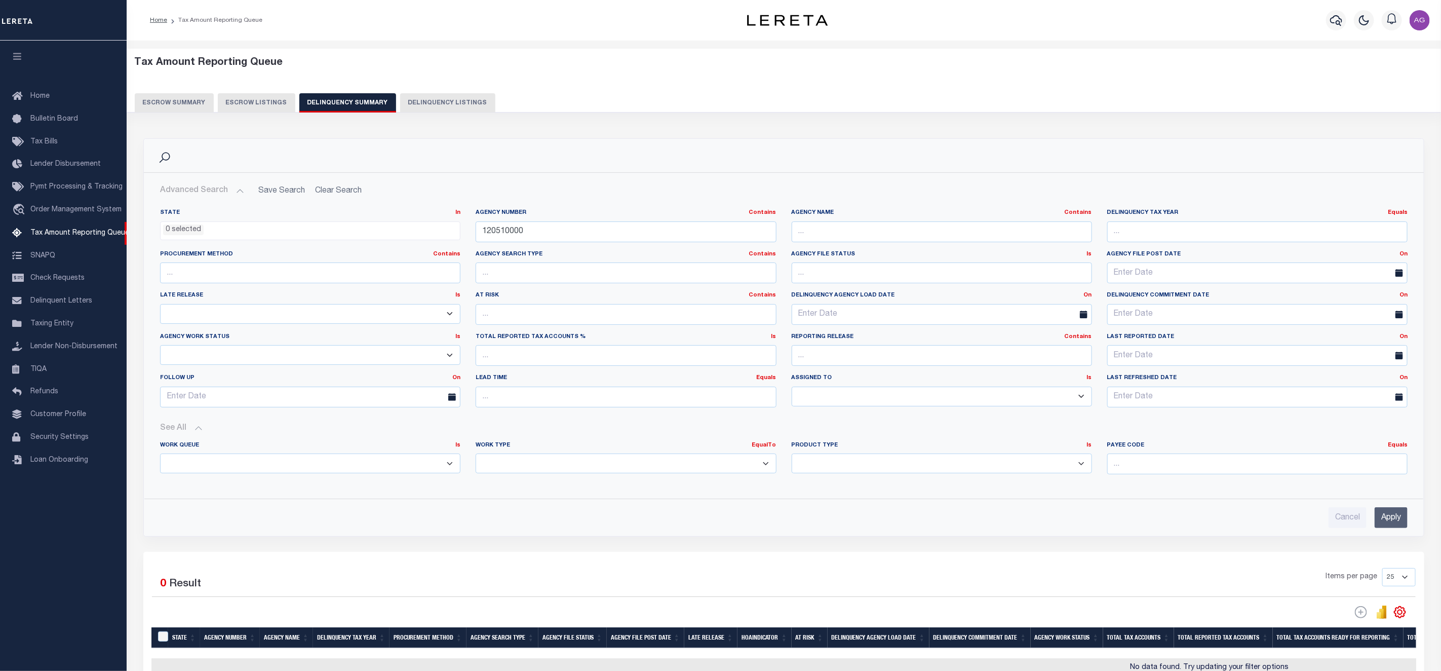
click at [476, 456] on select "Annual Delinquency Back Search Payment Status Check DTRACK" at bounding box center [626, 463] width 300 height 20
click at [1385, 518] on input "Apply" at bounding box center [1391, 517] width 33 height 21
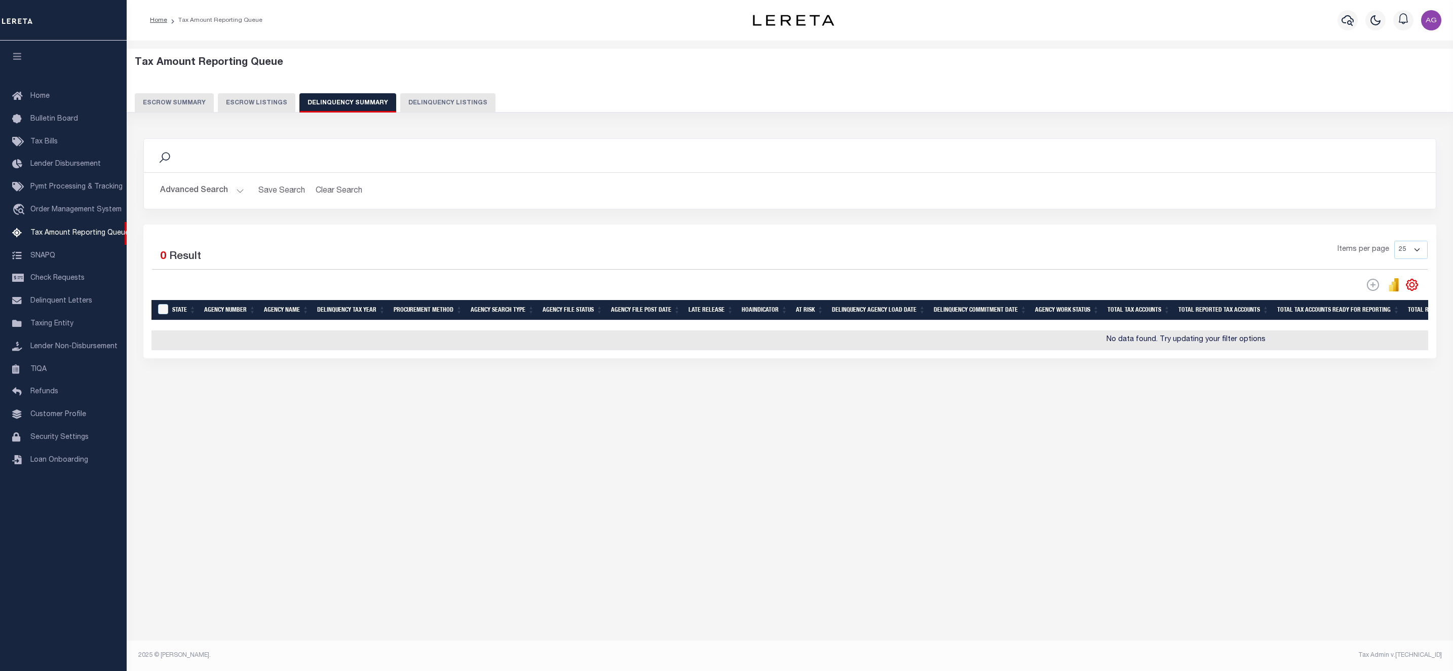
click at [207, 190] on button "Advanced Search" at bounding box center [202, 191] width 84 height 20
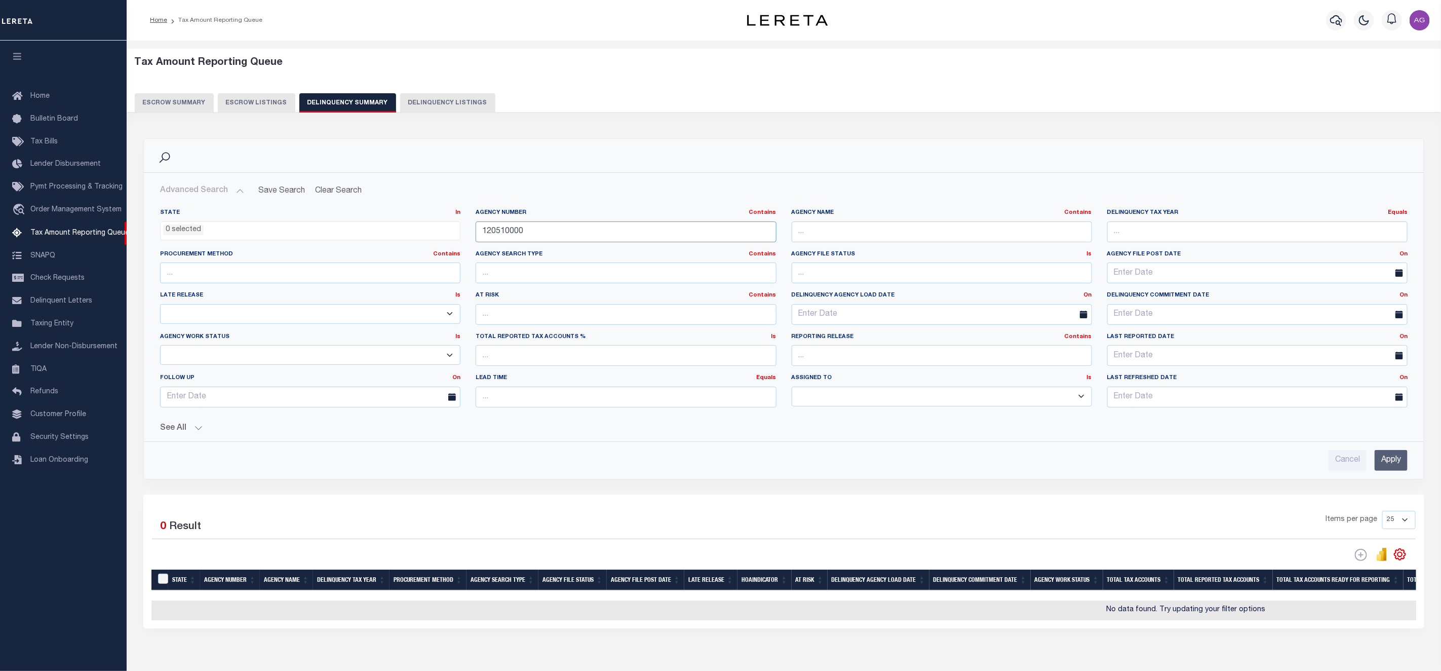
drag, startPoint x: 532, startPoint y: 230, endPoint x: 457, endPoint y: 236, distance: 74.7
click at [457, 236] on div "State In In AK AL AR AZ CA CO CT DC DE FL GA GU HI IA ID IL IN KS KY LA MA MD M…" at bounding box center [783, 312] width 1263 height 207
click at [329, 184] on button "Clear Search" at bounding box center [338, 191] width 55 height 20
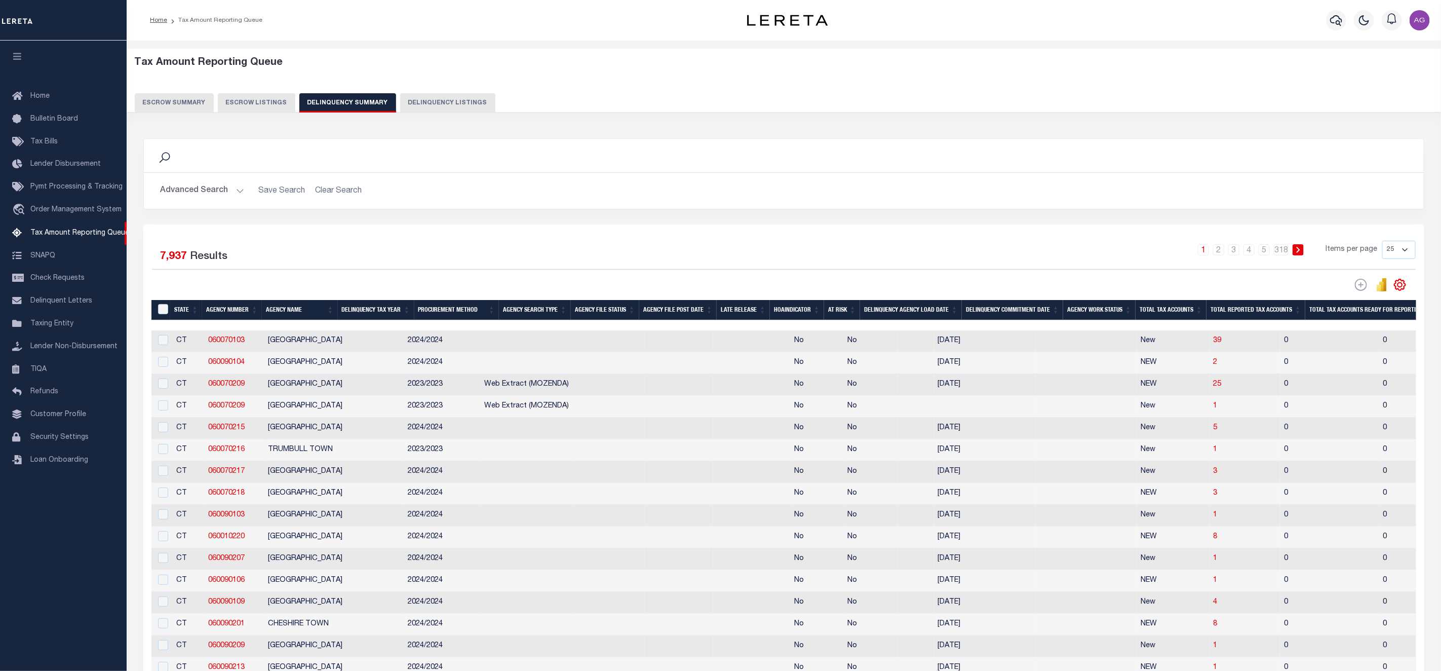
click at [436, 107] on button "Delinquency Listings" at bounding box center [447, 102] width 95 height 19
click at [435, 101] on button "Delinquency Listings" at bounding box center [447, 102] width 95 height 19
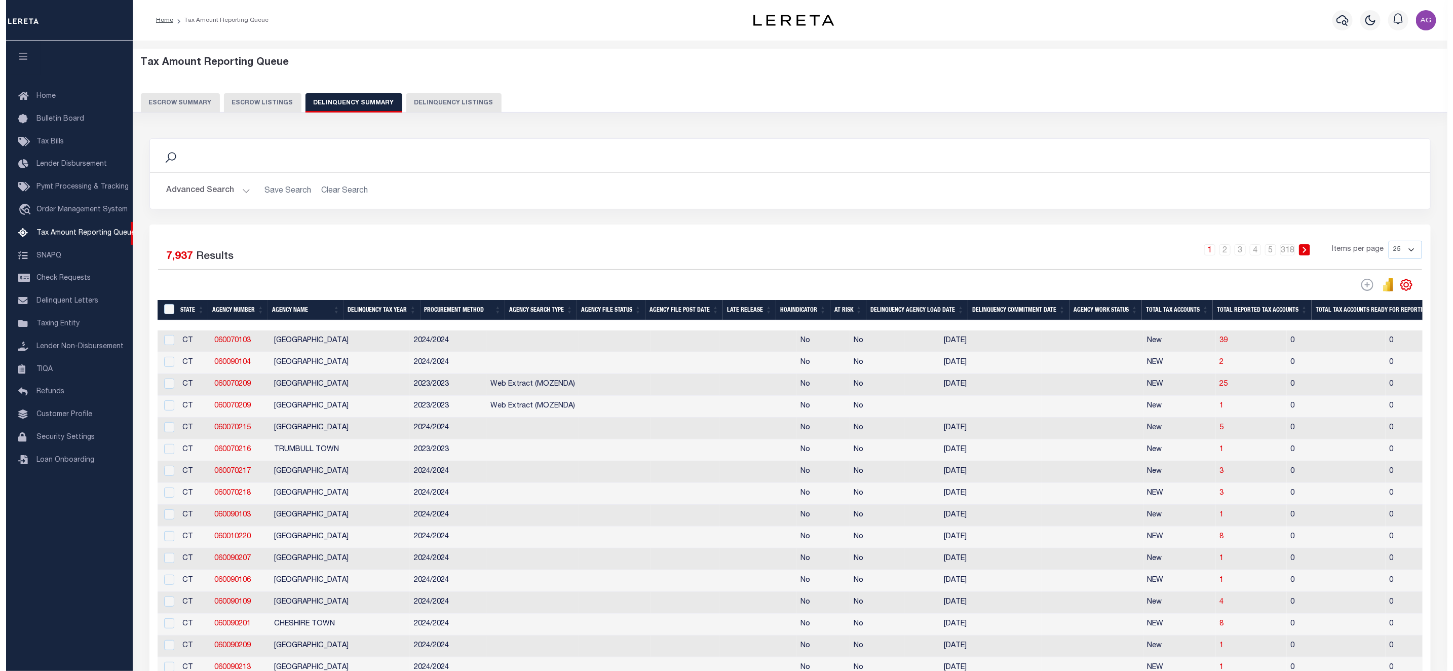
select select
select select "100"
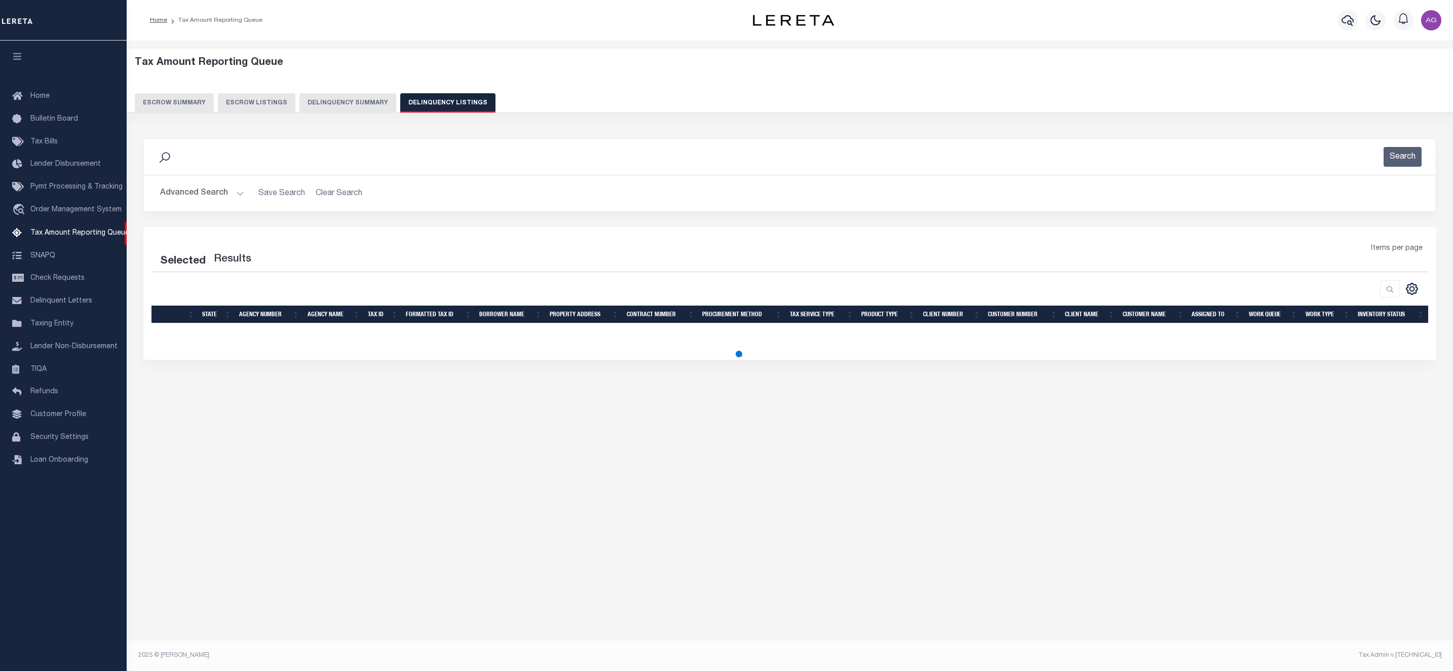
click at [207, 195] on button "Advanced Search" at bounding box center [202, 193] width 84 height 20
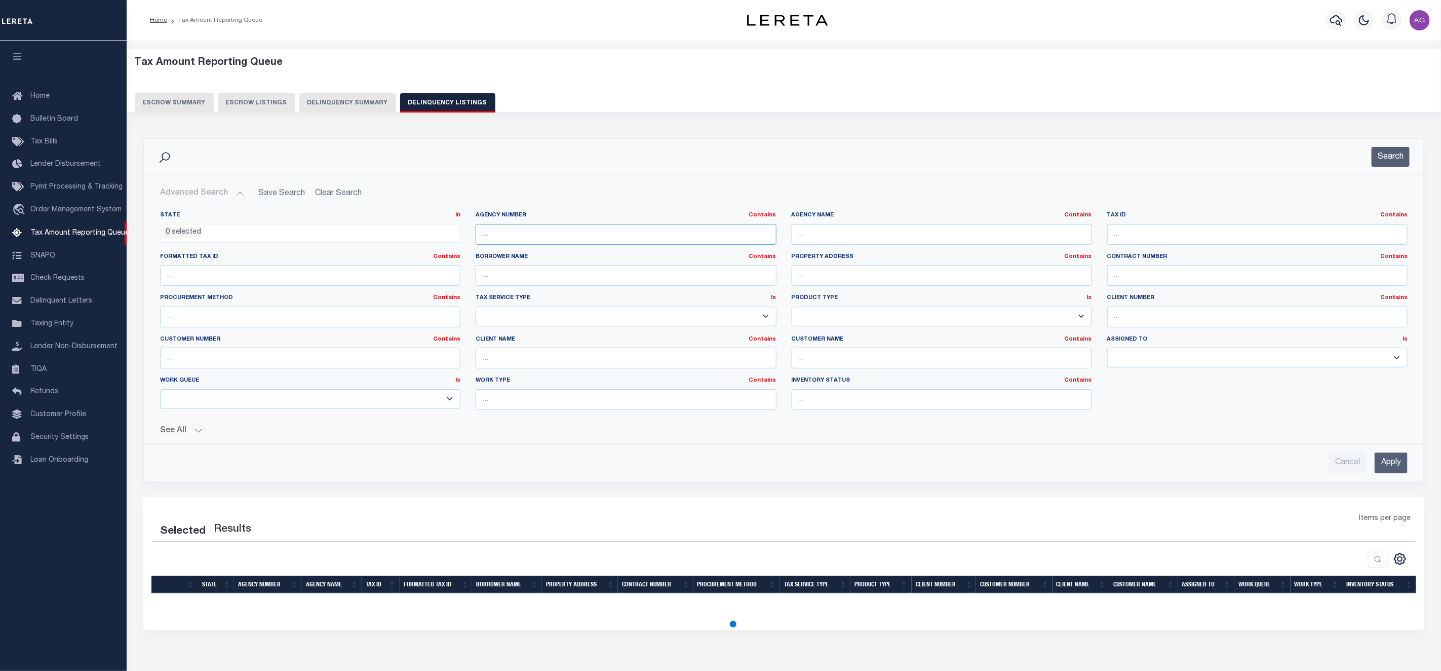
click at [524, 232] on input "text" at bounding box center [626, 234] width 300 height 21
paste input "120510000"
type input "120510000"
click at [1388, 473] on input "Apply" at bounding box center [1391, 462] width 33 height 21
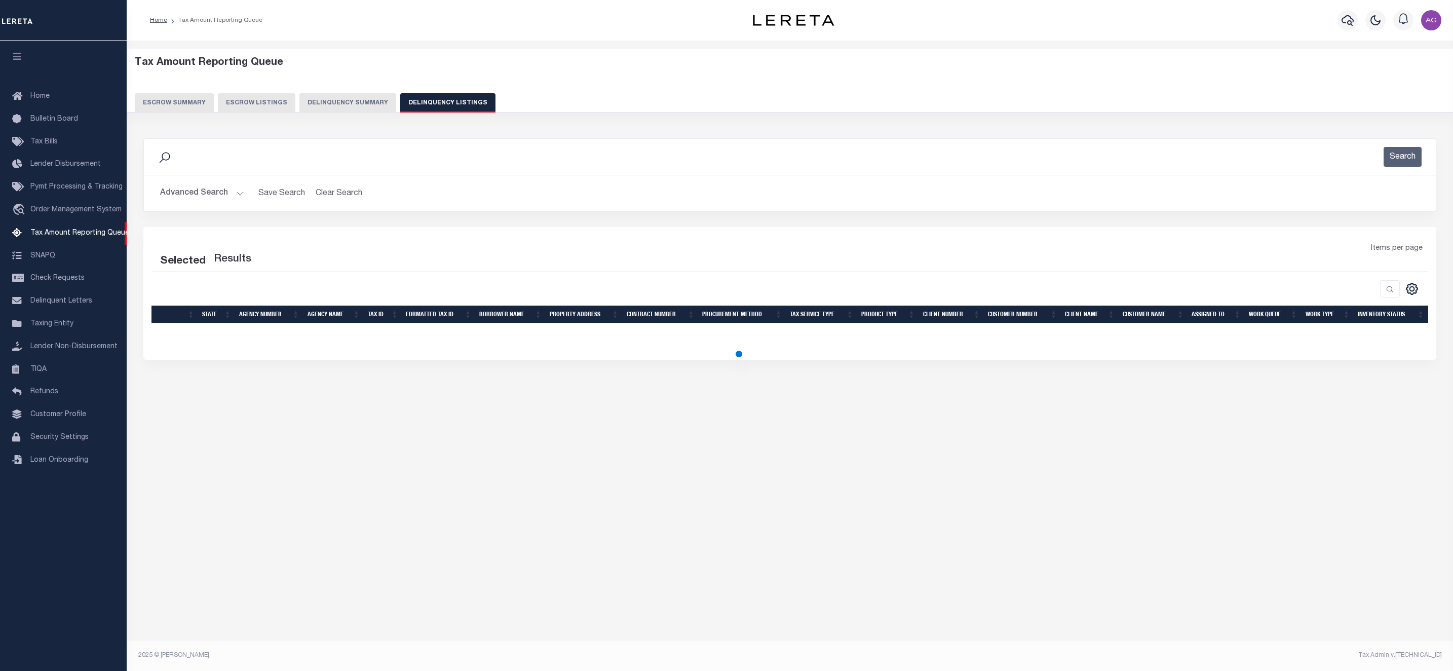
select select "100"
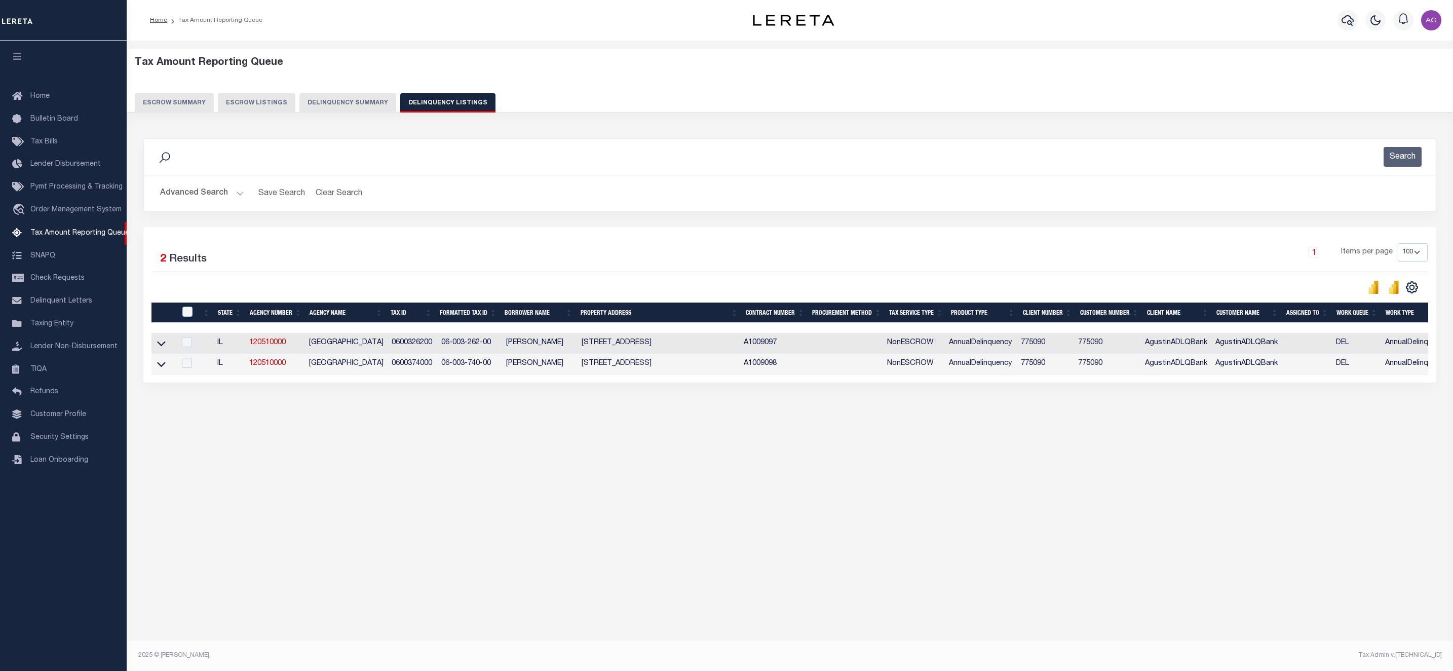
click at [213, 198] on button "Advanced Search" at bounding box center [202, 193] width 84 height 20
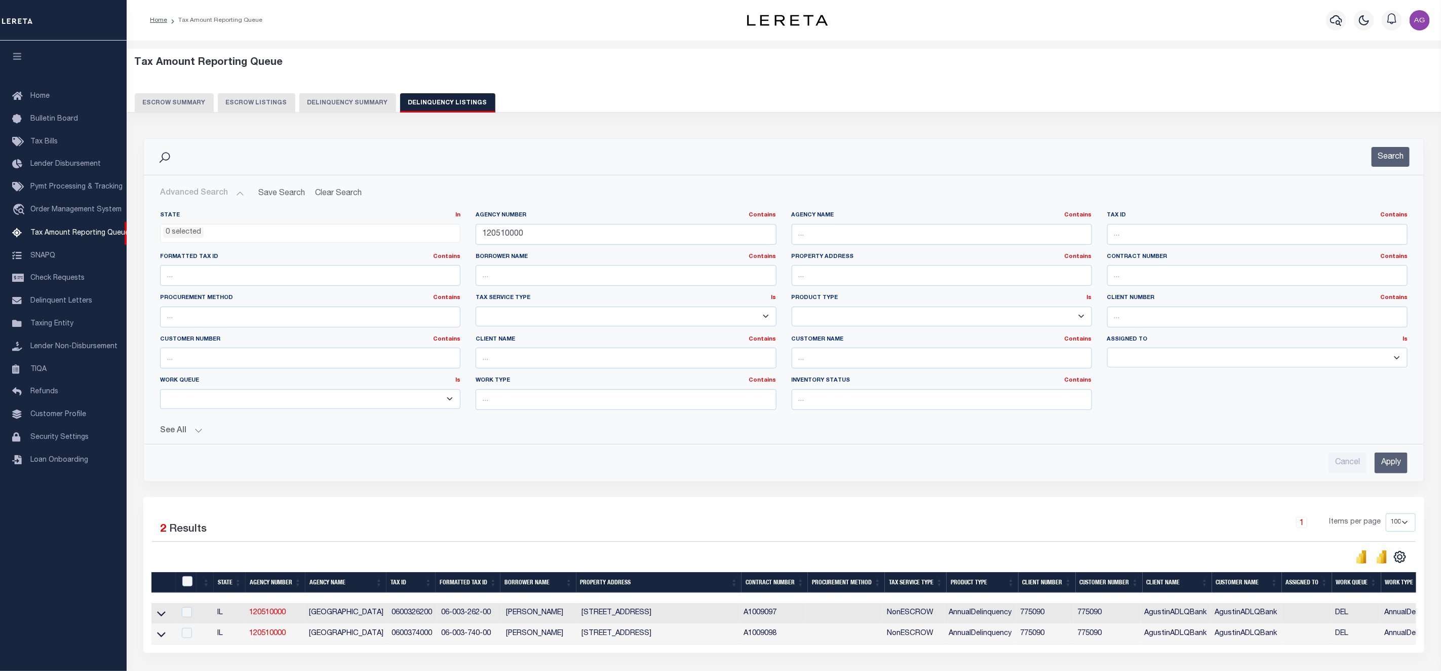
click at [190, 426] on div "See All" at bounding box center [784, 427] width 1248 height 18
click at [193, 429] on button "See All" at bounding box center [784, 431] width 1248 height 10
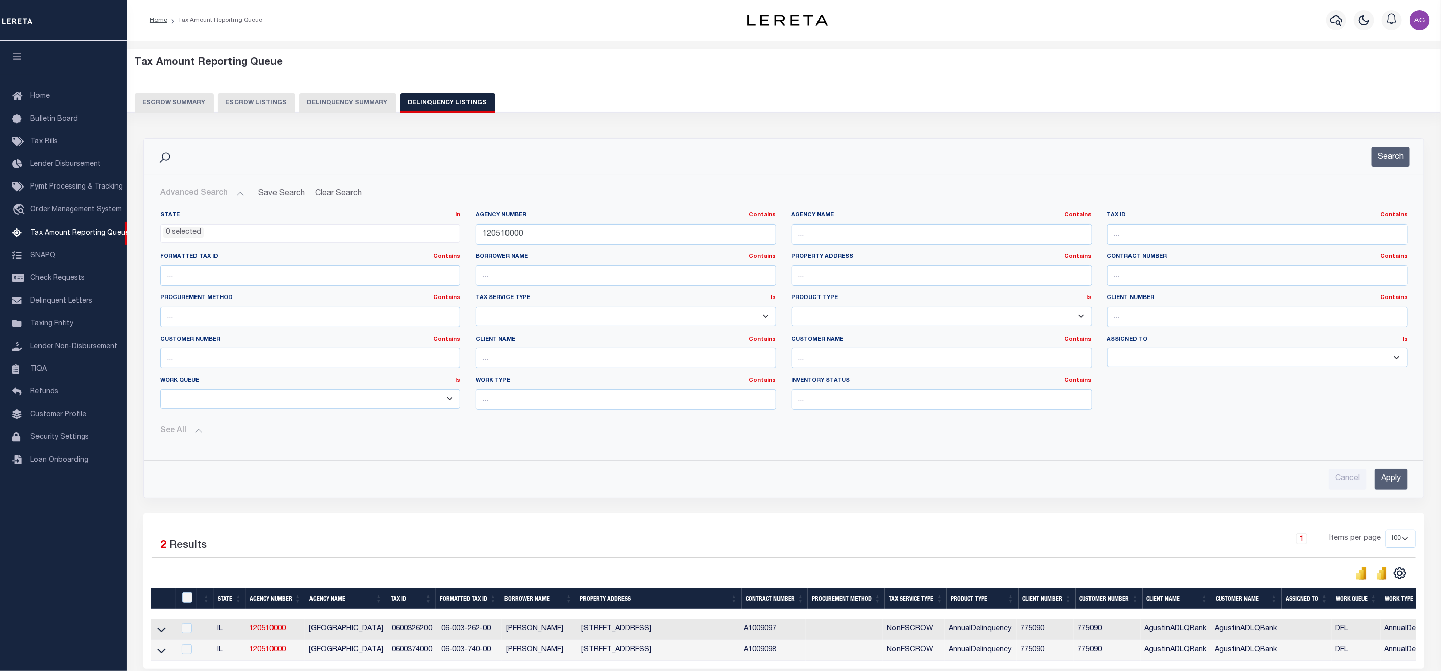
click at [351, 101] on button "Delinquency Summary" at bounding box center [347, 102] width 97 height 19
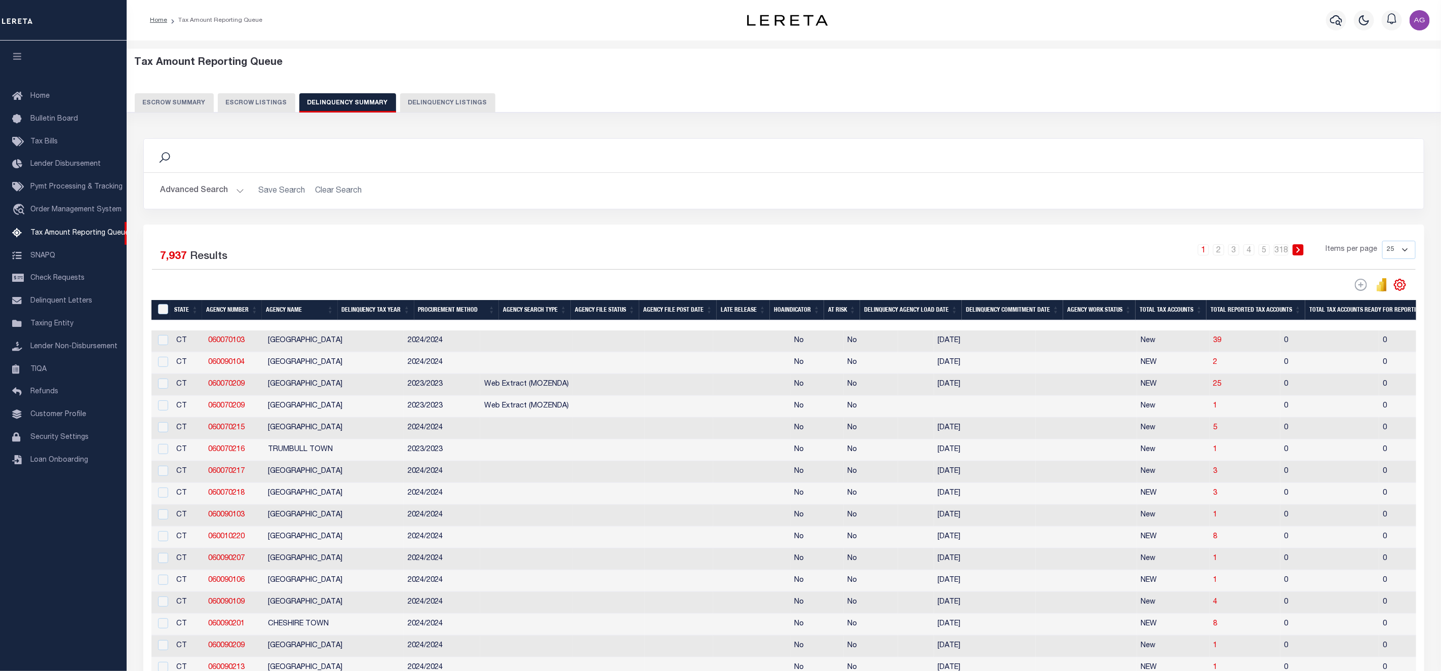
click at [201, 197] on button "Advanced Search" at bounding box center [202, 191] width 84 height 20
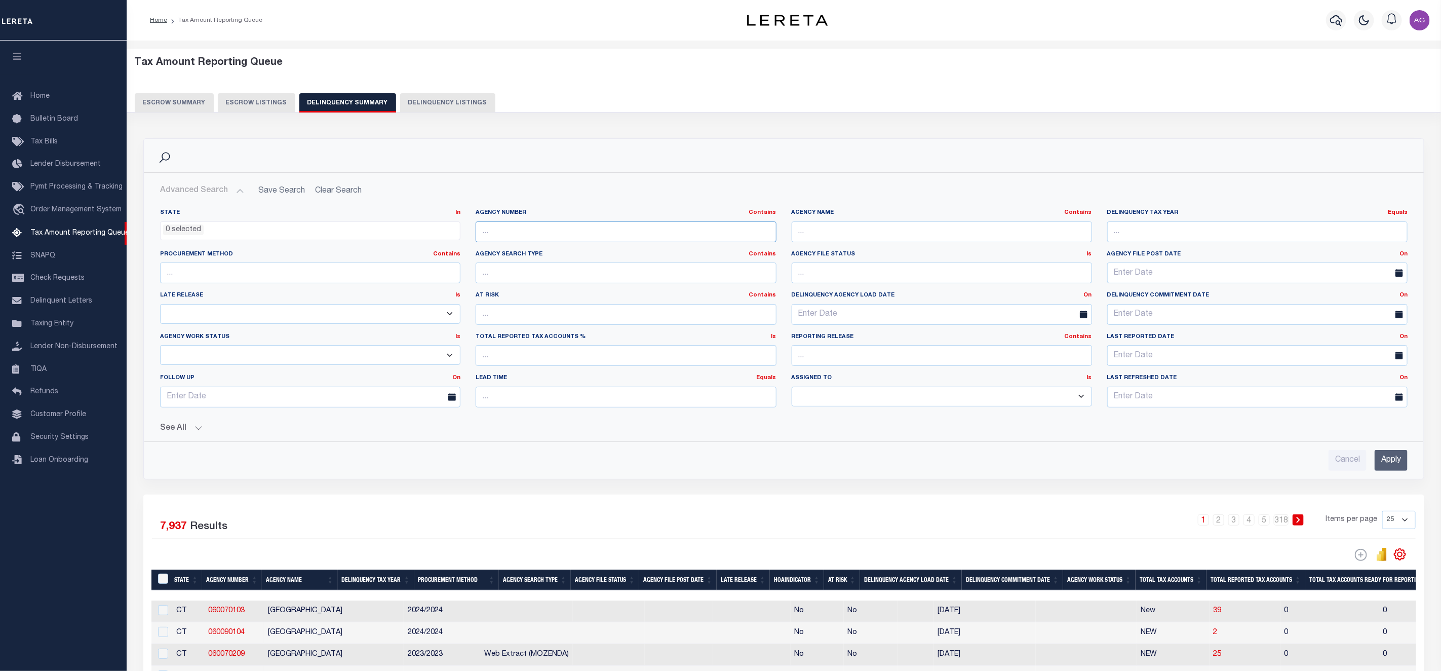
click at [529, 233] on input "text" at bounding box center [626, 231] width 300 height 21
paste input "120510000"
type input "120510000"
click at [1393, 461] on input "Apply" at bounding box center [1391, 460] width 33 height 21
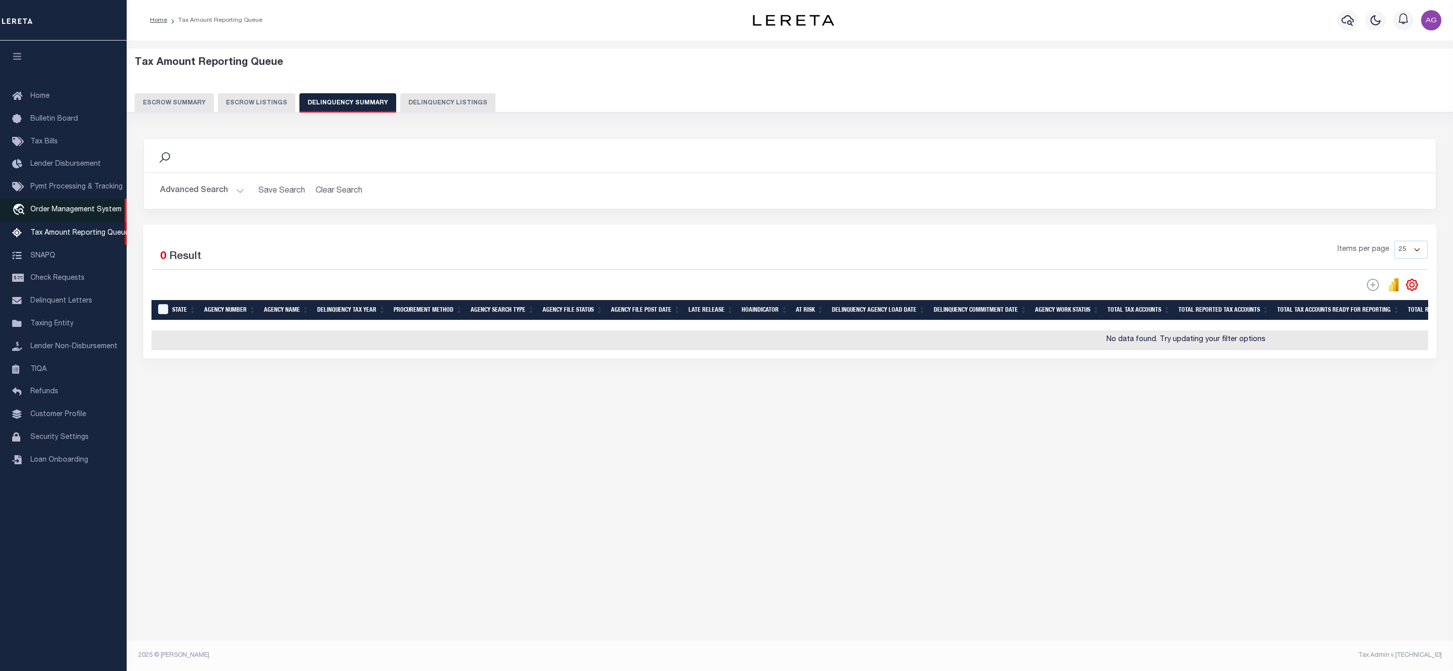
click at [70, 216] on link "travel_explore Order Management System" at bounding box center [63, 210] width 127 height 23
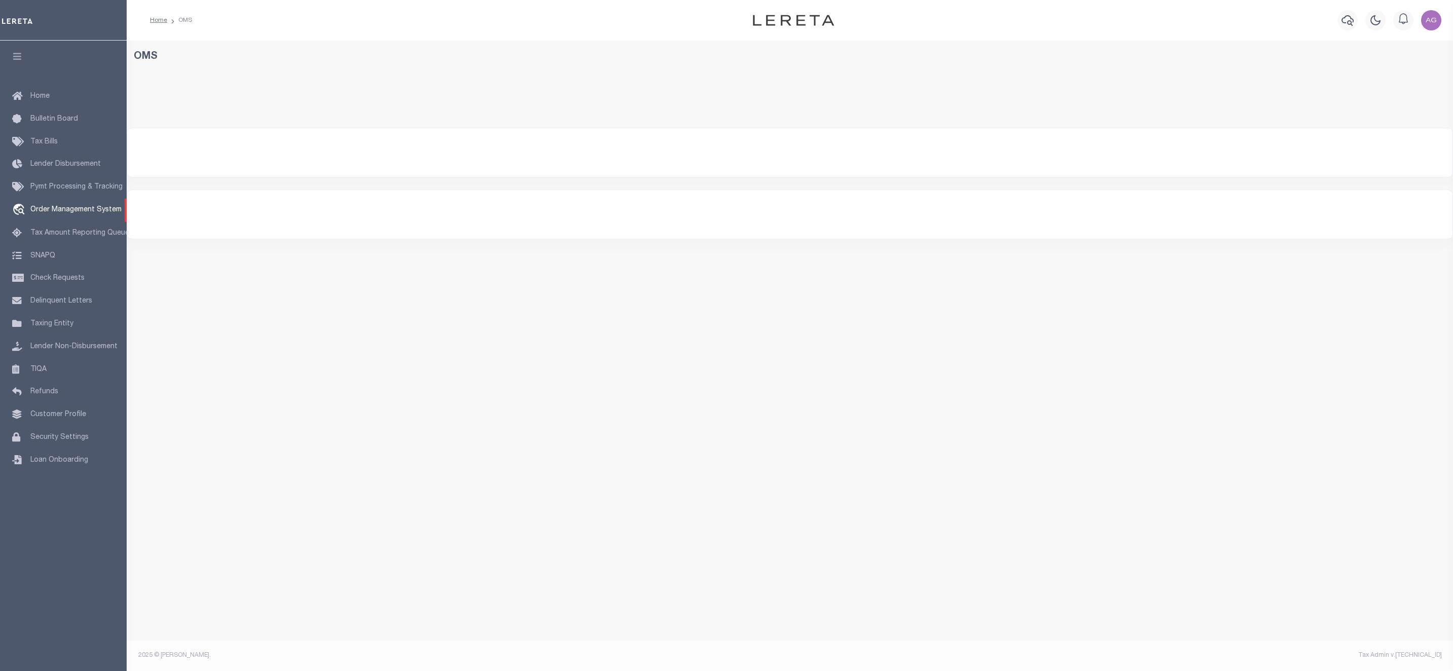
select select "200"
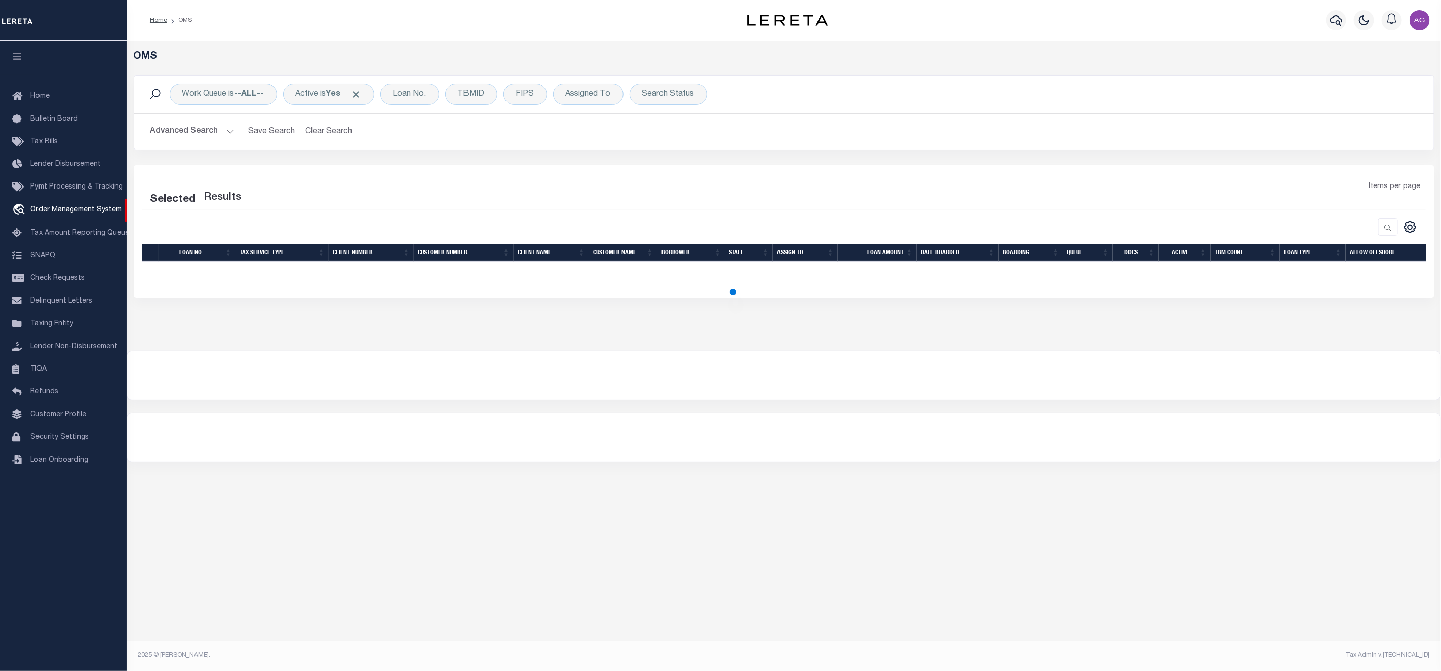
select select "200"
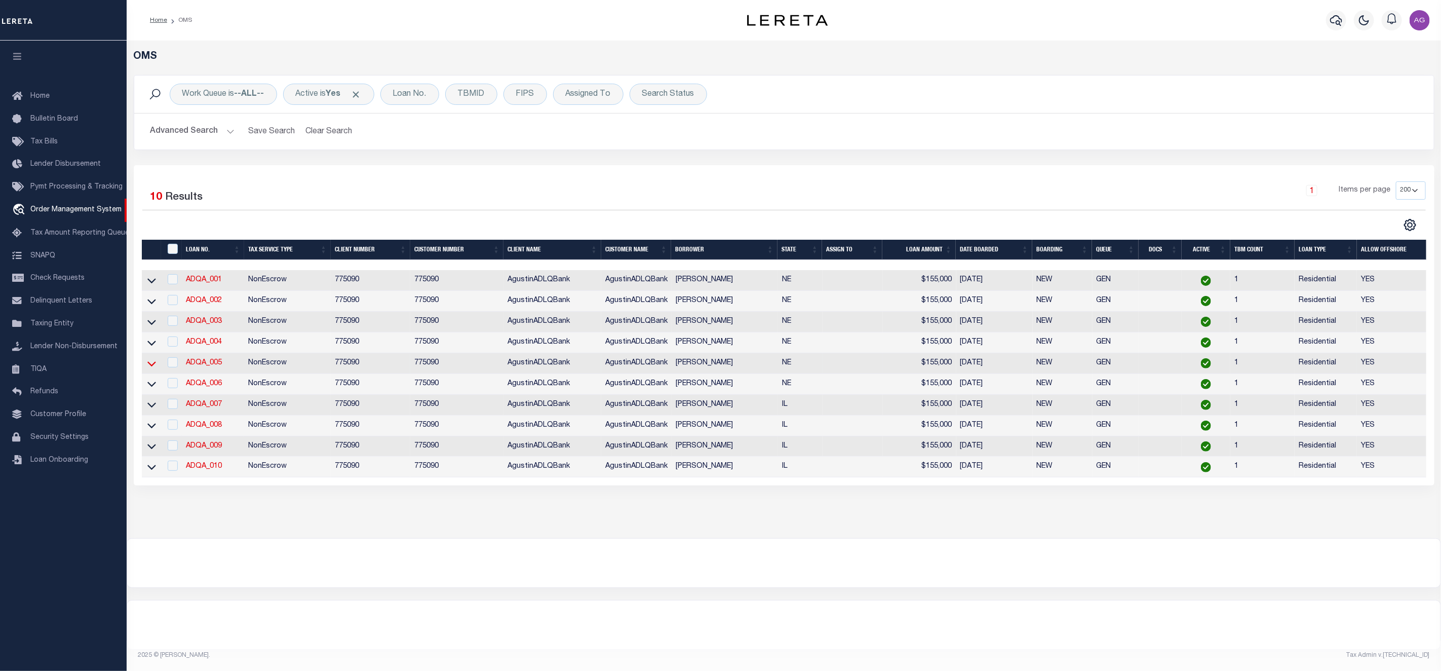
click at [149, 366] on icon at bounding box center [151, 363] width 9 height 5
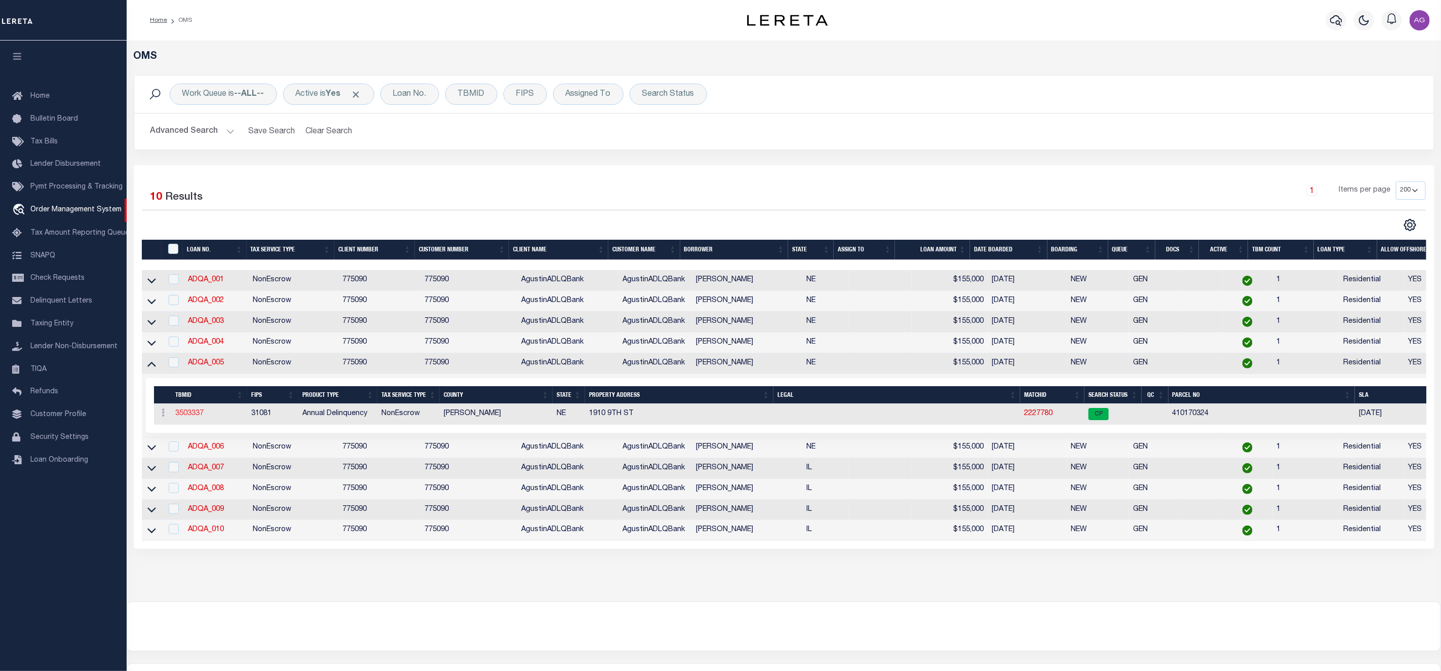
click at [186, 417] on link "3503337" at bounding box center [189, 413] width 28 height 7
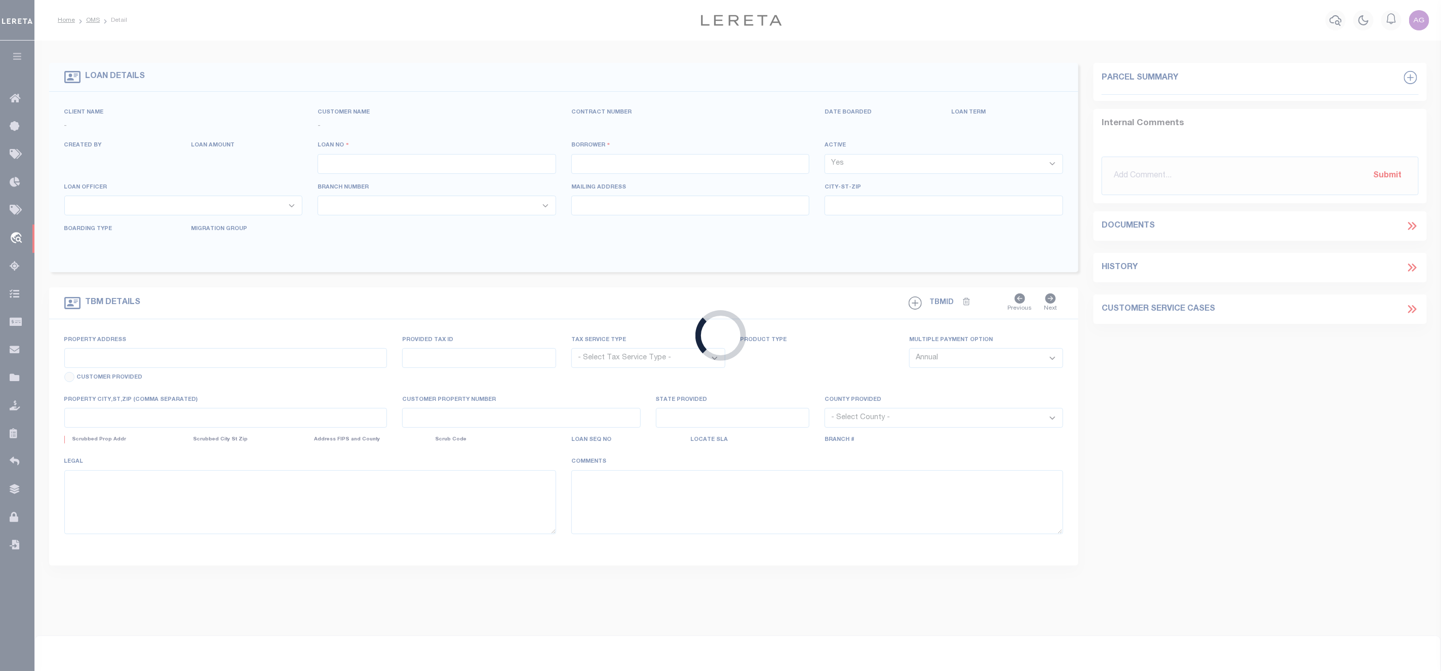
type input "ADQA_005"
type input "[PERSON_NAME]"
select select
type input "[STREET_ADDRESS]"
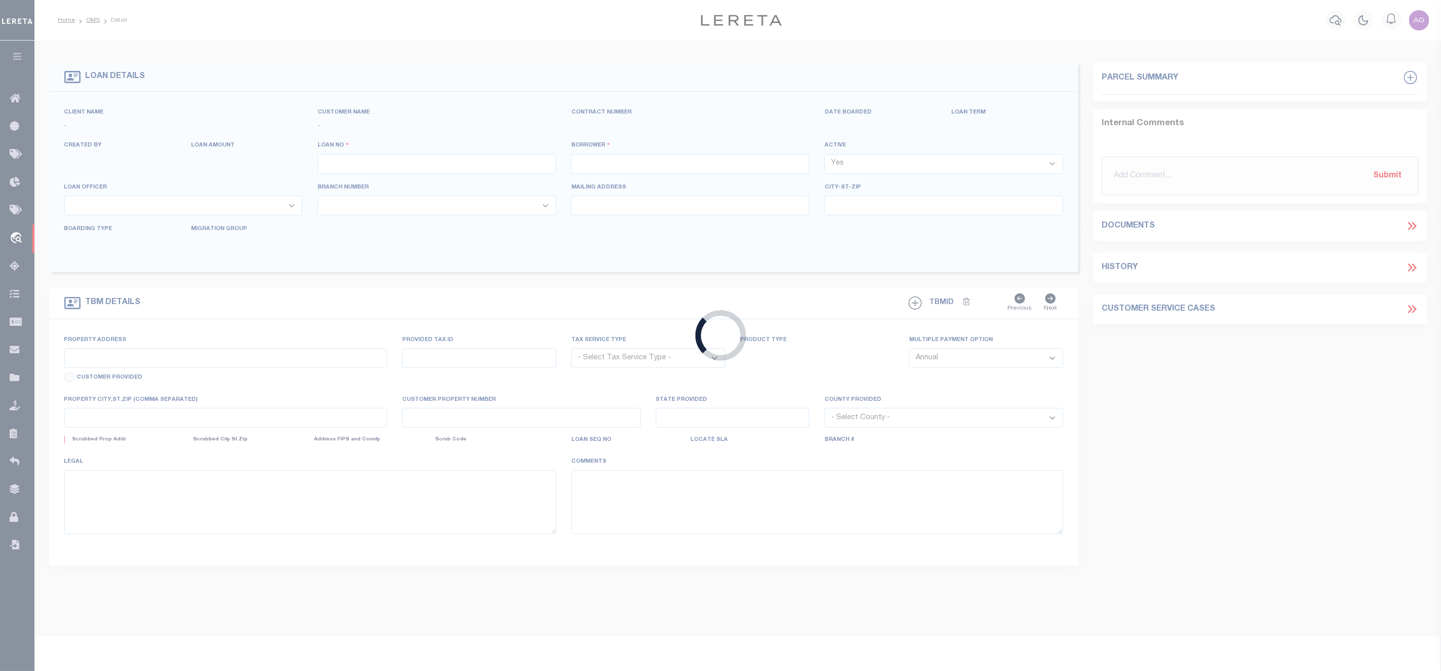
type input "[GEOGRAPHIC_DATA] WI 53095-1214"
type input "[DATE]"
select select "10"
select select "NonEscrow"
type input "1910 9TH ST"
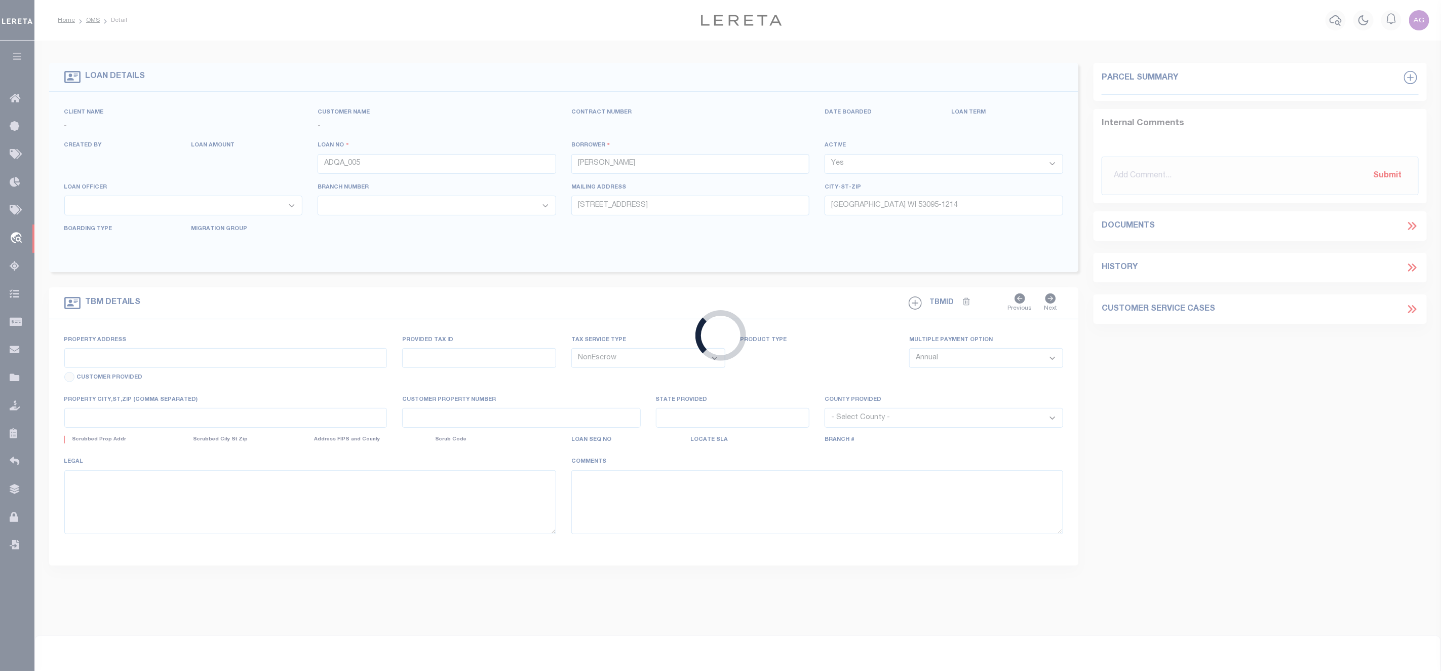
select select
type input "[PERSON_NAME] NE 68818-1037"
type input "NE"
select select
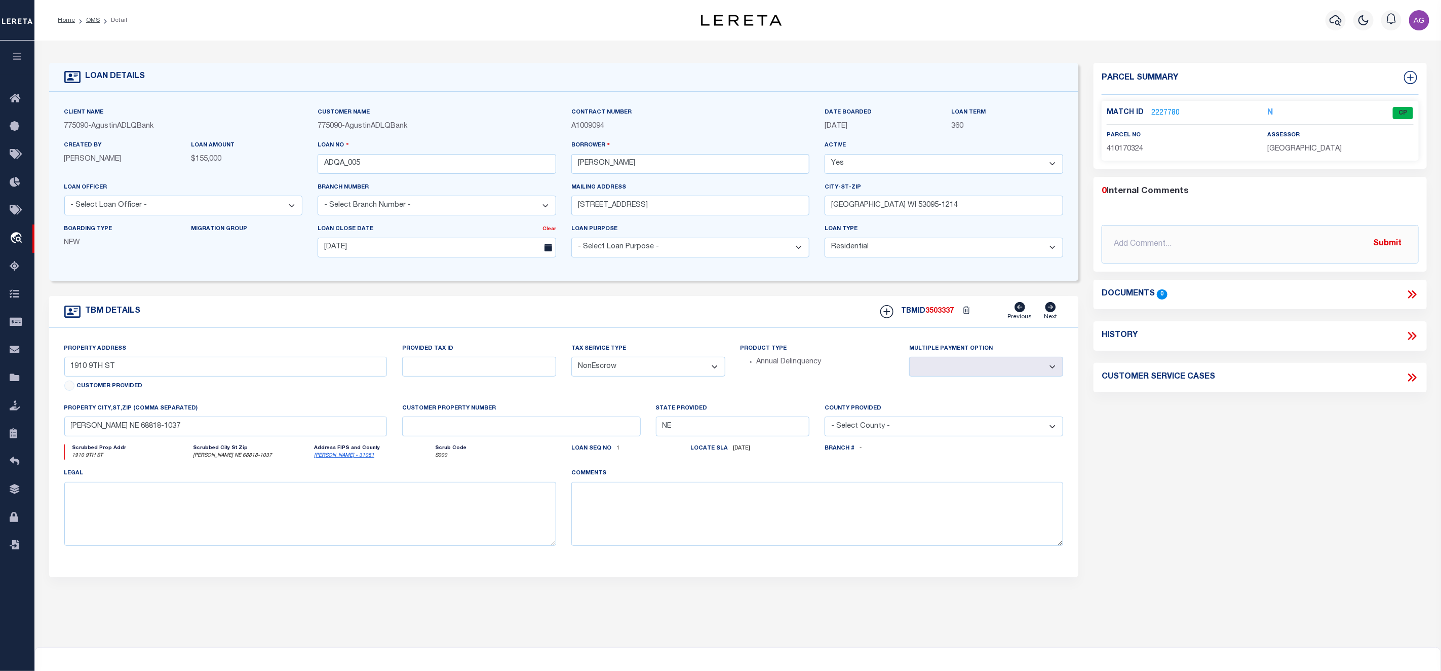
click at [1163, 111] on link "2227780" at bounding box center [1166, 113] width 28 height 11
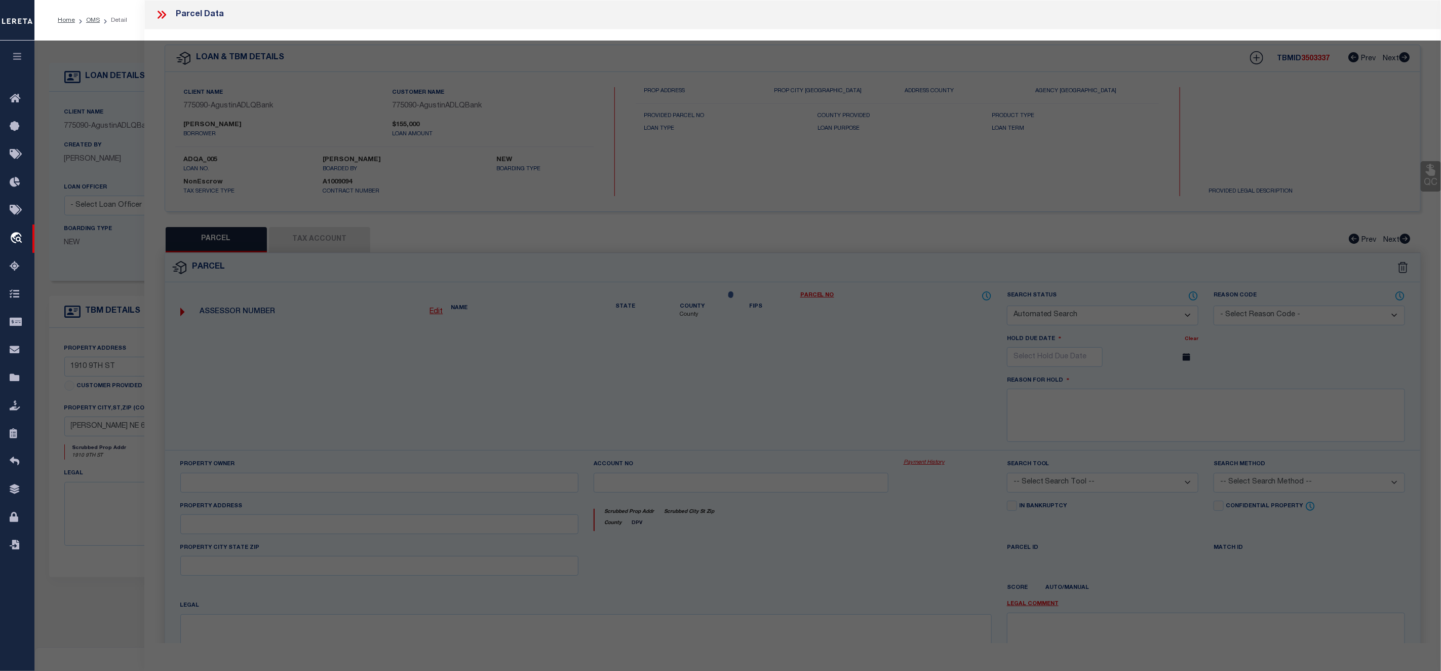
checkbox input "false"
select select "CP"
type input "HOLIDAY,[PERSON_NAME]"
select select "ATL"
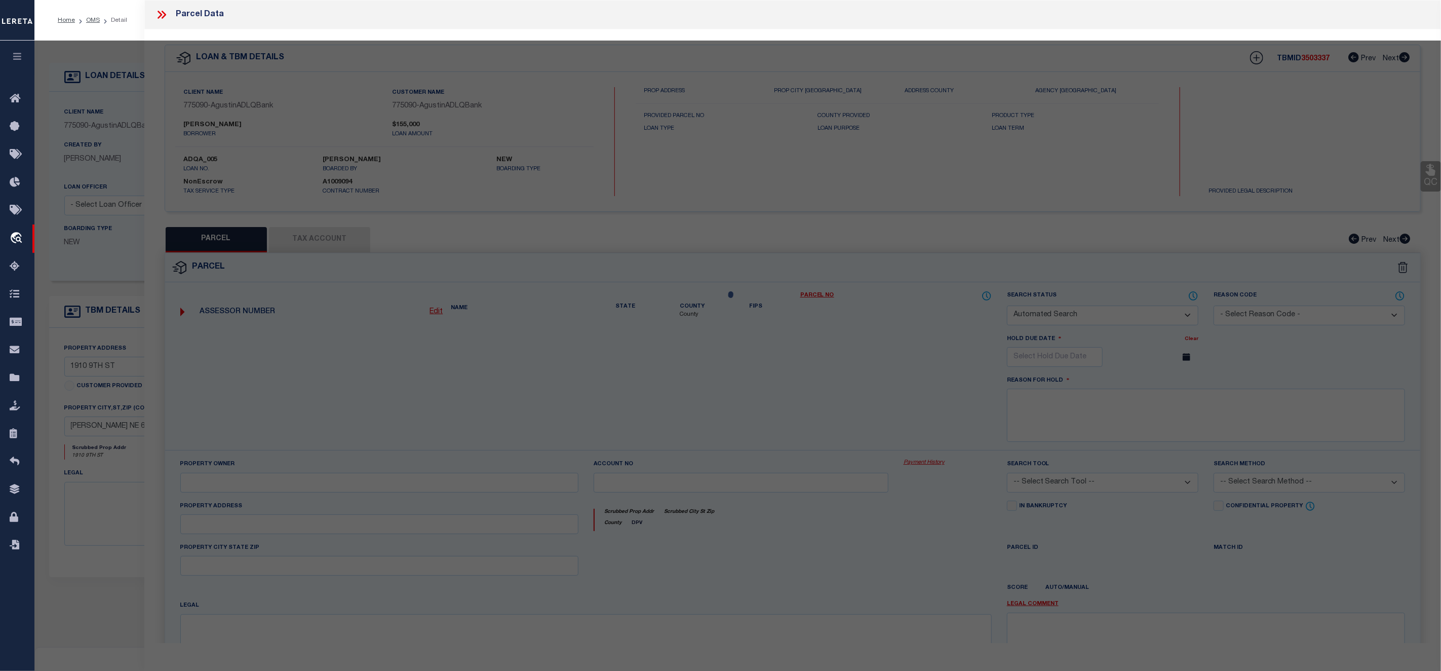
select select "ADD"
type input "1910 9TH ST"
checkbox input "false"
type input "AURORA, NE 68818"
type textarea "T-JACKKS LANDING SUBDVISION"
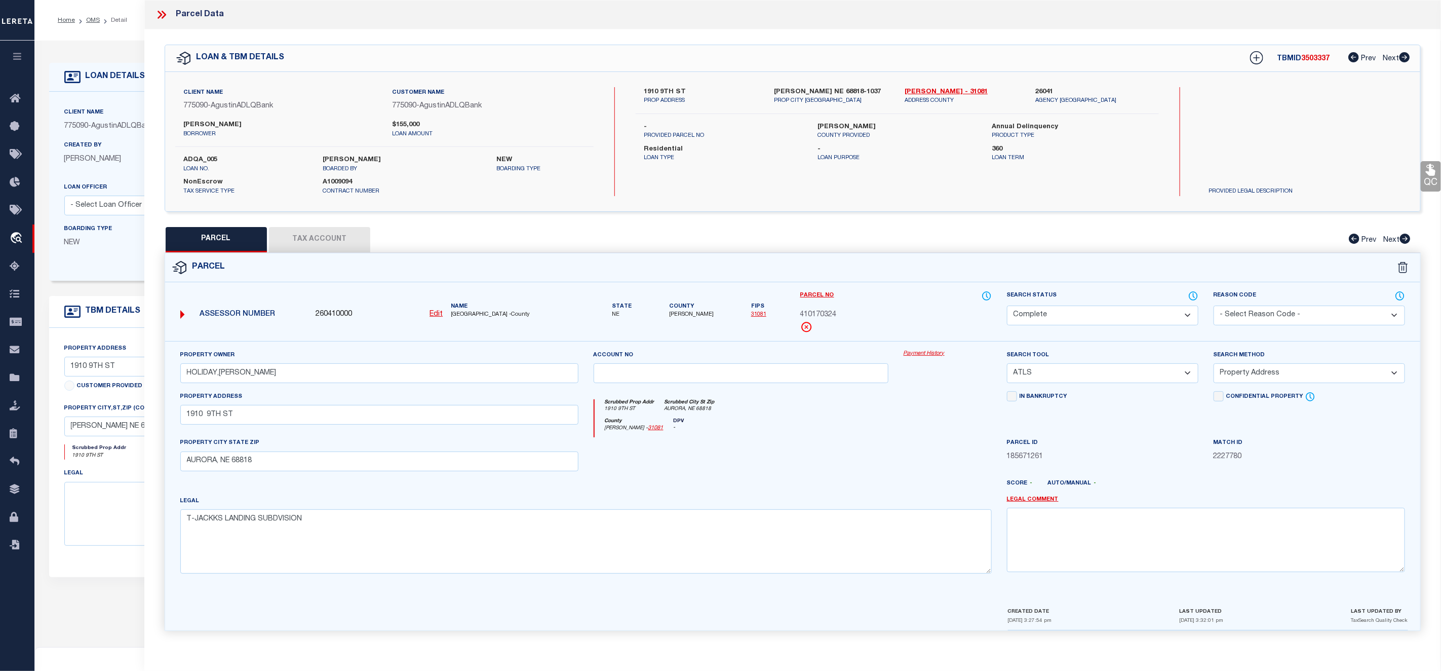
click at [304, 248] on button "Tax Account" at bounding box center [319, 239] width 101 height 25
select select "100"
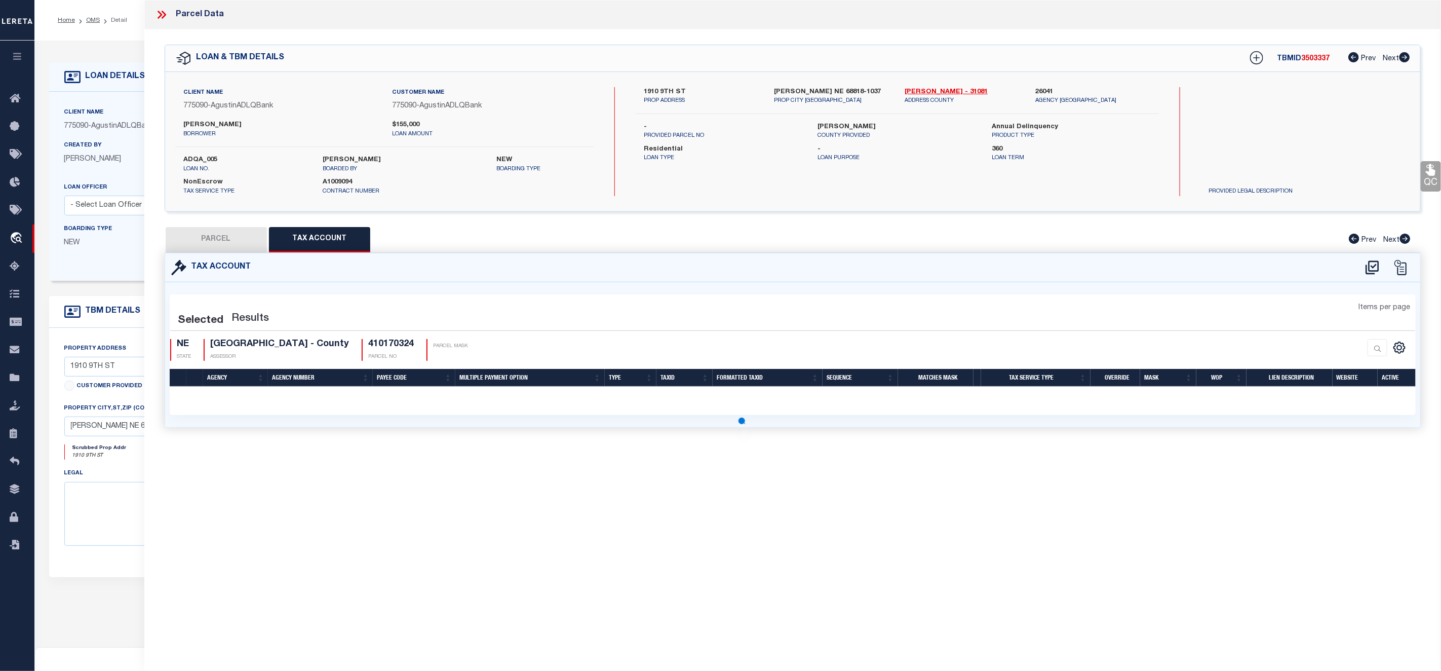
select select "100"
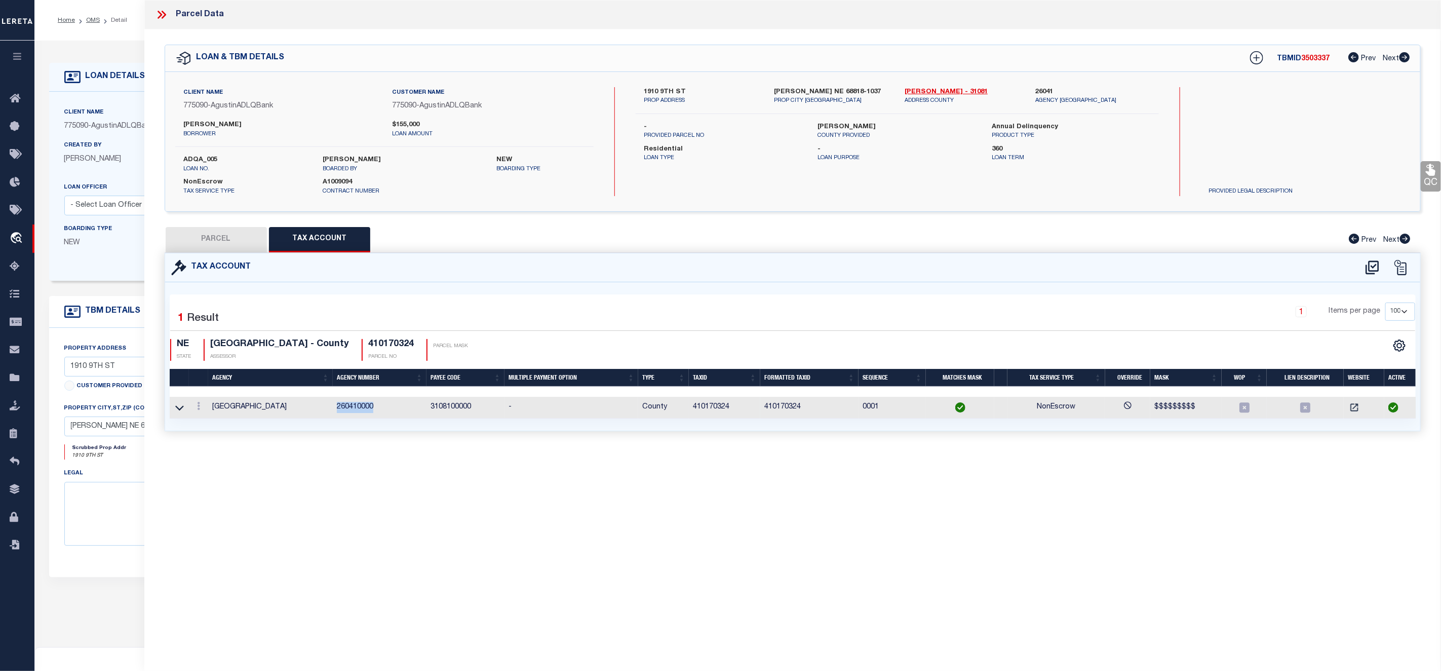
drag, startPoint x: 337, startPoint y: 405, endPoint x: 374, endPoint y: 412, distance: 37.8
click at [374, 412] on td "260410000" at bounding box center [380, 408] width 94 height 22
copy td "260410000"
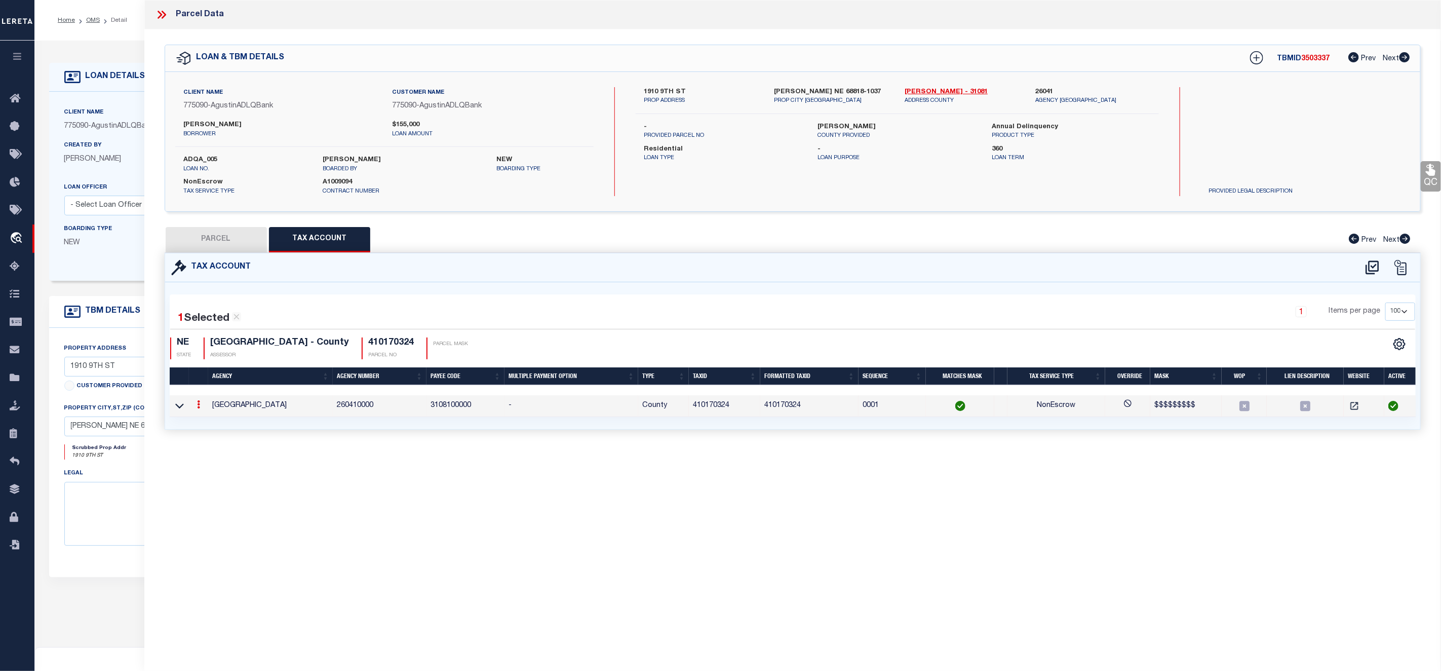
click at [388, 444] on div "Tax Account 1 1 1" at bounding box center [793, 353] width 1272 height 201
click at [63, 240] on span "Order Management System" at bounding box center [92, 238] width 124 height 28
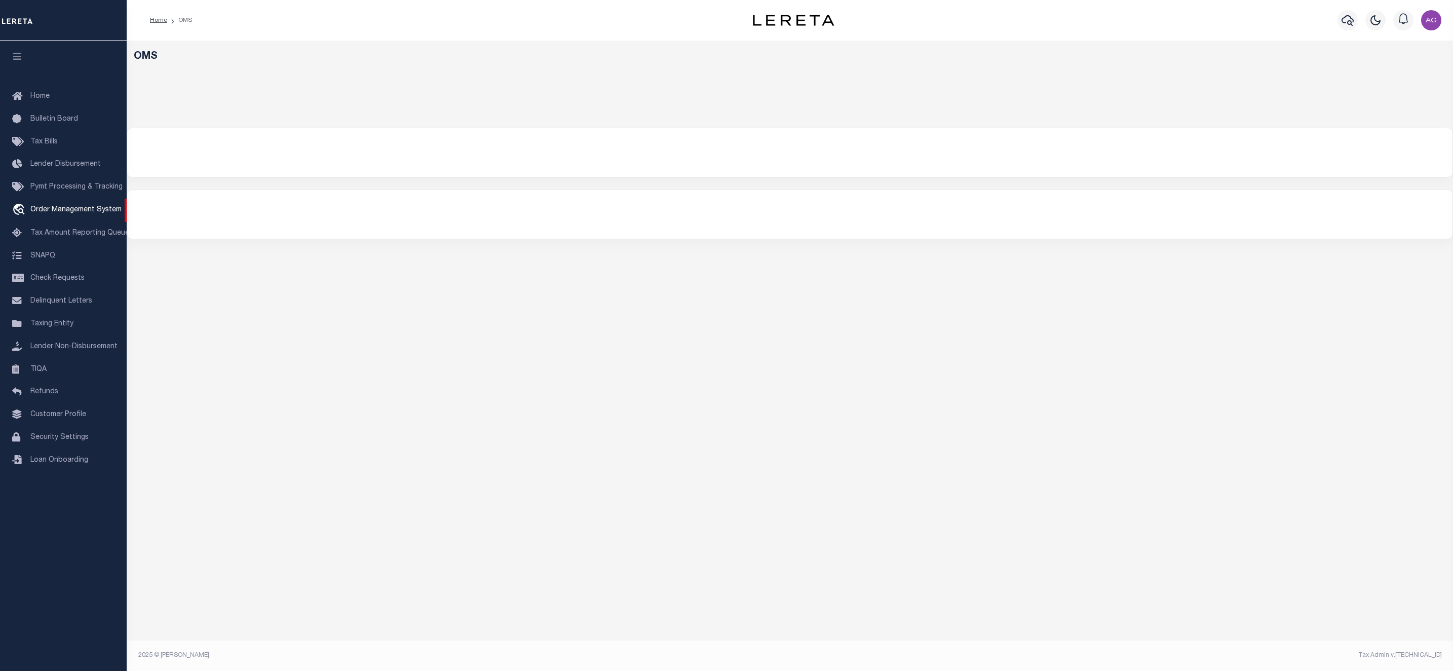
select select "200"
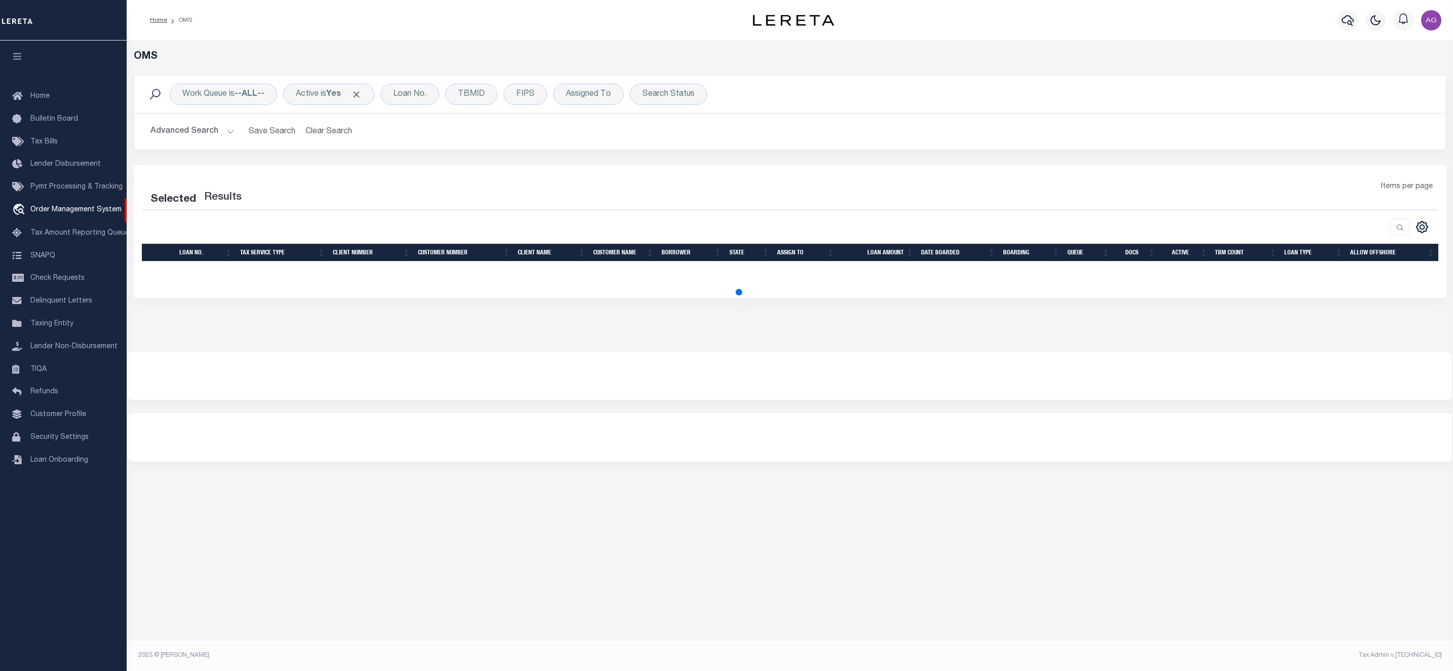
select select "200"
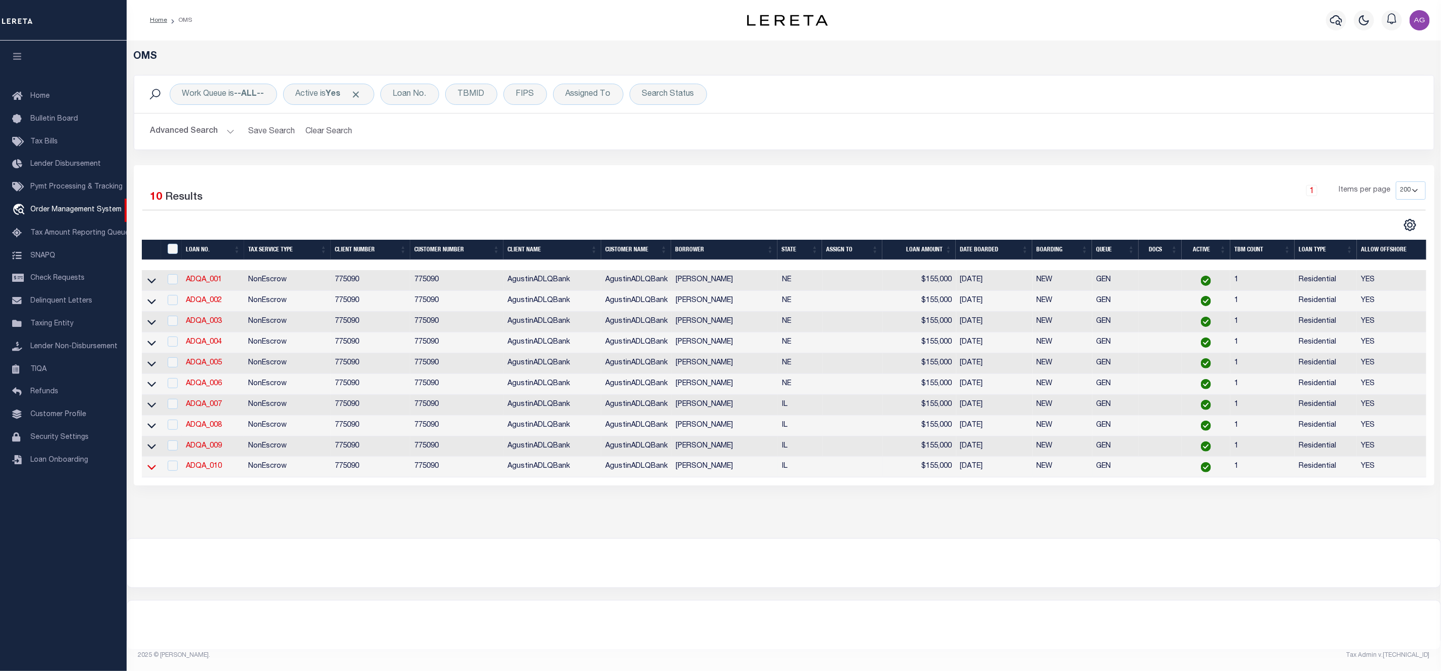
click at [149, 470] on icon at bounding box center [151, 467] width 9 height 5
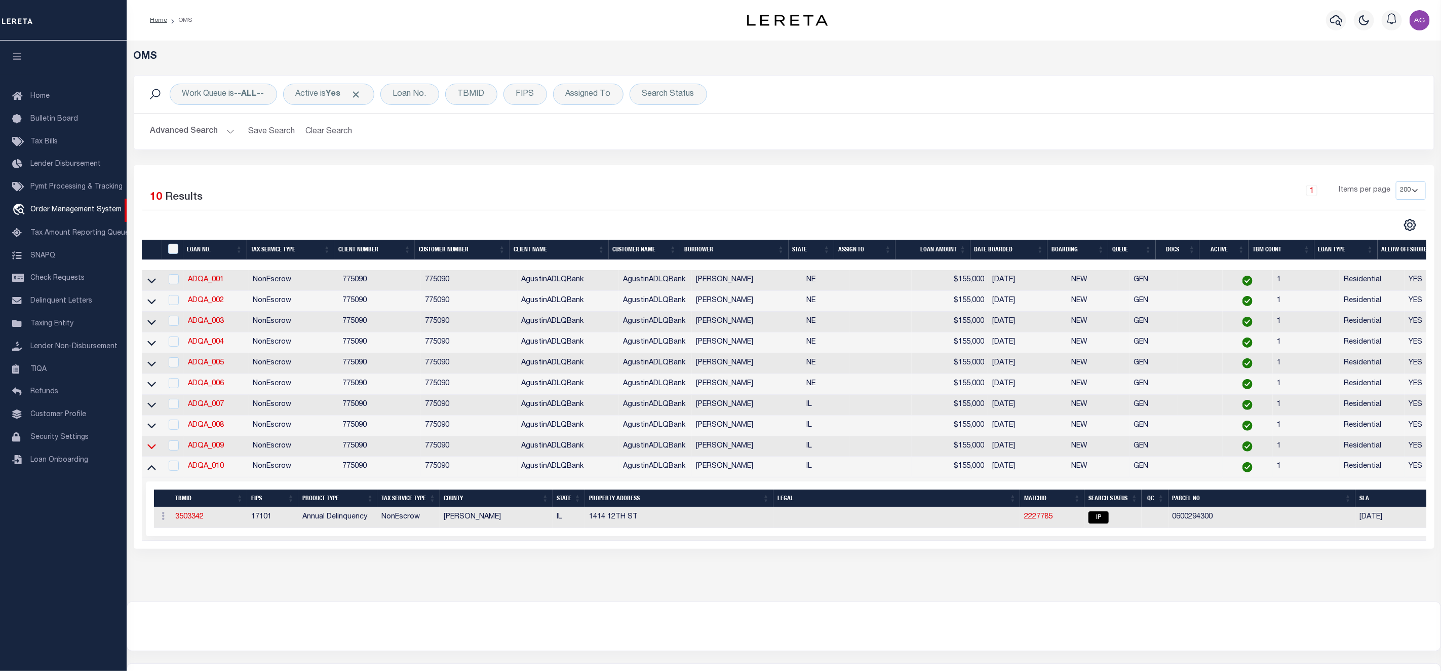
click at [152, 451] on icon at bounding box center [151, 446] width 9 height 11
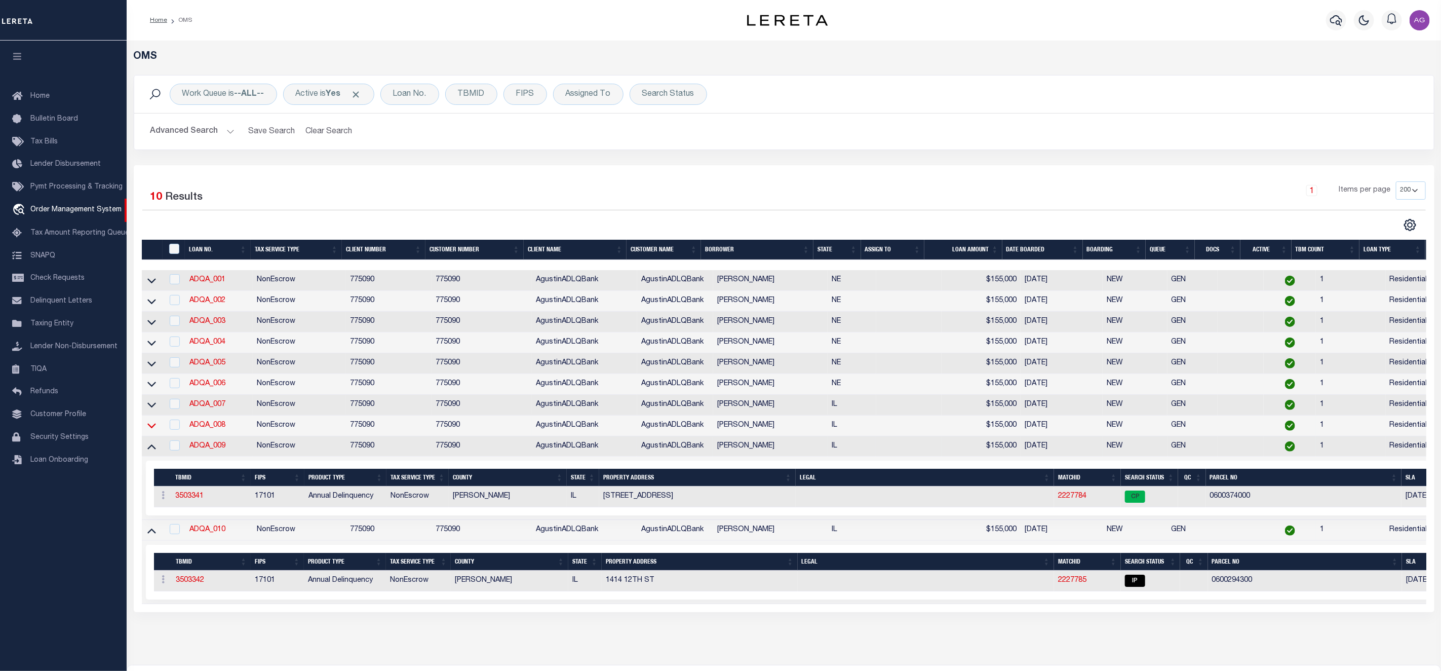
click at [152, 429] on icon at bounding box center [151, 426] width 9 height 5
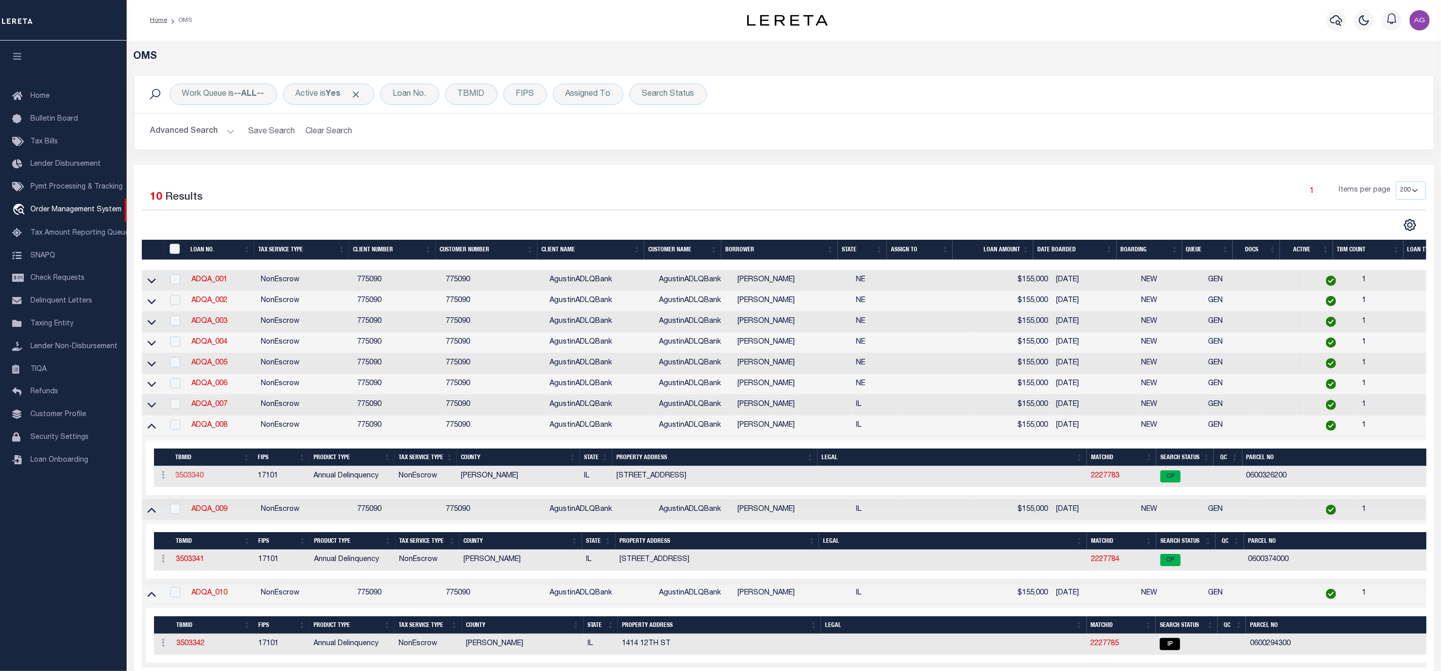
click at [199, 479] on link "3503340" at bounding box center [189, 475] width 28 height 7
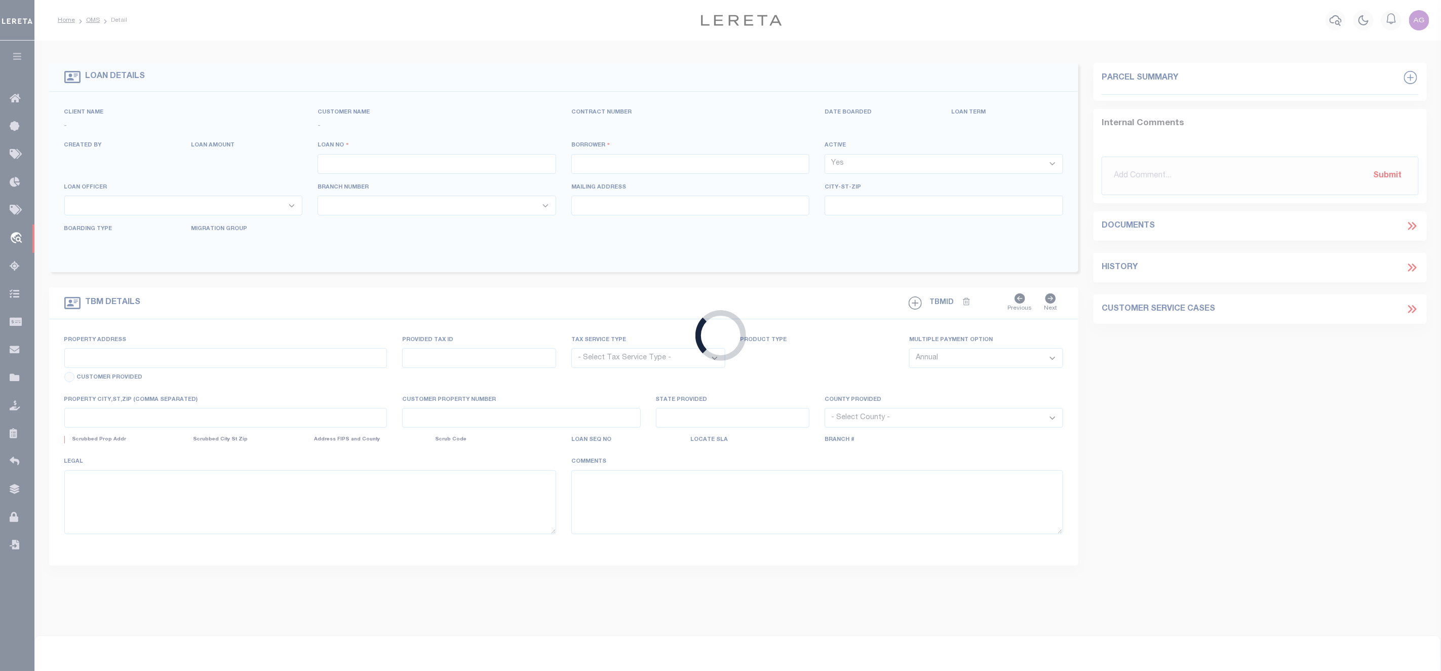
type input "ADQA_008"
type input "[PERSON_NAME]"
select select
type input "[STREET_ADDRESS]"
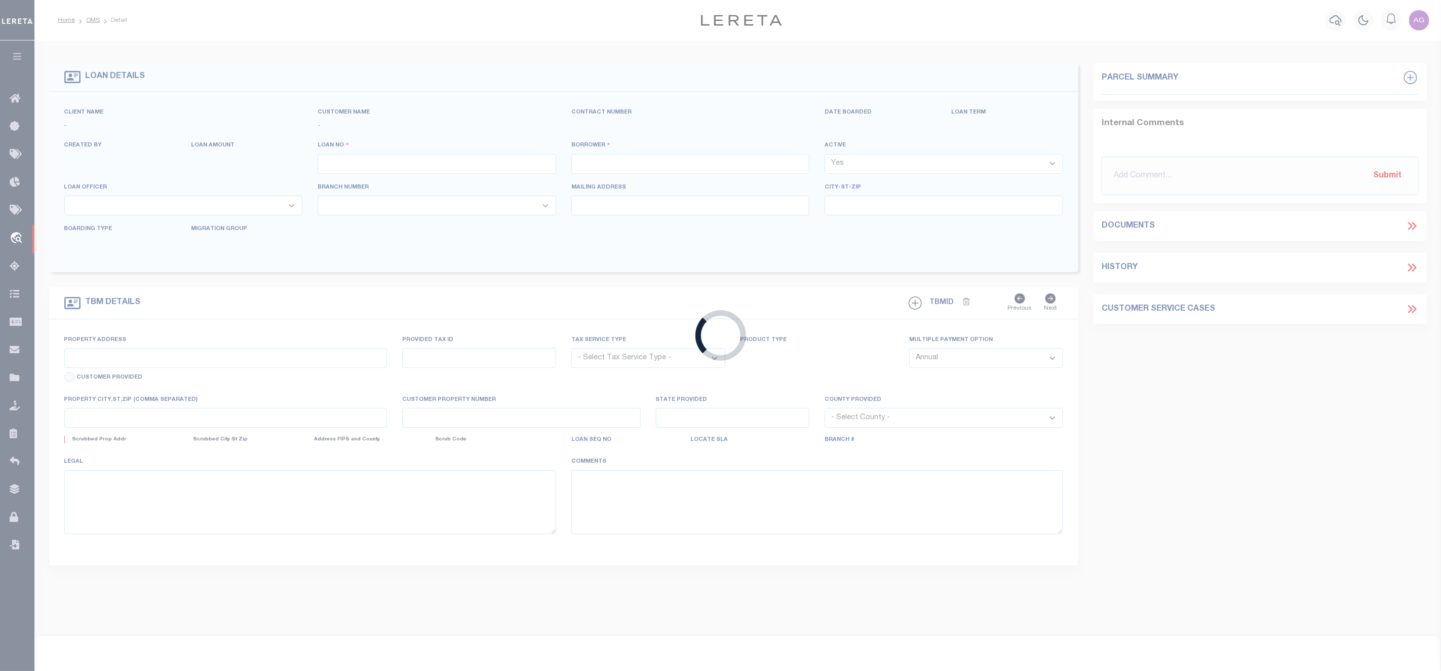
type input "[GEOGRAPHIC_DATA] WI 53095-1214"
type input "07/28/2025"
select select "10"
select select "NonEscrow"
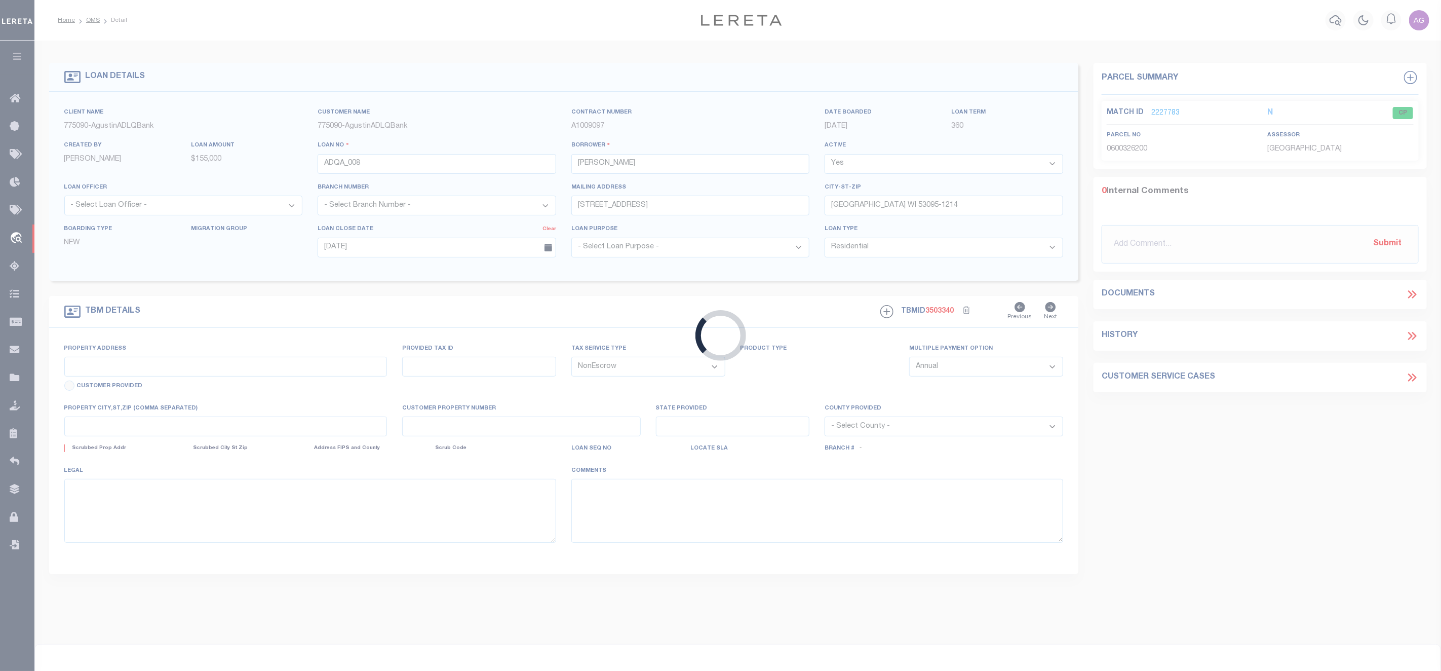
type input "1803 16TH ST"
select select
type input "LAWRENCEVILLE IL 62439-2239"
type input "IL"
select select
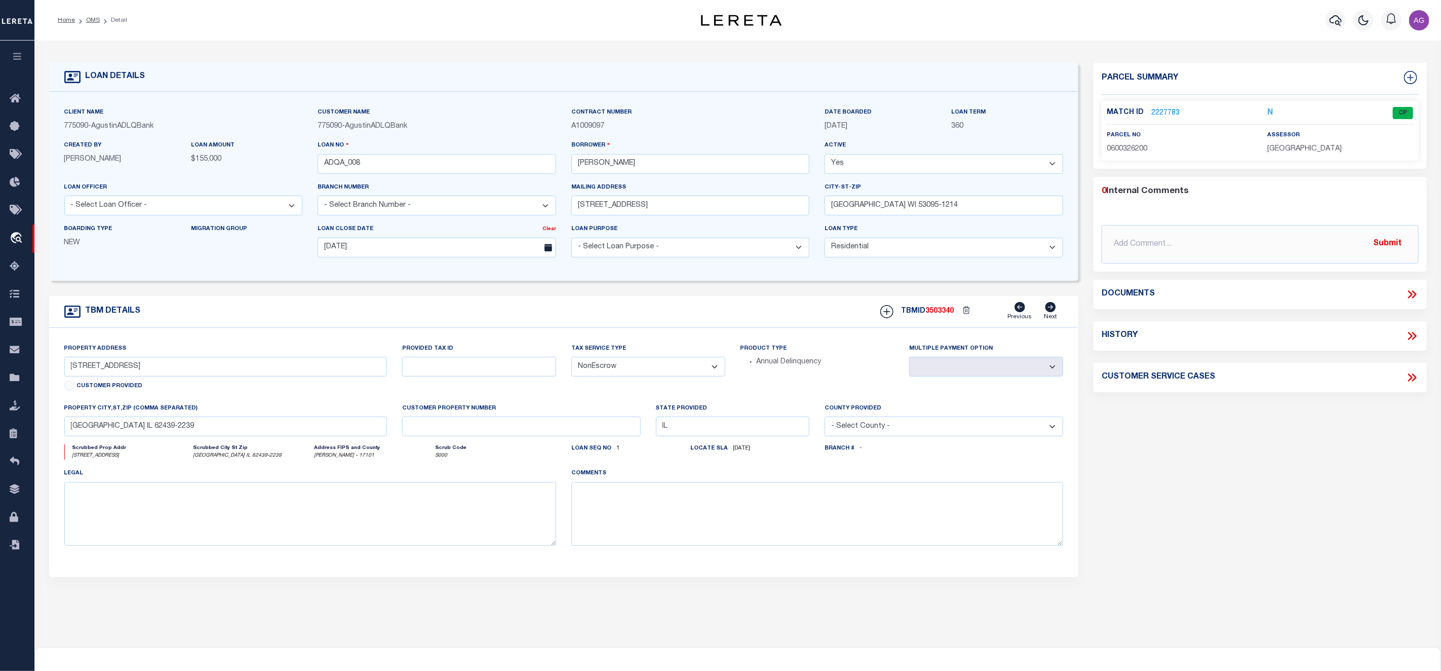
click at [1162, 108] on link "2227783" at bounding box center [1166, 113] width 28 height 11
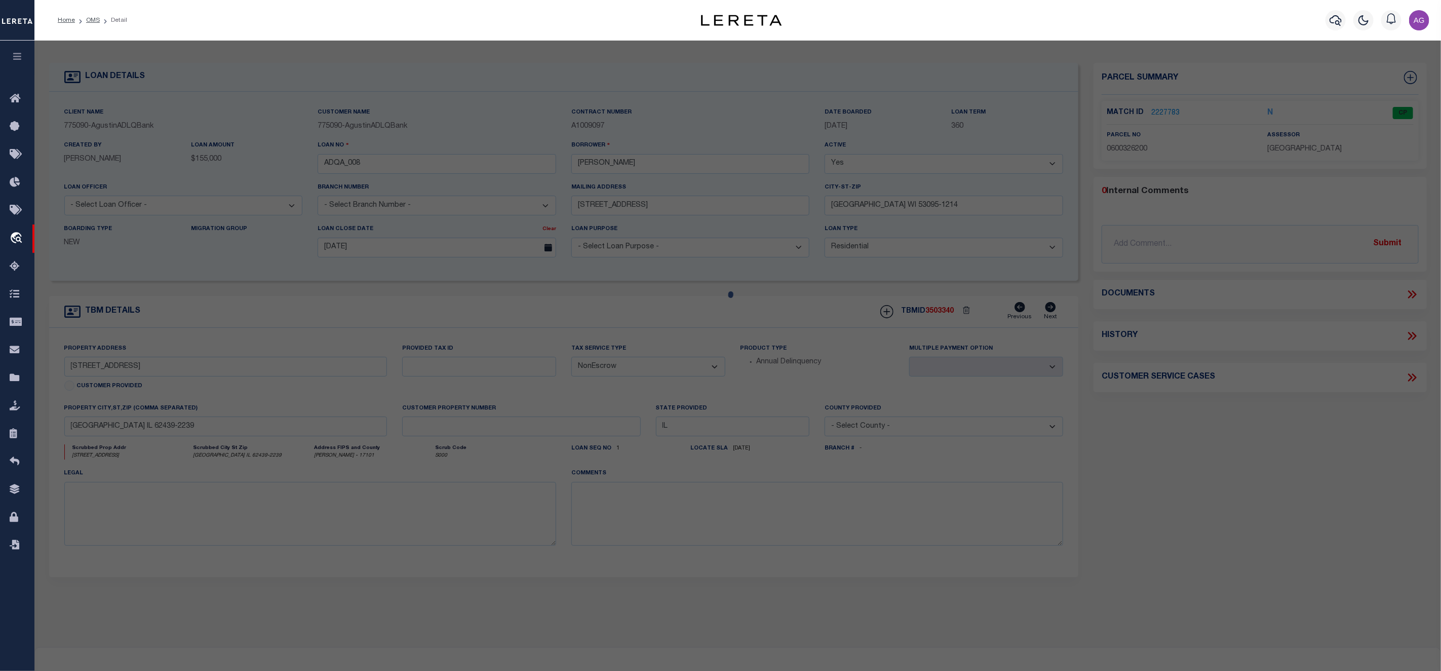
checkbox input "false"
select select "CP"
type input "PRATT,TERESA Y"
select select "ATL"
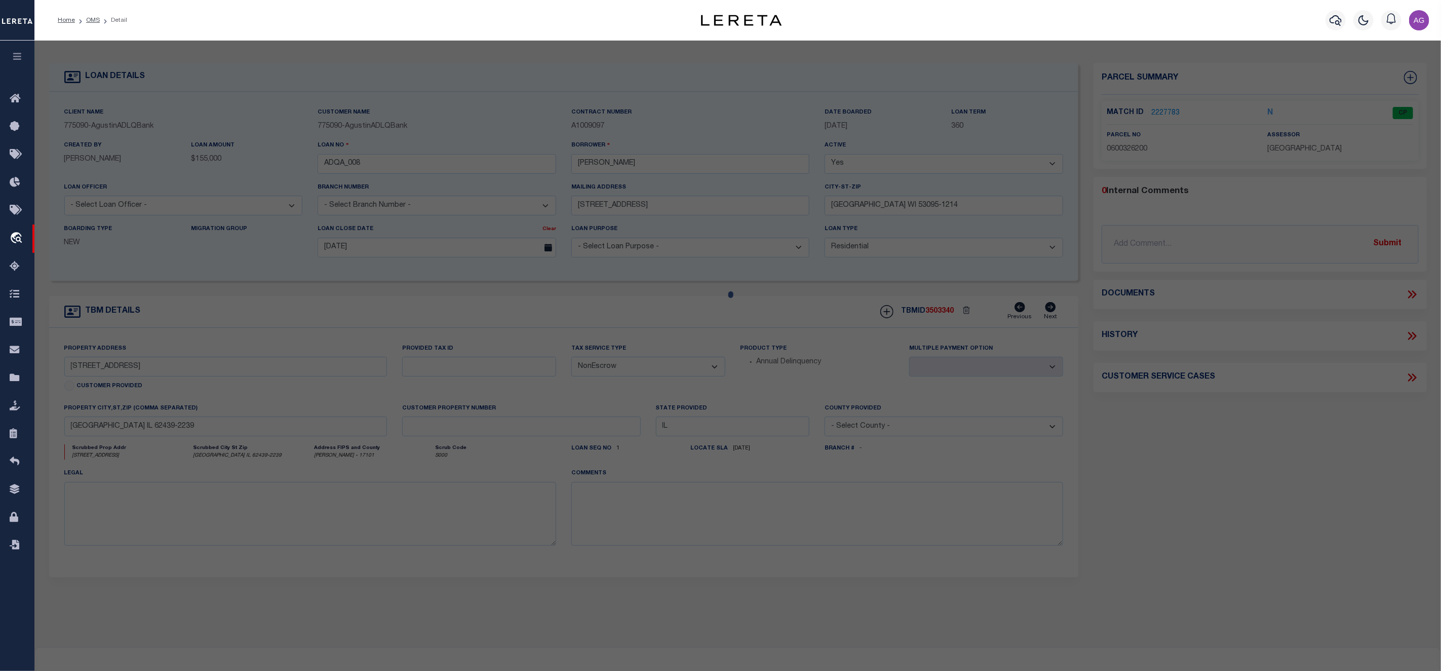
select select "ADD"
type input "1803 16TH ST"
checkbox input "false"
type input "LAWRENCEVILLE, IL 62439"
type textarea "LOT 28 SUNNYSIDE ADDITION."
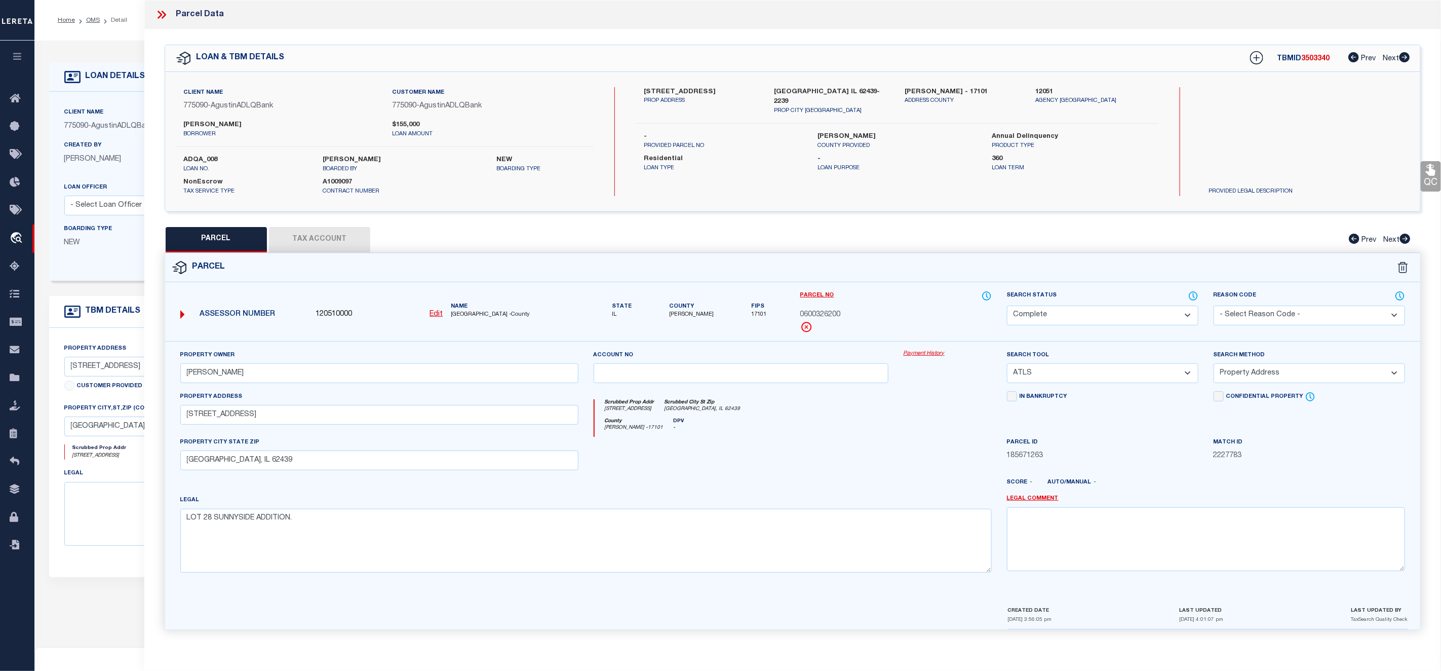
click at [927, 353] on link "Payment History" at bounding box center [948, 354] width 88 height 9
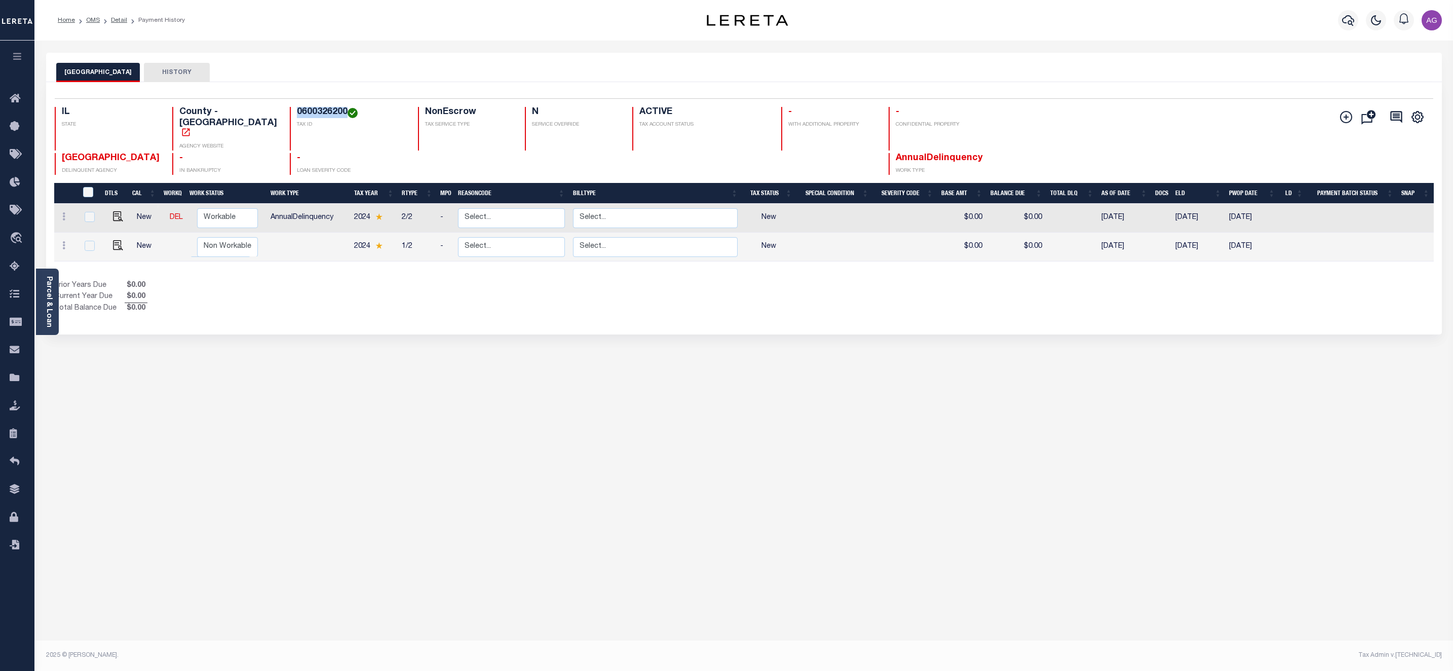
drag, startPoint x: 277, startPoint y: 108, endPoint x: 329, endPoint y: 108, distance: 52.2
click at [329, 108] on h4 "0600326200" at bounding box center [351, 112] width 109 height 11
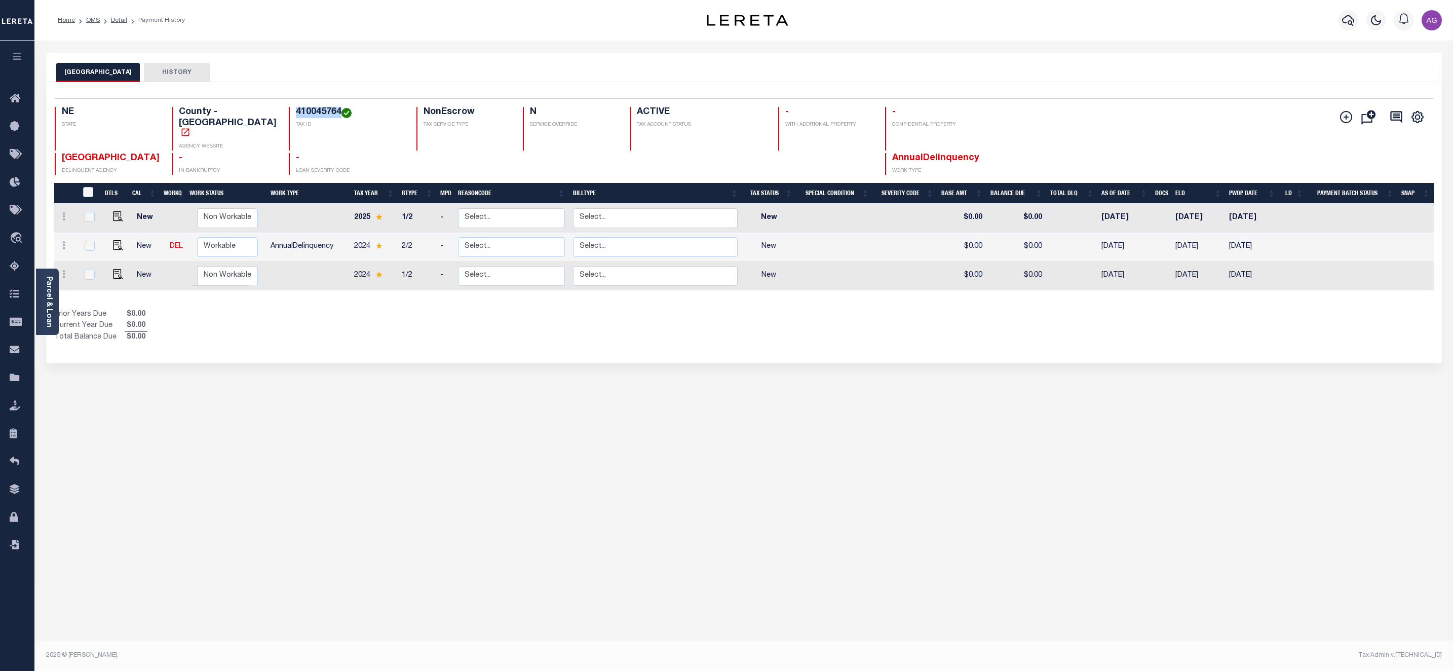
drag, startPoint x: 275, startPoint y: 114, endPoint x: 320, endPoint y: 112, distance: 44.6
click at [320, 112] on div "410045764 TAX ID" at bounding box center [347, 129] width 116 height 44
copy h4 "410045764"
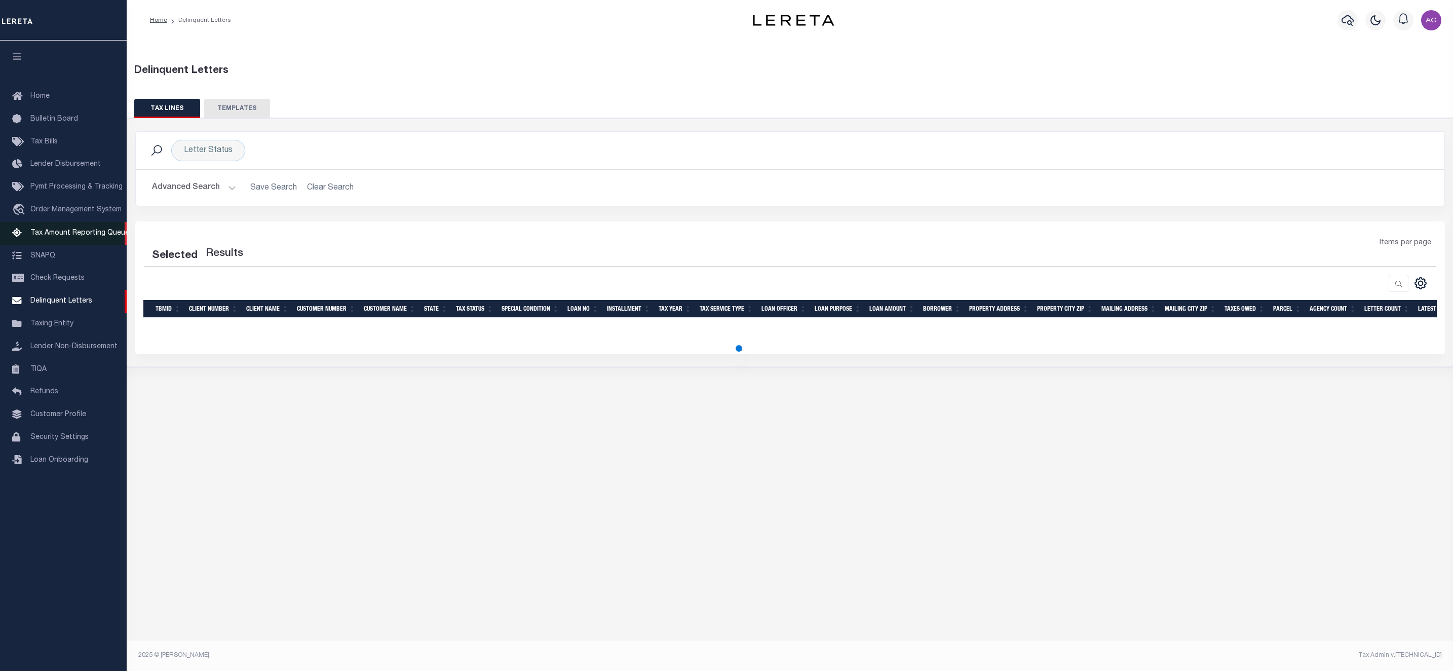
click at [67, 233] on span "Tax Amount Reporting Queue" at bounding box center [79, 232] width 99 height 7
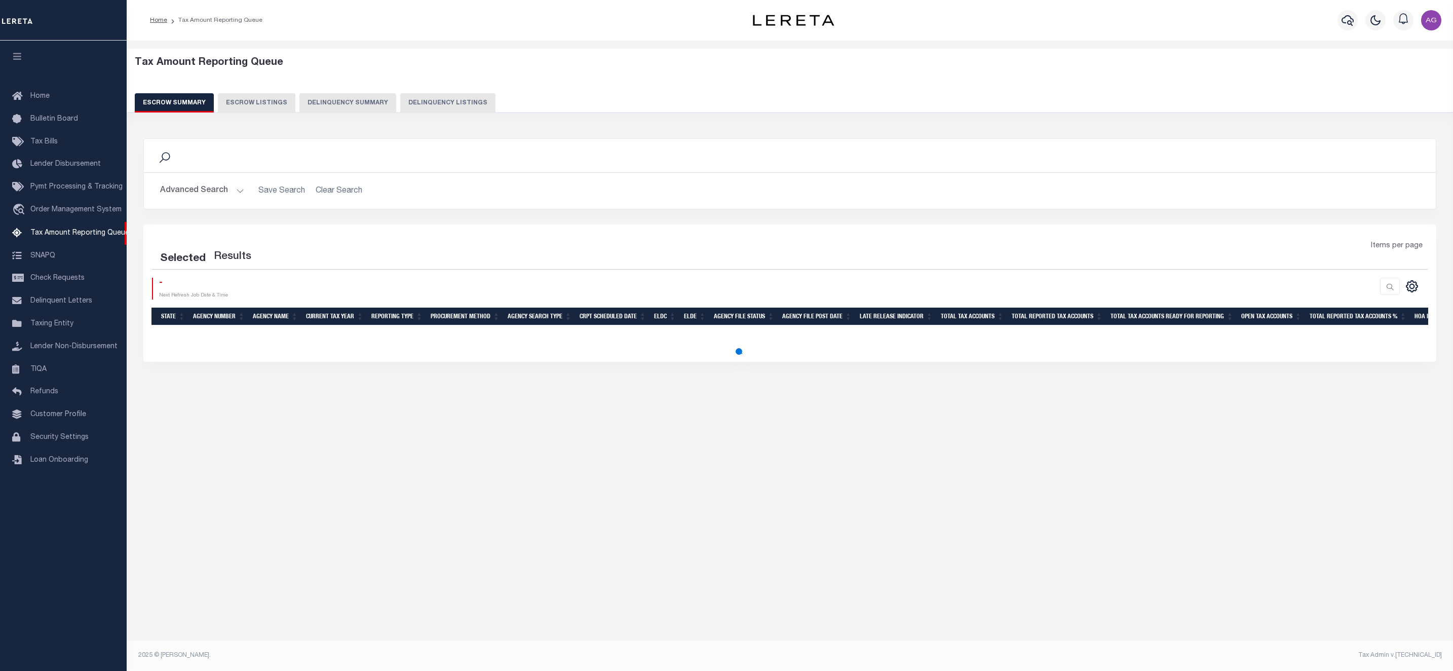
select select "100"
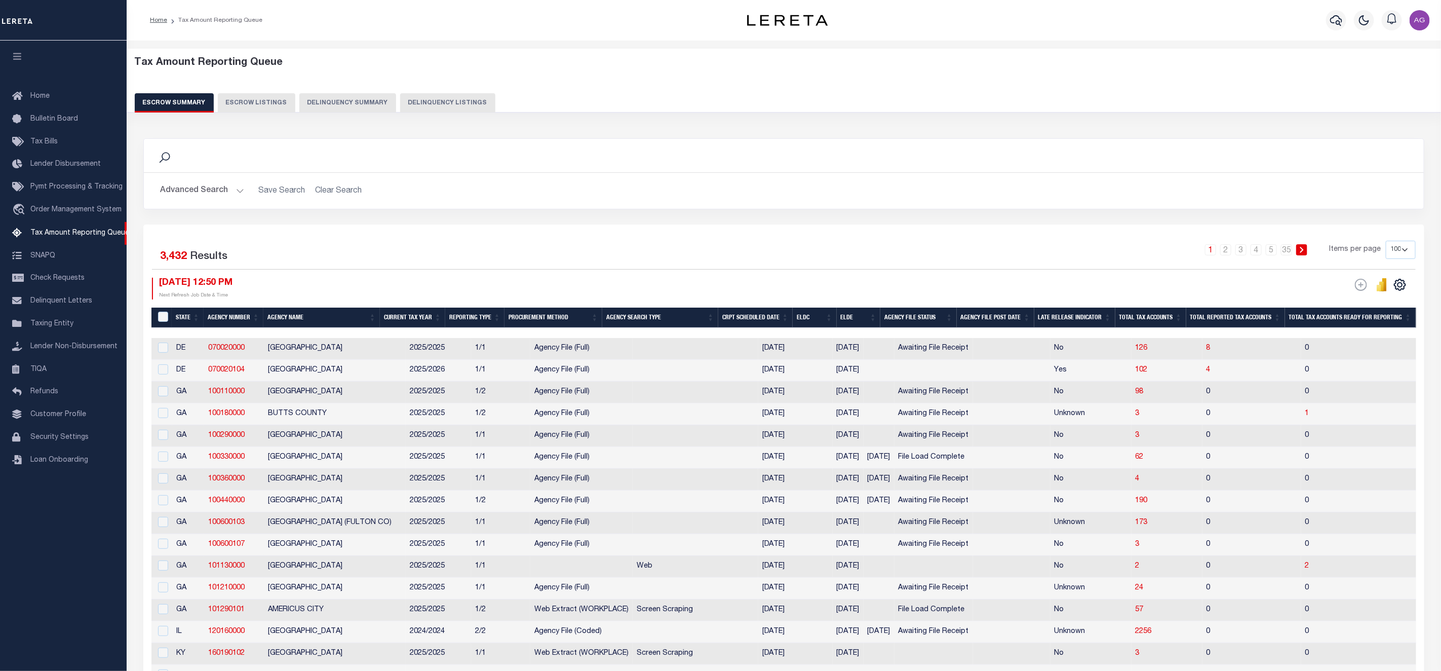
click at [338, 98] on button "Delinquency Summary" at bounding box center [347, 102] width 97 height 19
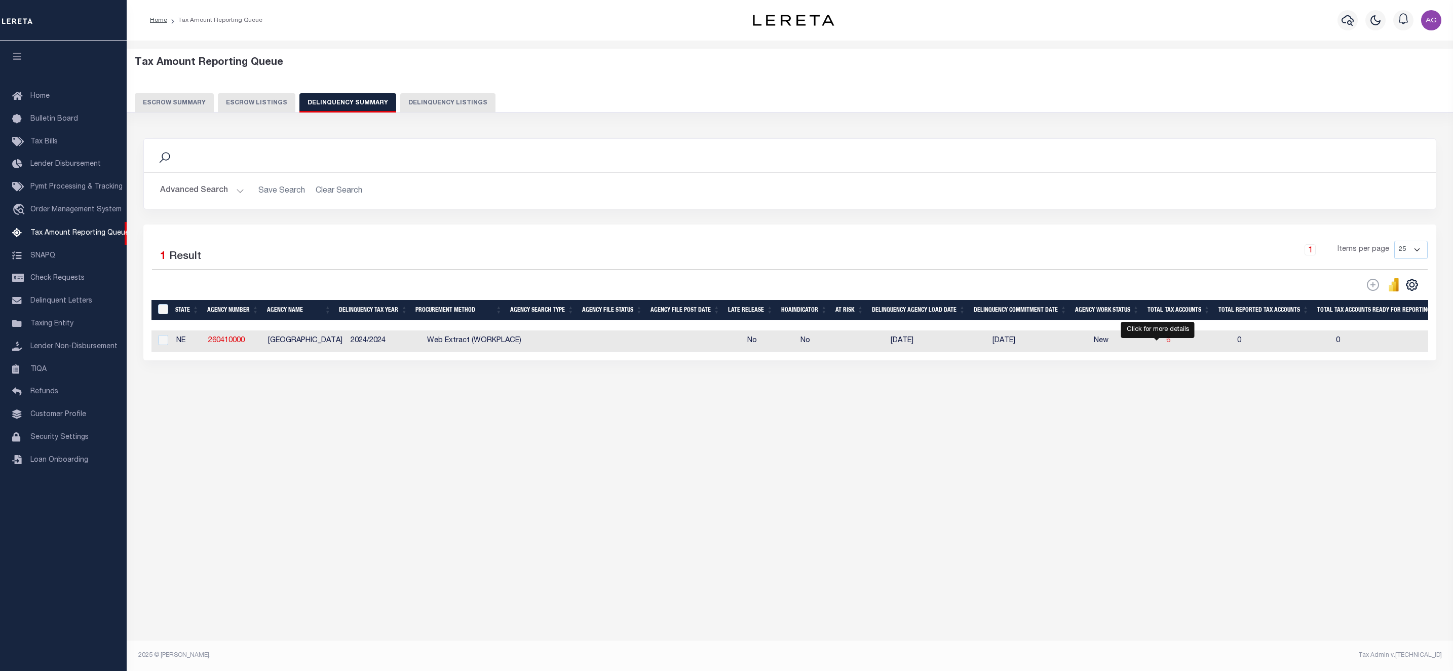
click at [1166, 342] on span "6" at bounding box center [1168, 340] width 4 height 7
select select "100"
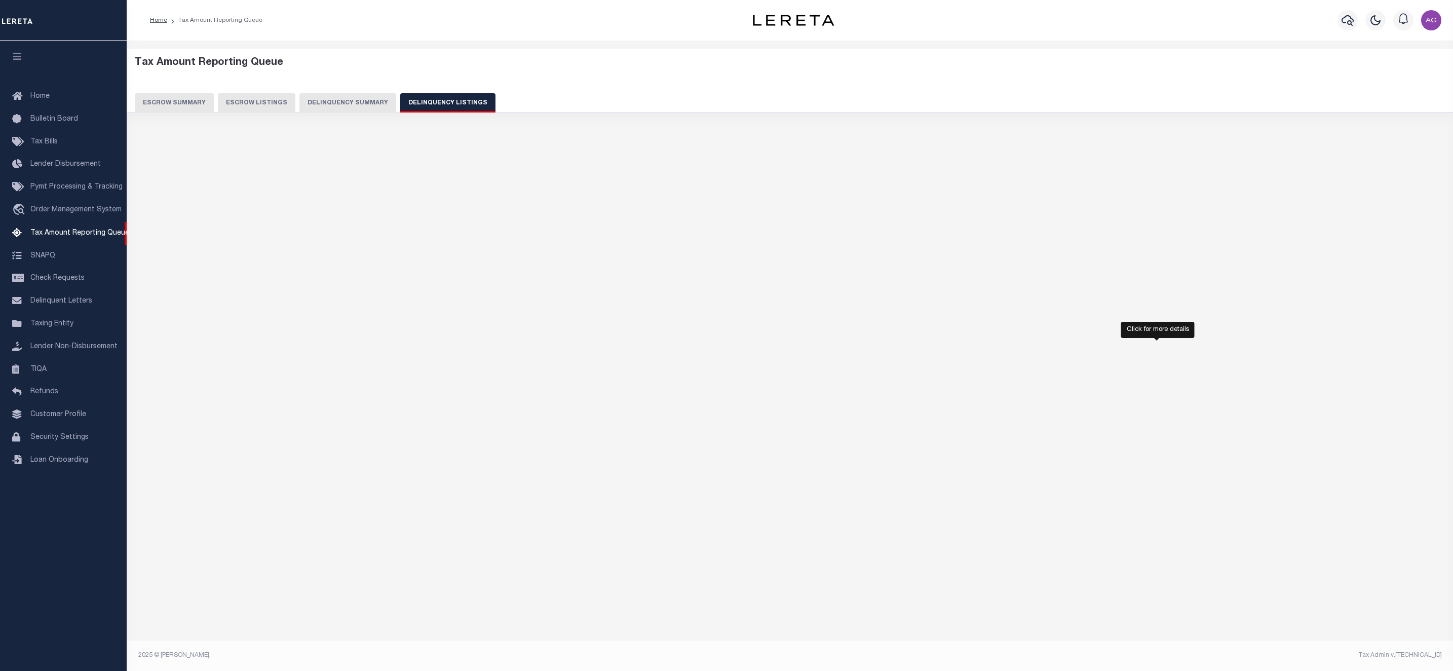
select select "100"
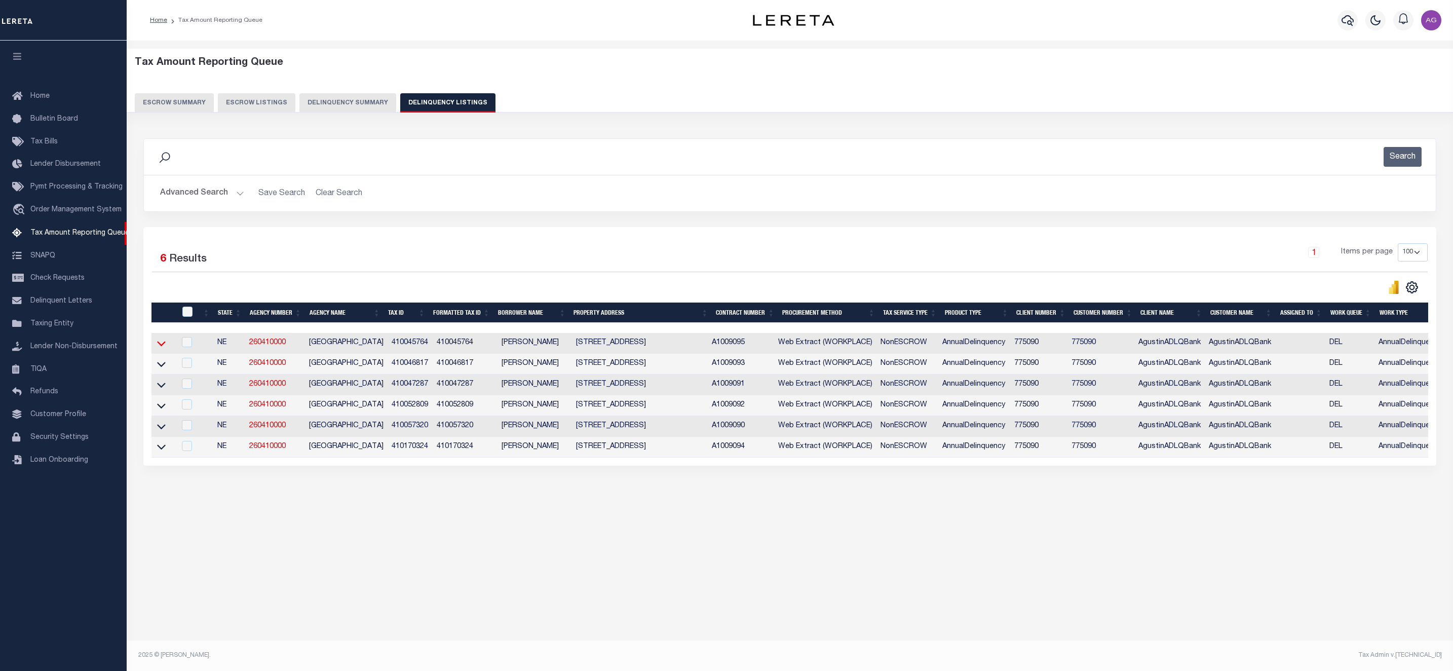
click at [160, 347] on icon at bounding box center [161, 343] width 9 height 5
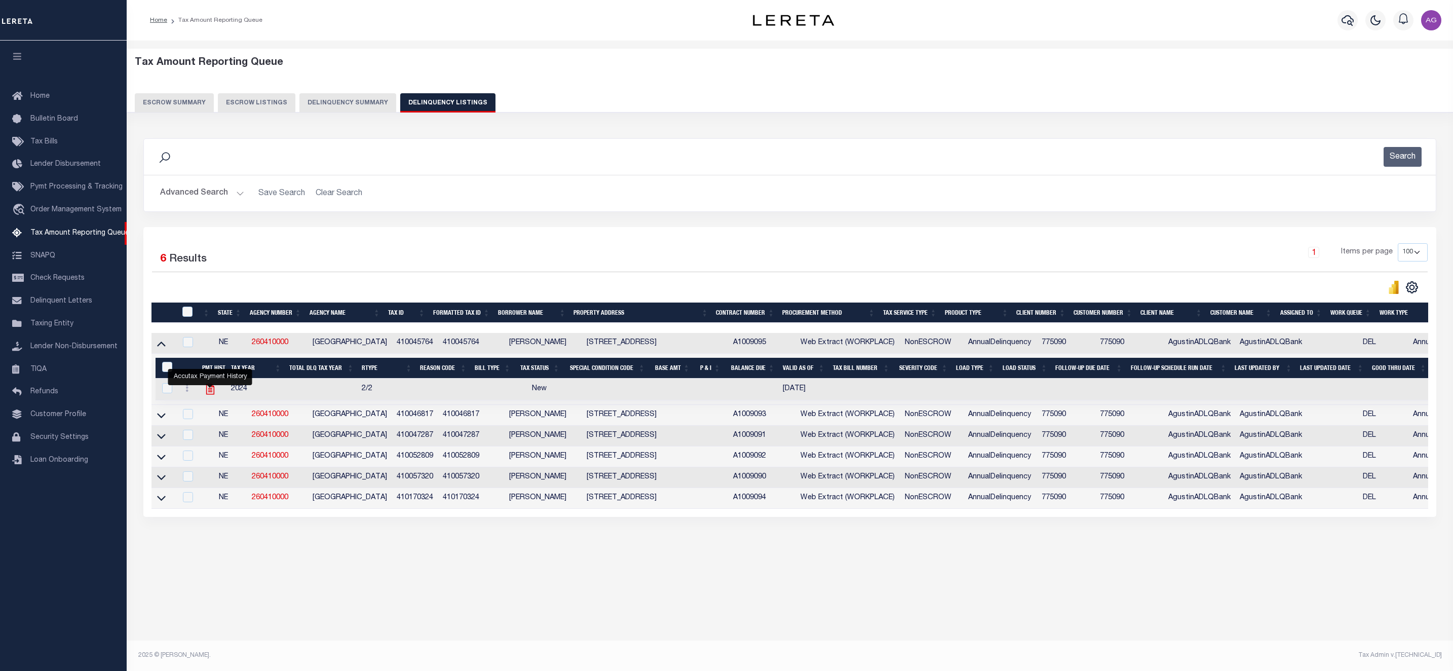
click at [205, 396] on icon "" at bounding box center [210, 388] width 13 height 13
checkbox input "true"
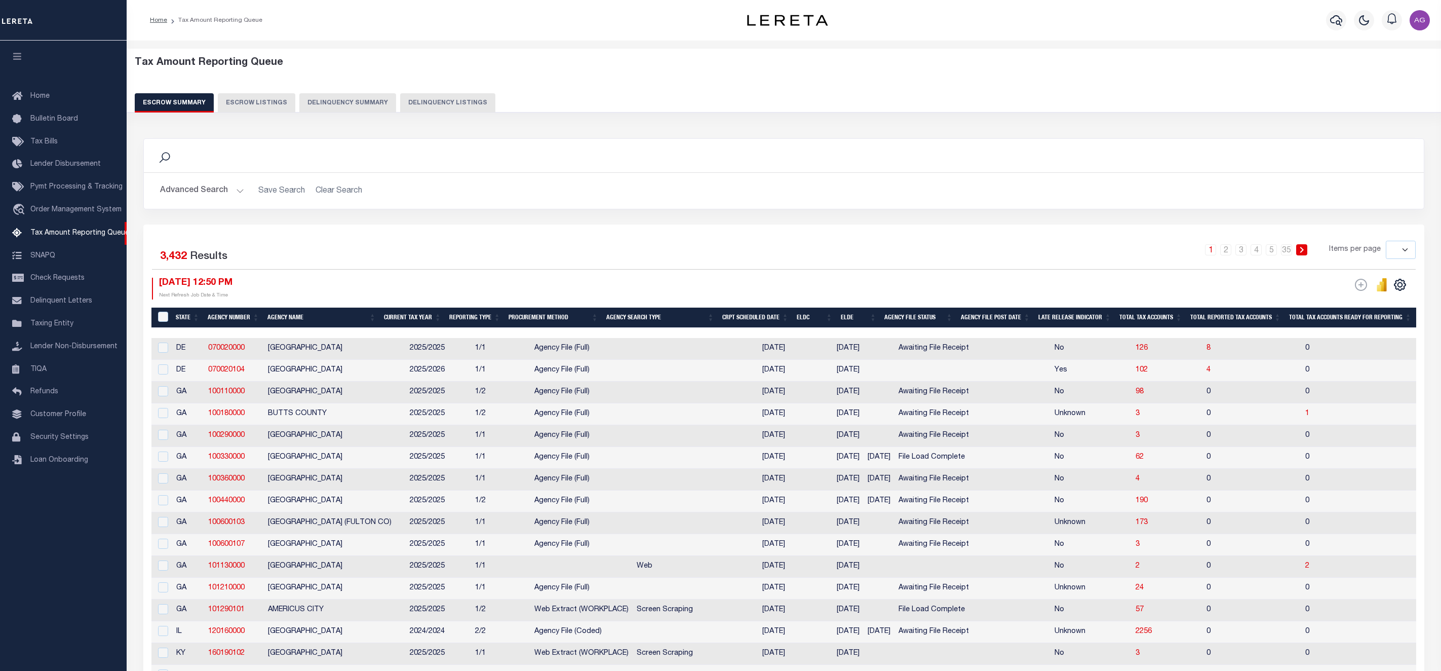
select select
click at [287, 103] on button "Escrow Listings" at bounding box center [257, 102] width 78 height 19
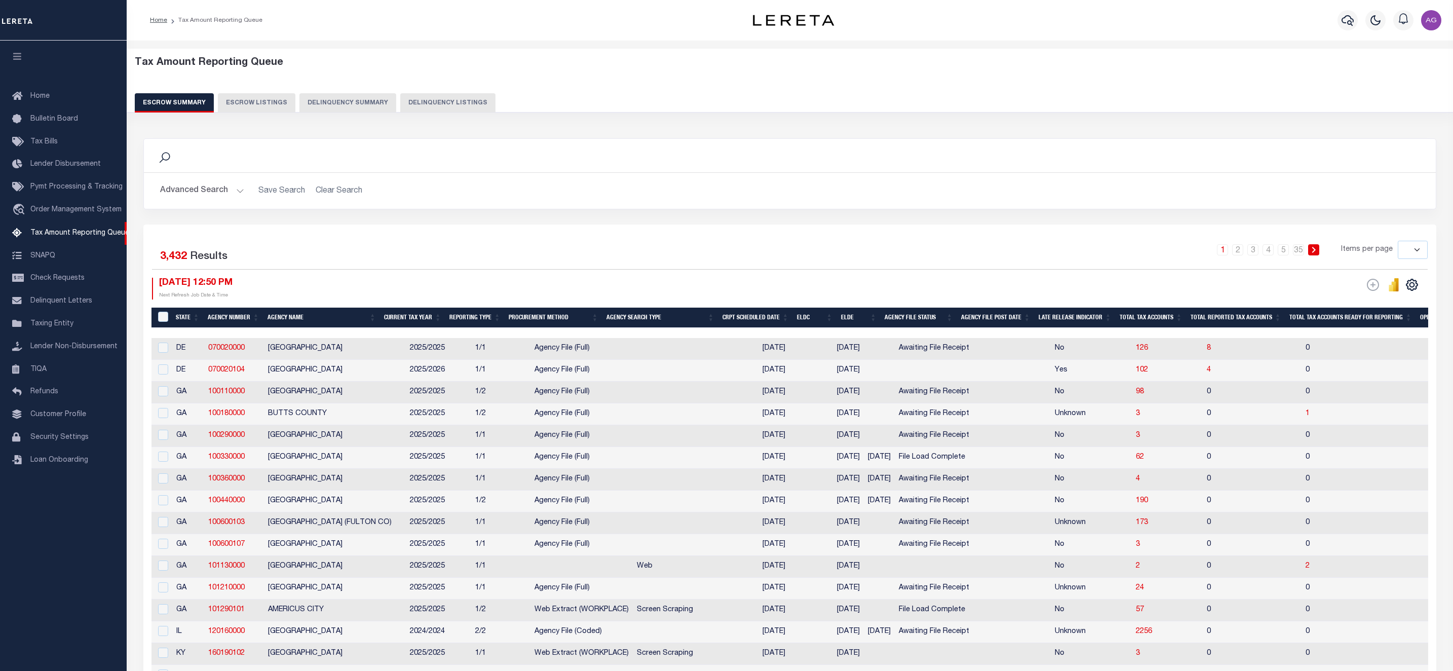
select select "100"
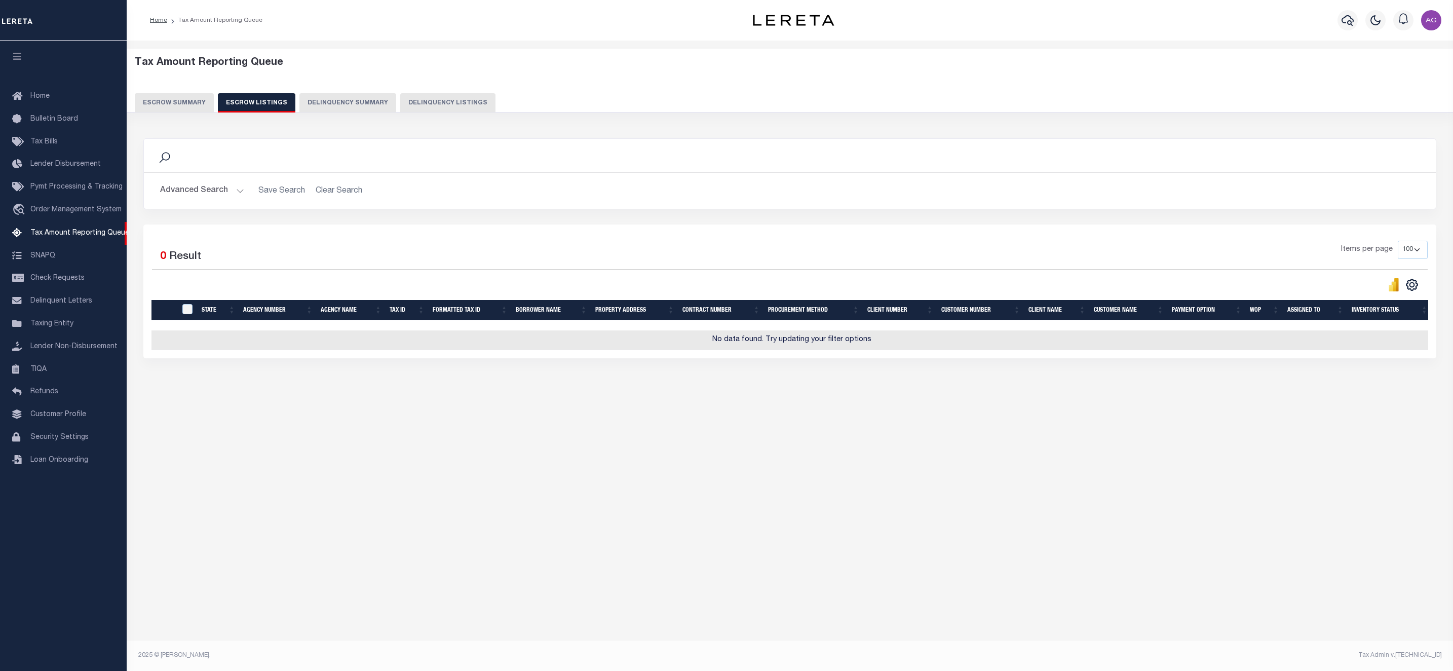
click at [324, 96] on button "Delinquency Summary" at bounding box center [347, 102] width 97 height 19
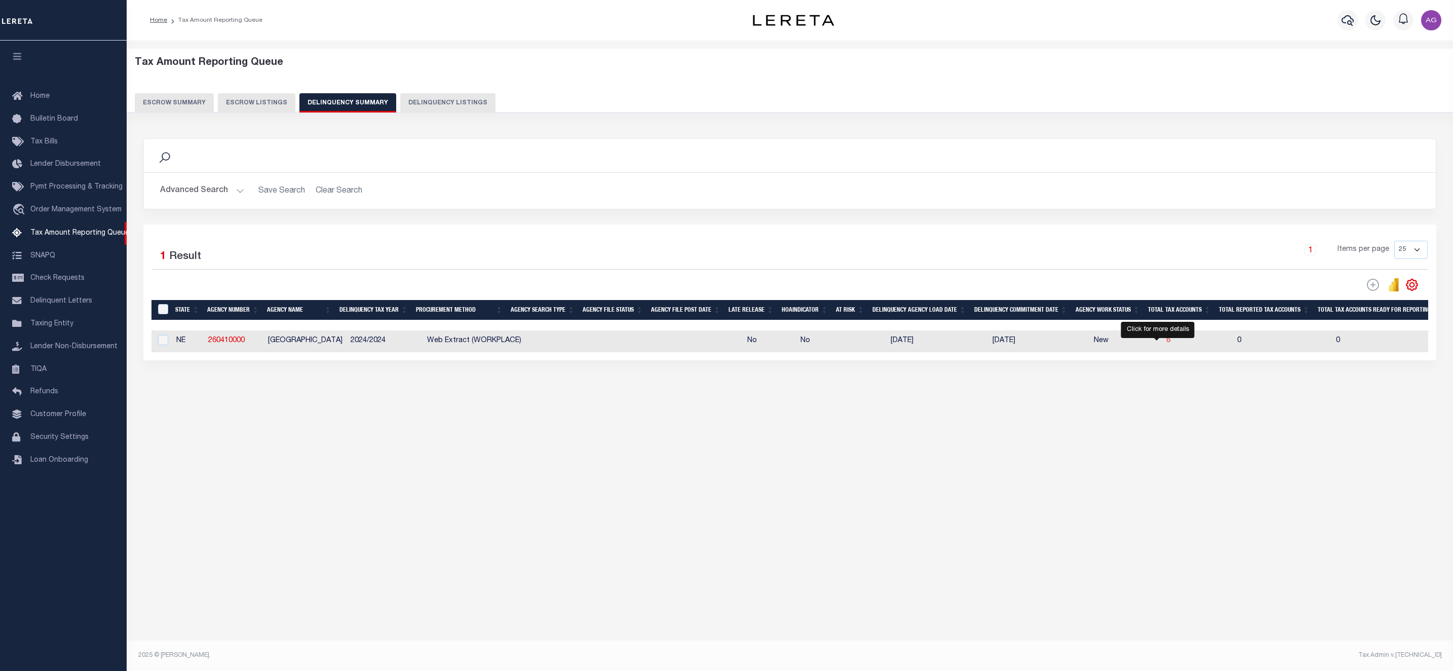
click at [1166, 344] on span "6" at bounding box center [1168, 340] width 4 height 7
select select "100"
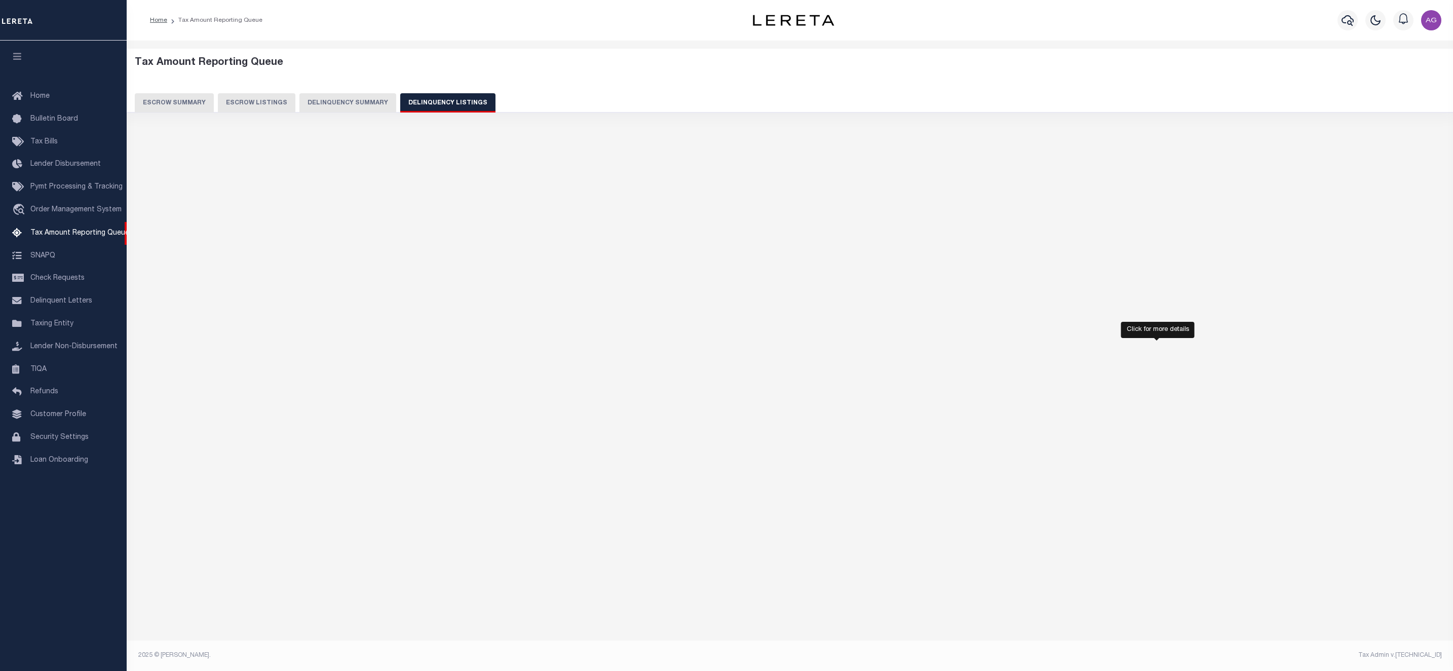
select select "100"
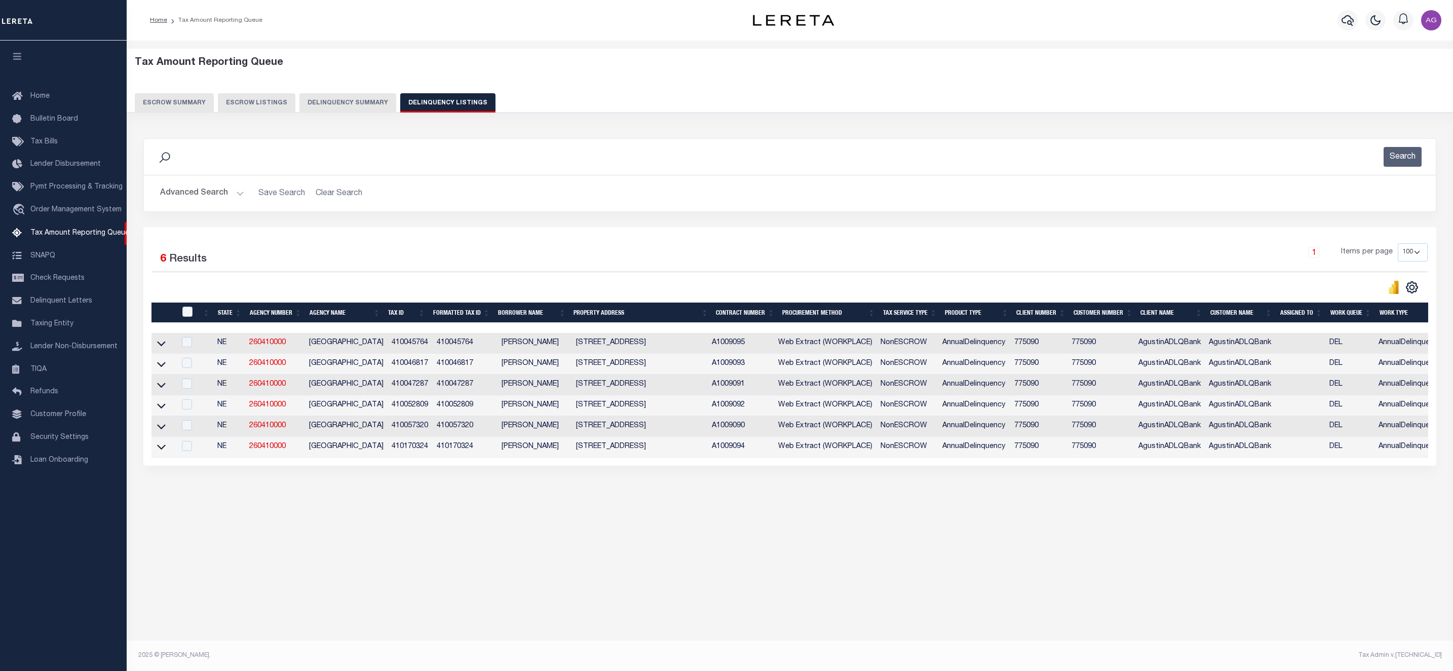
scroll to position [0, 91]
